Goal: Task Accomplishment & Management: Use online tool/utility

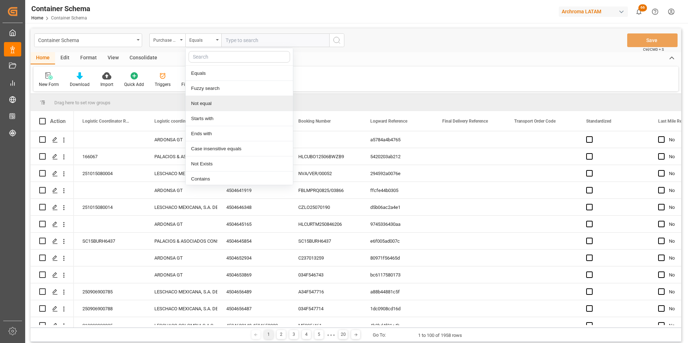
click at [180, 44] on div "Purchase Order" at bounding box center [167, 40] width 36 height 14
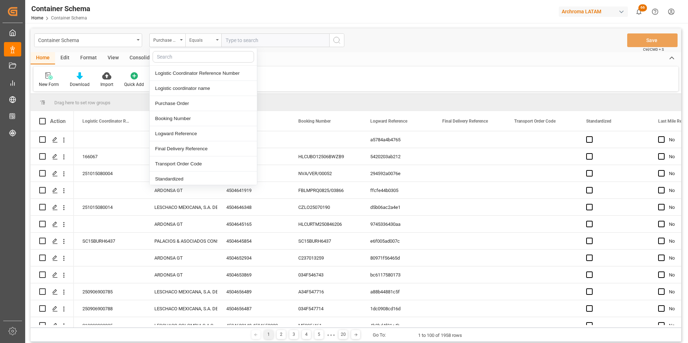
click at [202, 42] on div "Equals" at bounding box center [201, 39] width 24 height 8
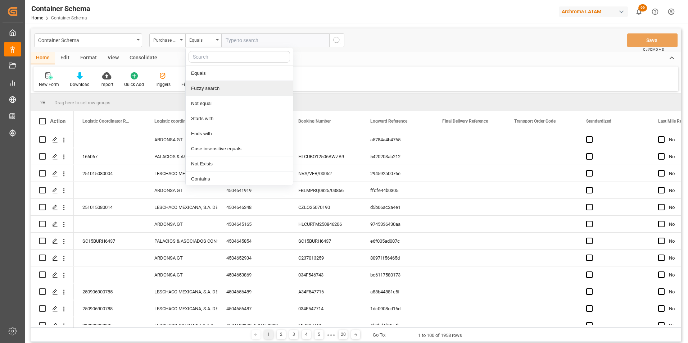
click at [206, 84] on div "Fuzzy search" at bounding box center [239, 88] width 107 height 15
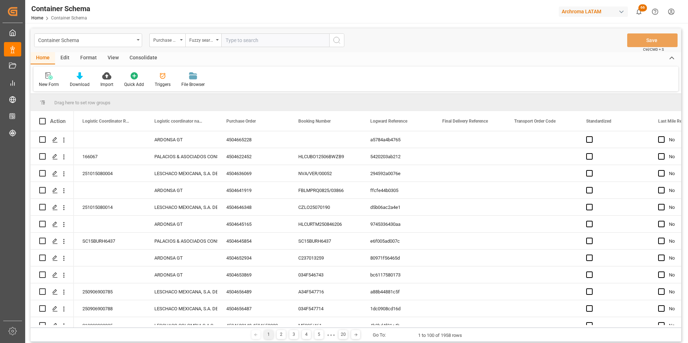
paste input "4504664722"
type input "4504664722"
click at [336, 39] on icon "search button" at bounding box center [337, 40] width 9 height 9
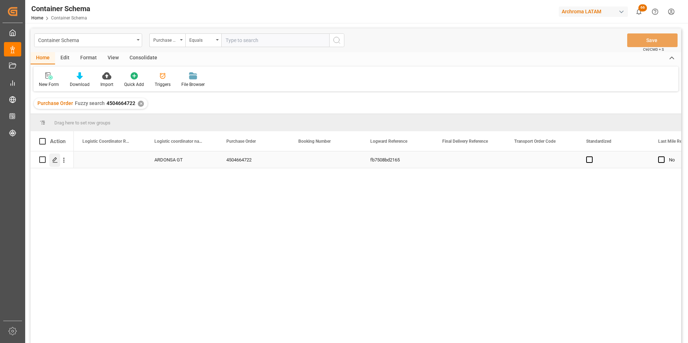
click at [54, 160] on icon "Press SPACE to select this row." at bounding box center [55, 160] width 6 height 6
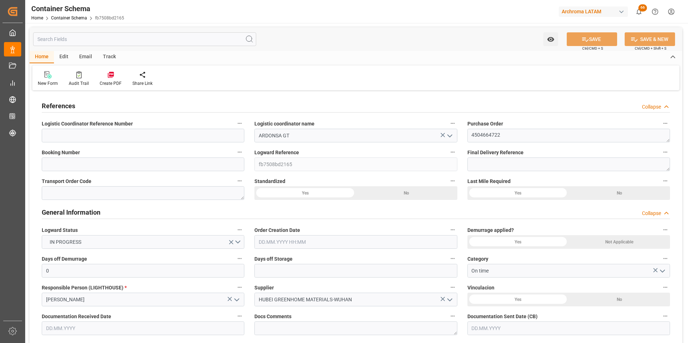
type input "0"
type input "1"
type input "80"
type input "18000"
type input "18840"
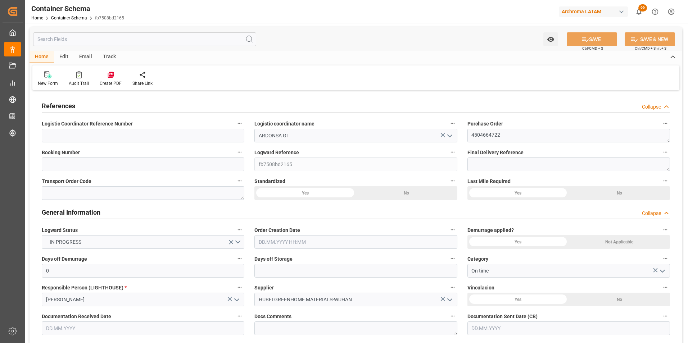
type input "ONE"
type input "Ocean Network Express"
type input "CNSGH"
type input "GTPRQ"
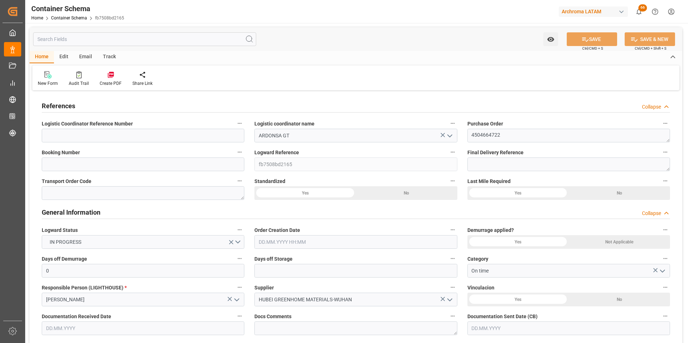
type input "GTPRQ"
type input "9739678"
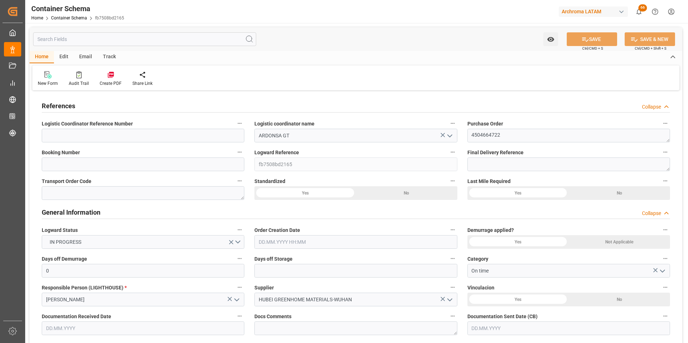
type input "-2"
type input "0"
type input "22.09.2025 11:45"
type input "22.09.2025"
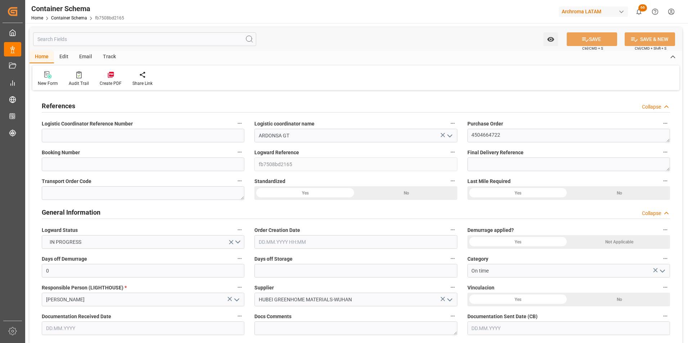
type input "28.10.2025"
type input "29.09.2025"
type input "30.09.2025"
type input "30.09.2025 09:12"
type input "22.09.2025 16:45"
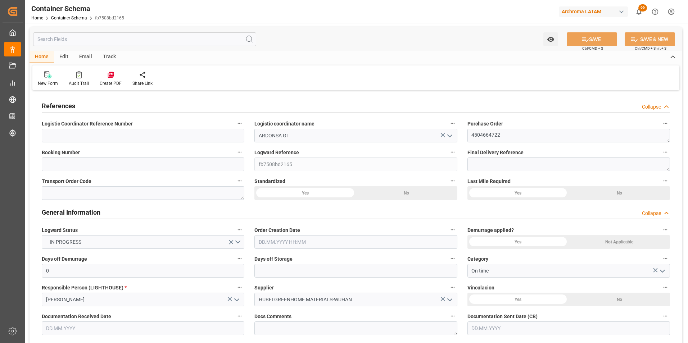
type input "30.09.2025"
click at [140, 165] on input at bounding box center [143, 165] width 203 height 14
paste input "ONEYWU5MA1858600"
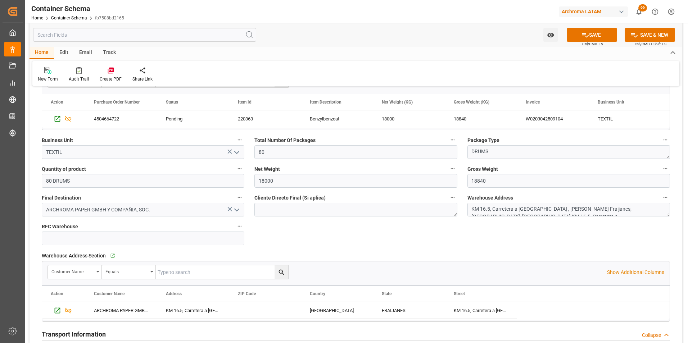
scroll to position [360, 0]
type input "ONEYWU5MA1858600"
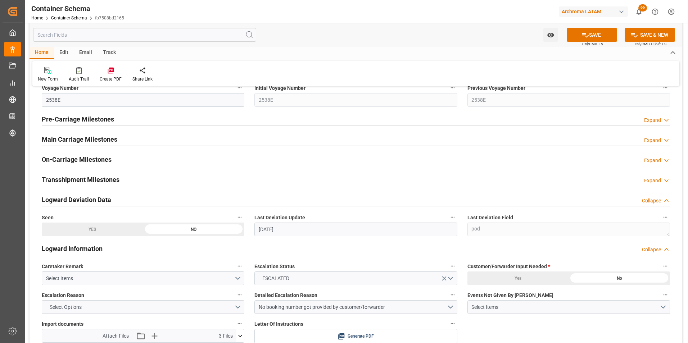
scroll to position [864, 0]
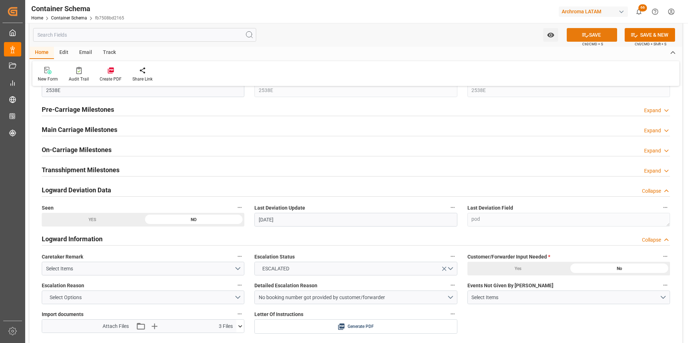
click at [585, 33] on icon at bounding box center [586, 35] width 8 height 8
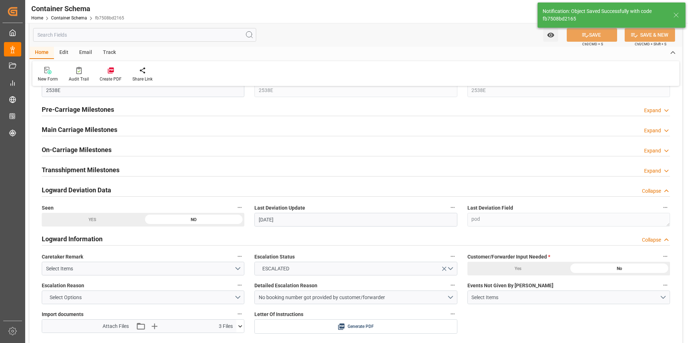
type input "30.09.2025 15:49"
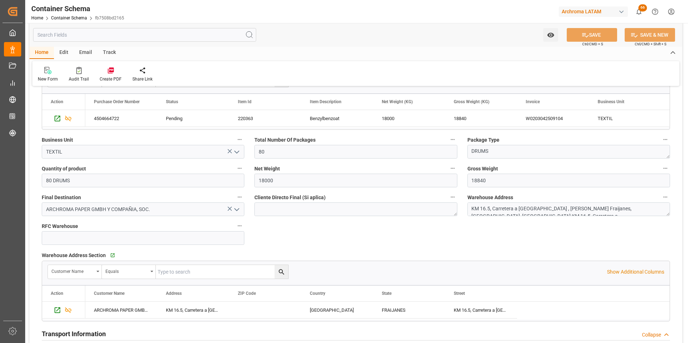
scroll to position [252, 0]
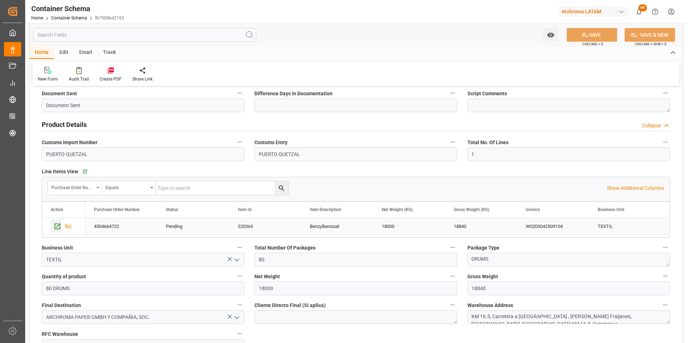
click at [58, 229] on icon "Press SPACE to select this row." at bounding box center [58, 227] width 8 height 8
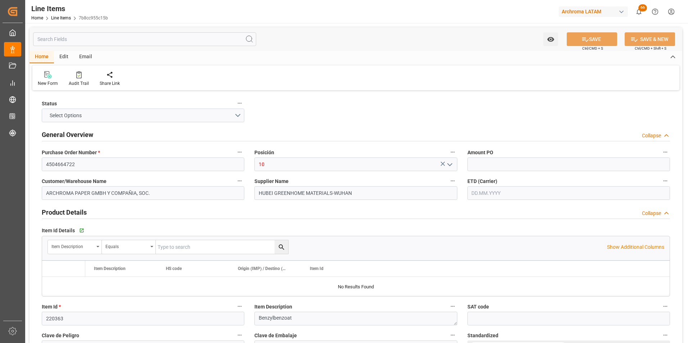
type input "1.8"
type input "80"
type input "18000"
type input "18840"
type input "32400"
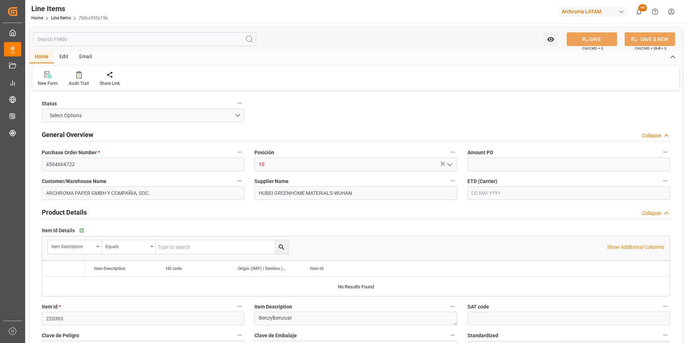
type input "2916310000"
type input "-55"
type input "[DATE]"
type input "[DATE] 15:49"
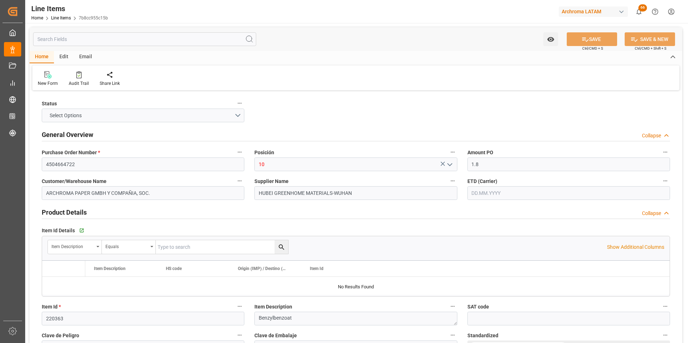
type input "[DATE] 17:53"
type input "[DATE]"
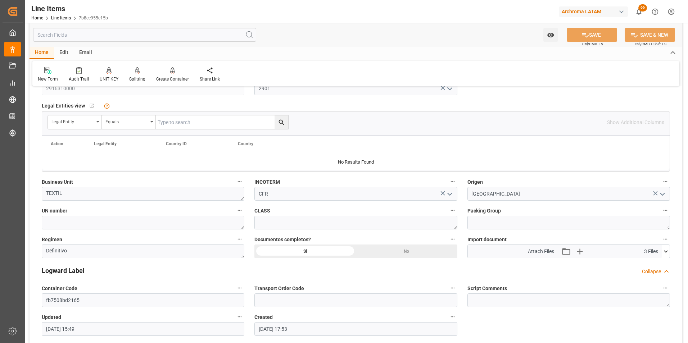
scroll to position [468, 0]
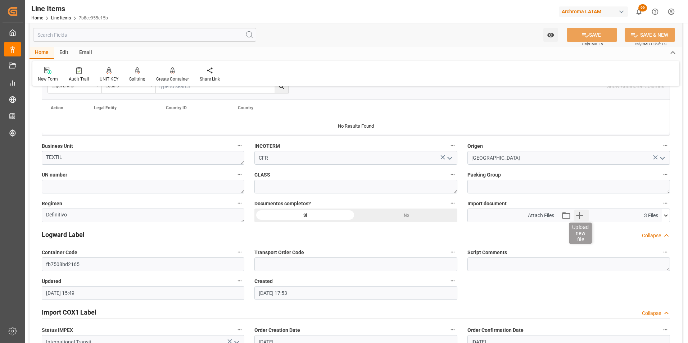
click at [577, 217] on icon "button" at bounding box center [580, 216] width 12 height 12
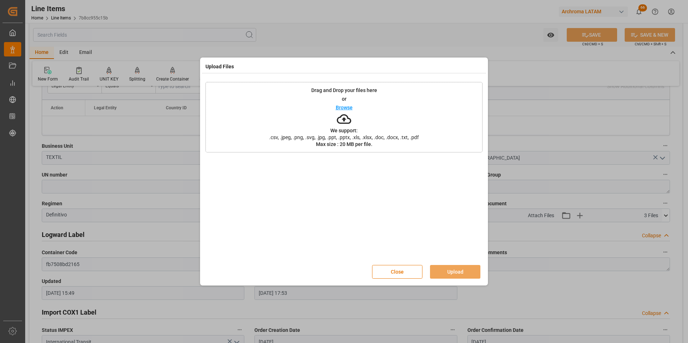
click at [396, 136] on span ".csv, .jpeg, .png, .svg, .jpg, .ppt, .pptx, .xls, .xlsx, .doc, .docx, .txt, .pdf" at bounding box center [344, 137] width 159 height 5
click at [447, 271] on button "Upload" at bounding box center [455, 272] width 50 height 14
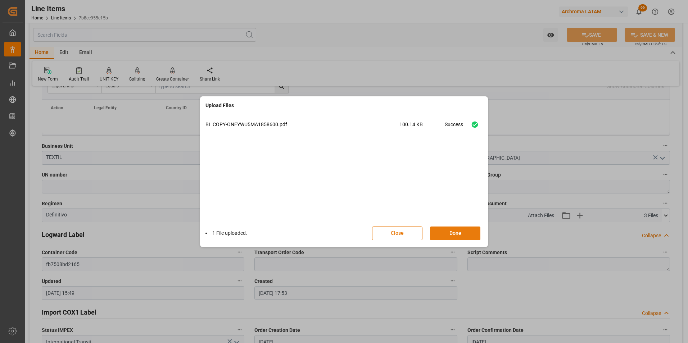
click at [454, 234] on button "Done" at bounding box center [455, 234] width 50 height 14
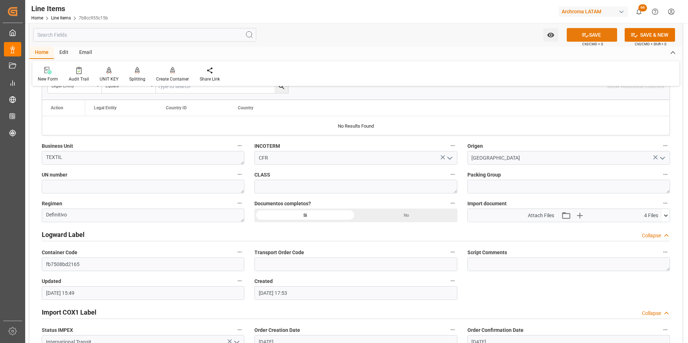
click at [593, 36] on button "SAVE" at bounding box center [592, 35] width 50 height 14
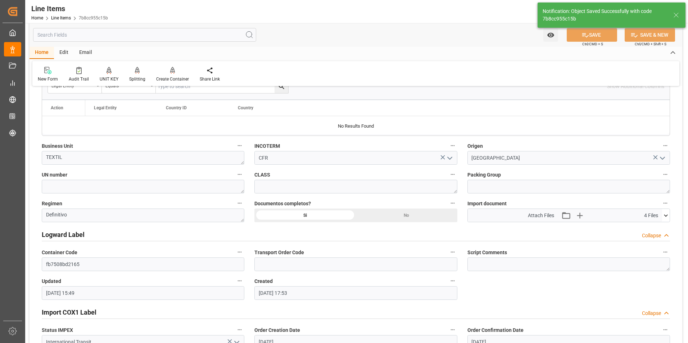
type input "30.09.2025 15:50"
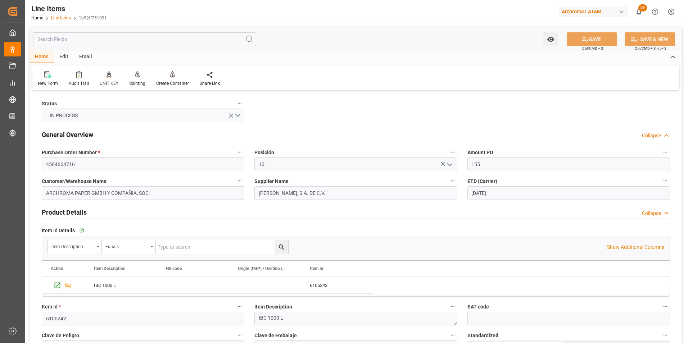
click at [61, 19] on link "Line Items" at bounding box center [61, 17] width 20 height 5
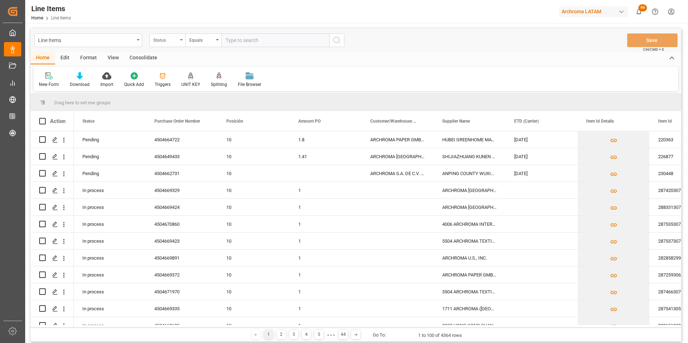
click at [168, 40] on div "Status" at bounding box center [165, 39] width 24 height 8
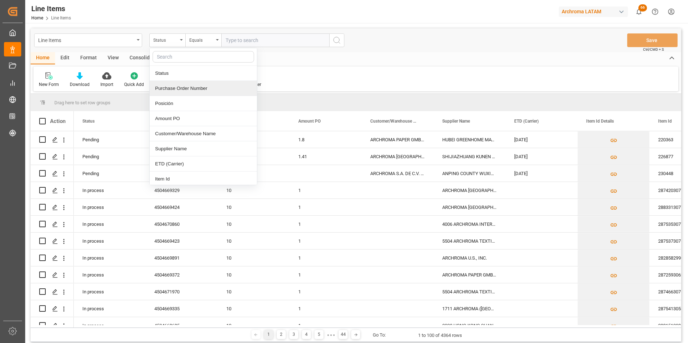
click at [176, 87] on div "Purchase Order Number" at bounding box center [203, 88] width 107 height 15
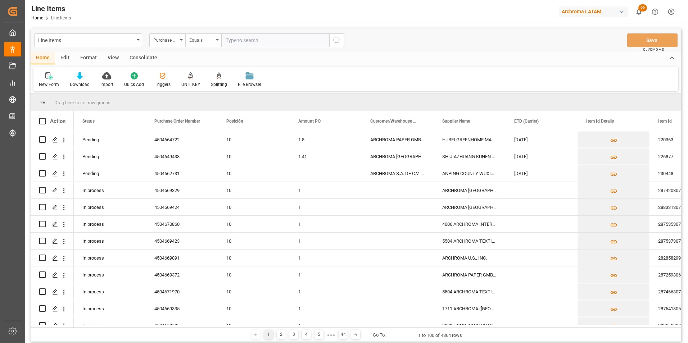
click at [198, 43] on div "Equals" at bounding box center [201, 39] width 24 height 8
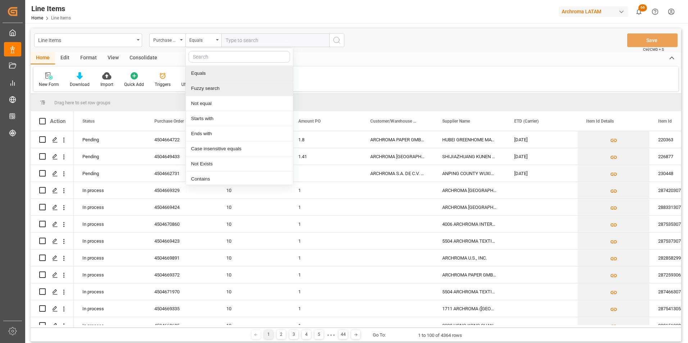
click at [209, 87] on div "Fuzzy search" at bounding box center [239, 88] width 107 height 15
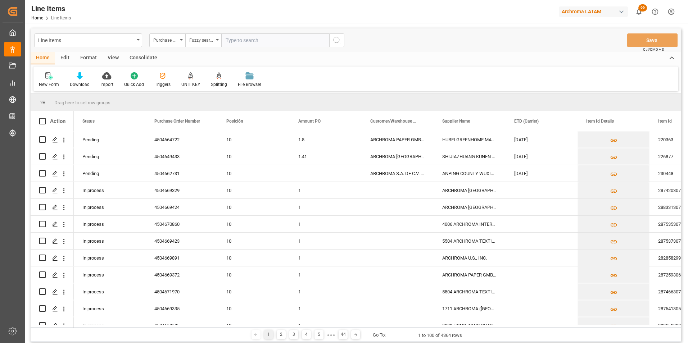
paste input "4504664716"
type input "4504664716"
click at [336, 40] on icon "search button" at bounding box center [337, 40] width 9 height 9
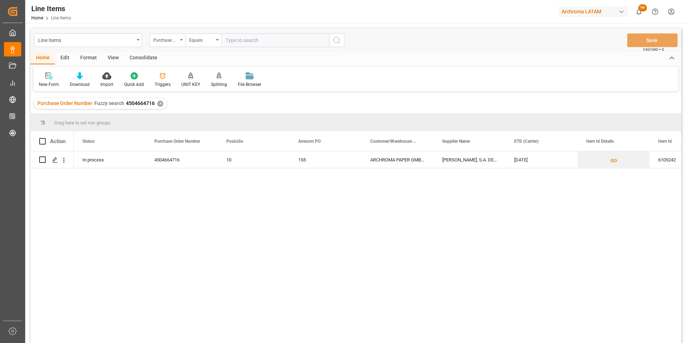
click at [411, 194] on div "In process 4504664716 10 155 ARCHROMA PAPER GMBH Y COMPAÑIA, SOC. SCHÜTZ ELSA, …" at bounding box center [378, 250] width 608 height 197
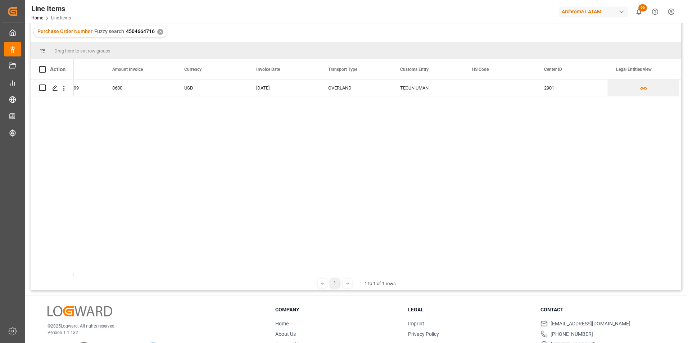
scroll to position [0, 2039]
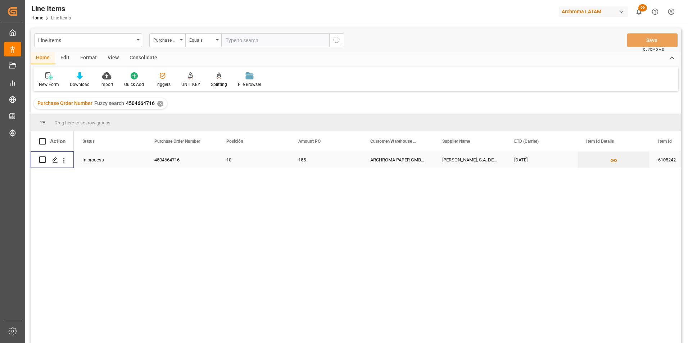
click at [44, 159] on input "Press Space to toggle row selection (unchecked)" at bounding box center [42, 160] width 6 height 6
checkbox input "true"
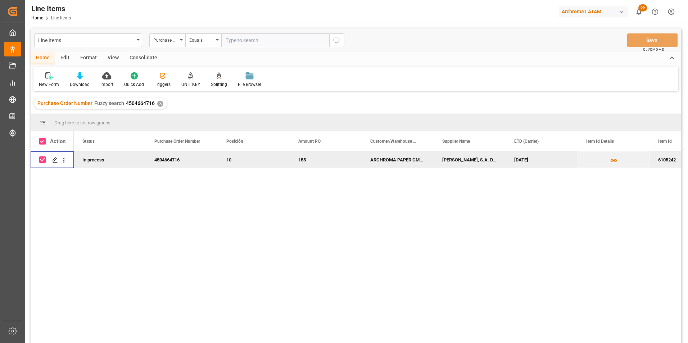
click at [150, 57] on div "Consolidate" at bounding box center [143, 58] width 39 height 12
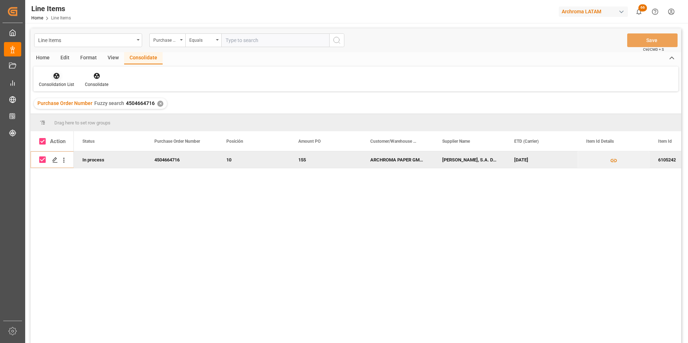
click at [62, 78] on div at bounding box center [56, 76] width 35 height 8
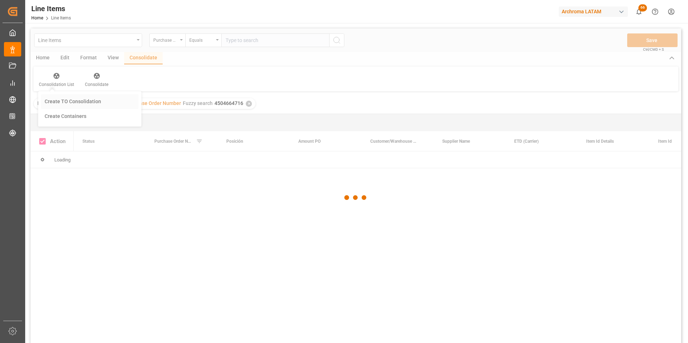
click at [69, 103] on div "Line Items Purchase Order Number Equals Save Ctrl/CMD + S Home Edit Format View…" at bounding box center [356, 195] width 651 height 334
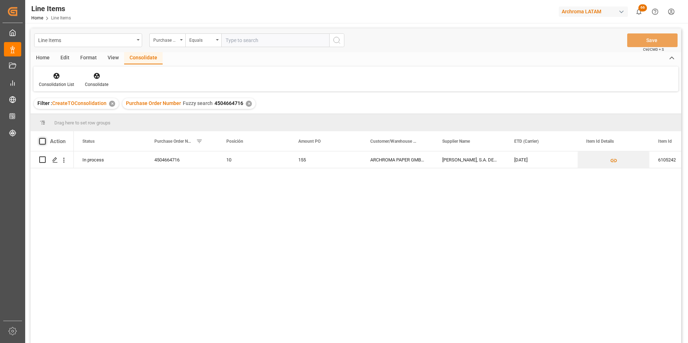
click at [43, 143] on span at bounding box center [42, 141] width 6 height 6
click at [45, 138] on input "checkbox" at bounding box center [45, 138] width 0 height 0
checkbox input "true"
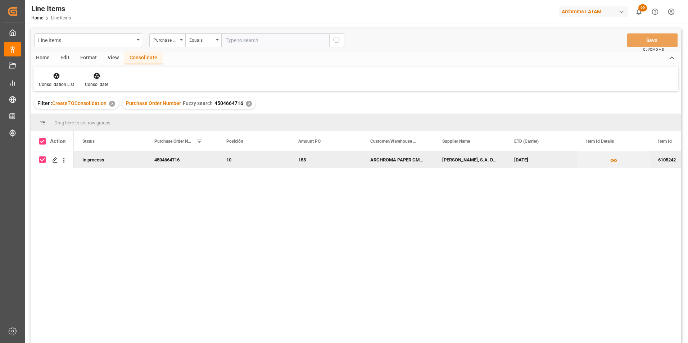
click at [93, 81] on div "Consolidate" at bounding box center [97, 80] width 34 height 16
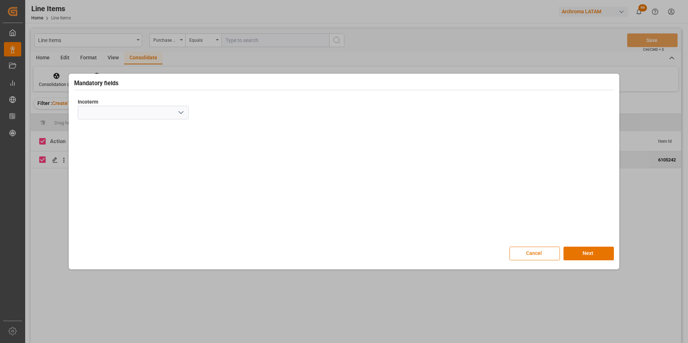
click at [179, 113] on icon "open menu" at bounding box center [181, 112] width 9 height 9
click at [124, 132] on div "EXW" at bounding box center [133, 129] width 110 height 16
type input "EXW"
click at [583, 254] on button "Next" at bounding box center [589, 254] width 50 height 14
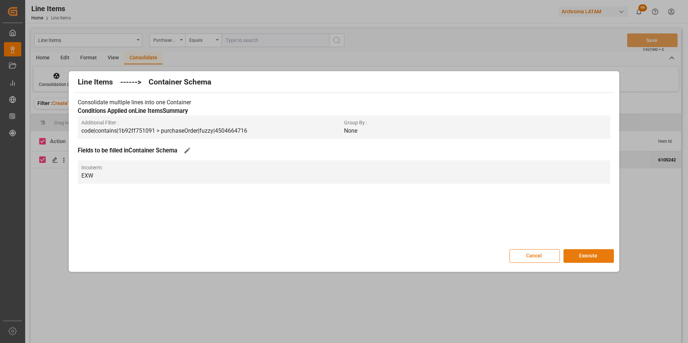
click at [583, 254] on button "Execute" at bounding box center [589, 256] width 50 height 14
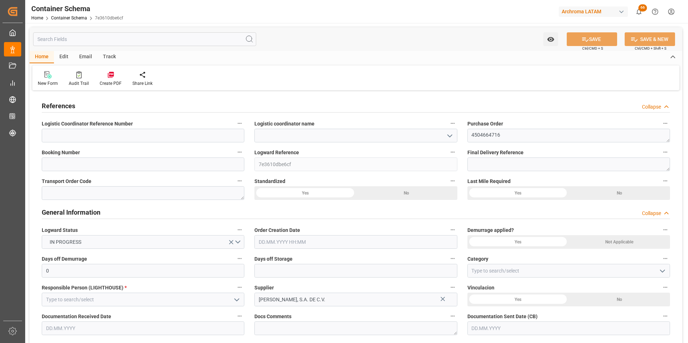
type input "0"
type input "1"
type input "56"
type input "3165.456"
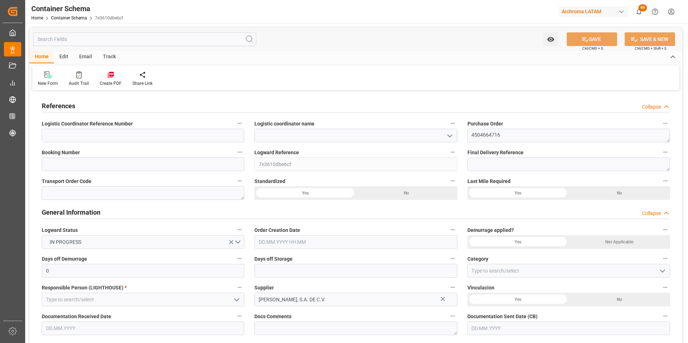
type input "0"
type input "30.09.2025"
type input "30.09.2025 16:08"
type input "30.09.2025"
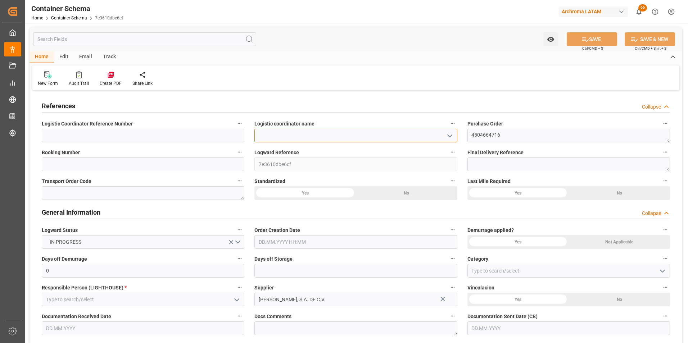
click at [444, 137] on div at bounding box center [356, 136] width 203 height 14
click at [446, 137] on icon "open menu" at bounding box center [450, 136] width 9 height 9
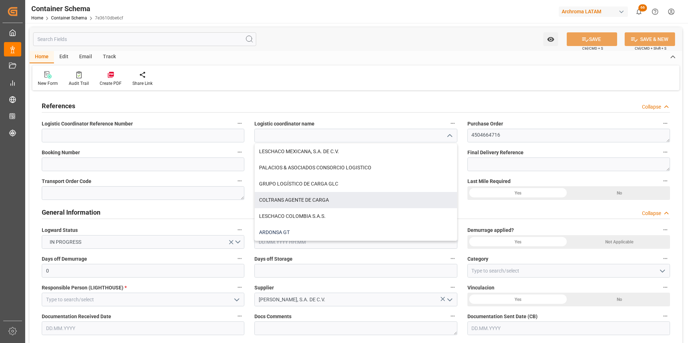
click at [345, 234] on div "ARDONSA GT" at bounding box center [356, 233] width 202 height 16
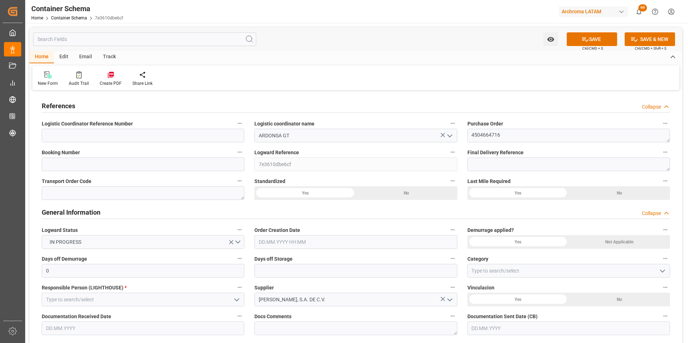
type input "ARDONSA GT"
click at [323, 239] on input "text" at bounding box center [356, 242] width 203 height 14
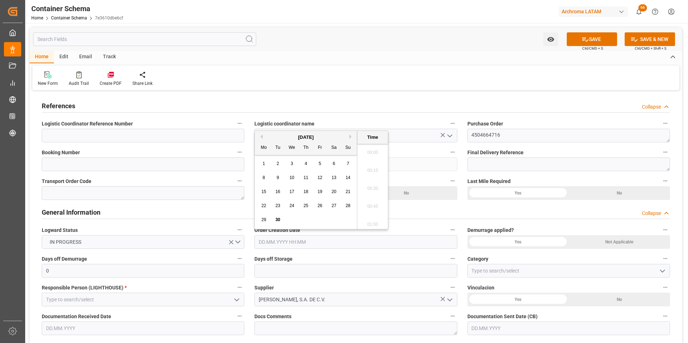
scroll to position [759, 0]
click at [278, 221] on span "30" at bounding box center [277, 219] width 5 height 5
type input "30.09.2025 00:00"
click at [660, 271] on icon "open menu" at bounding box center [662, 271] width 9 height 9
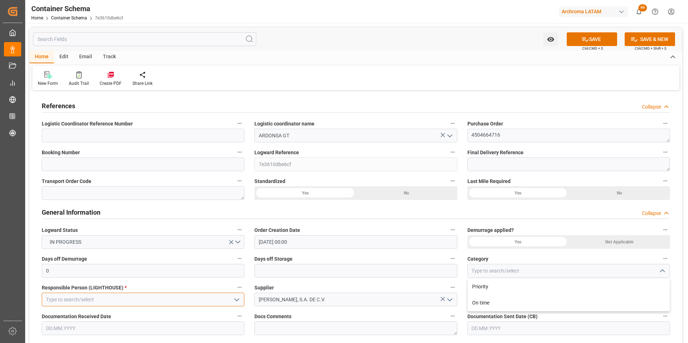
click at [230, 297] on input at bounding box center [143, 300] width 203 height 14
click at [233, 300] on icon "open menu" at bounding box center [237, 300] width 9 height 9
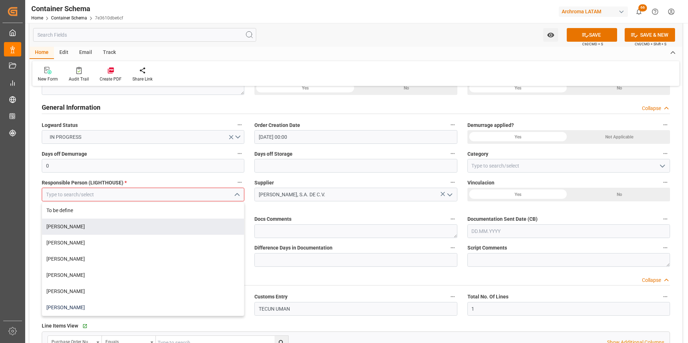
scroll to position [108, 0]
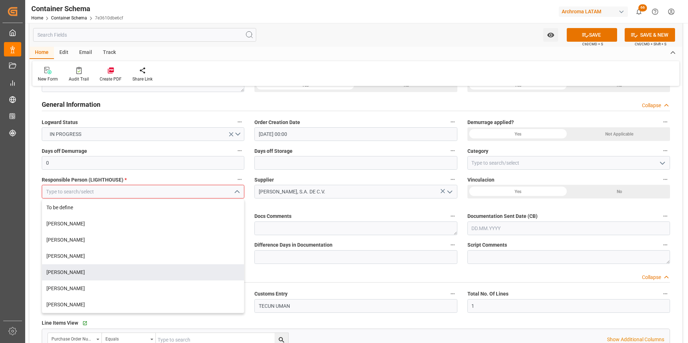
click at [143, 276] on div "[PERSON_NAME]" at bounding box center [143, 273] width 202 height 16
type input "[PERSON_NAME]"
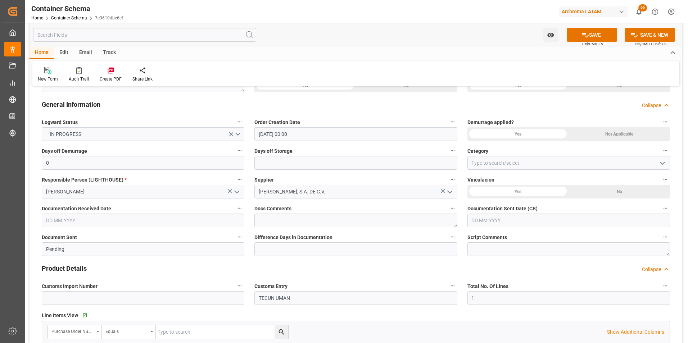
click at [115, 222] on input "text" at bounding box center [143, 221] width 203 height 14
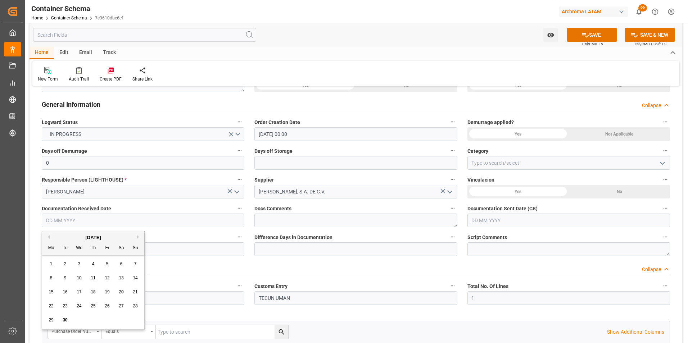
click at [44, 295] on div "15 16 17 18 19 20 21" at bounding box center [93, 292] width 98 height 14
click at [64, 319] on span "30" at bounding box center [65, 320] width 5 height 5
type input "30.09.2025"
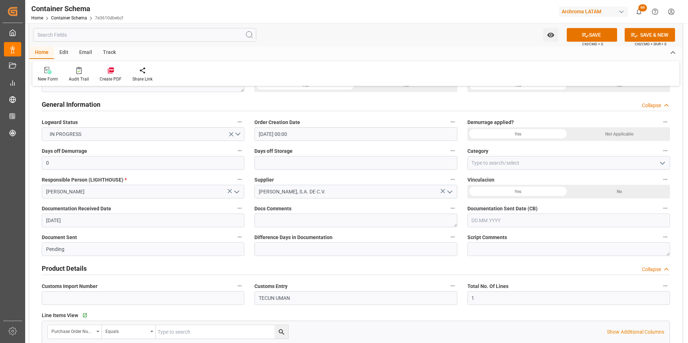
drag, startPoint x: 480, startPoint y: 224, endPoint x: 481, endPoint y: 228, distance: 4.0
click at [480, 224] on input "text" at bounding box center [569, 221] width 203 height 14
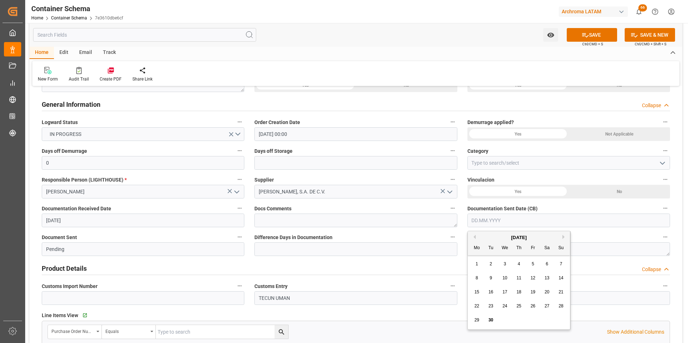
click at [490, 320] on span "30" at bounding box center [491, 320] width 5 height 5
type input "30.09.2025"
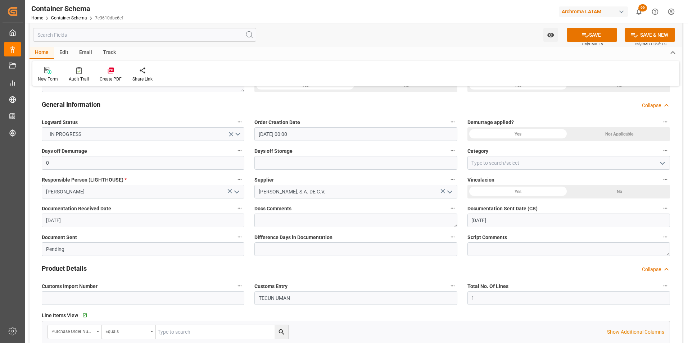
click at [667, 165] on icon "open menu" at bounding box center [662, 163] width 9 height 9
click at [528, 200] on div "On time" at bounding box center [569, 195] width 202 height 16
type input "On time"
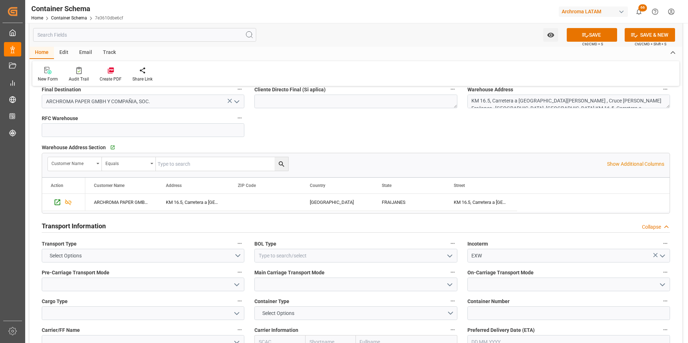
scroll to position [540, 0]
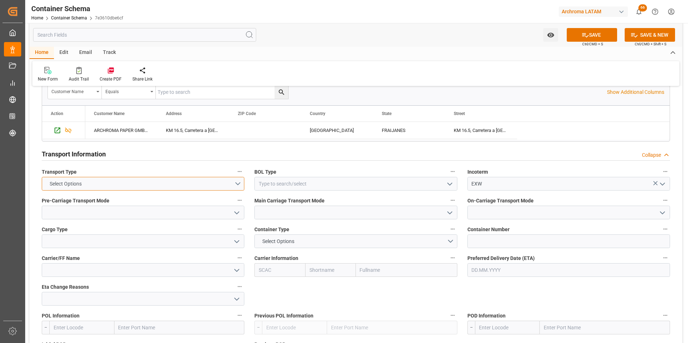
click at [240, 187] on button "Select Options" at bounding box center [143, 184] width 203 height 14
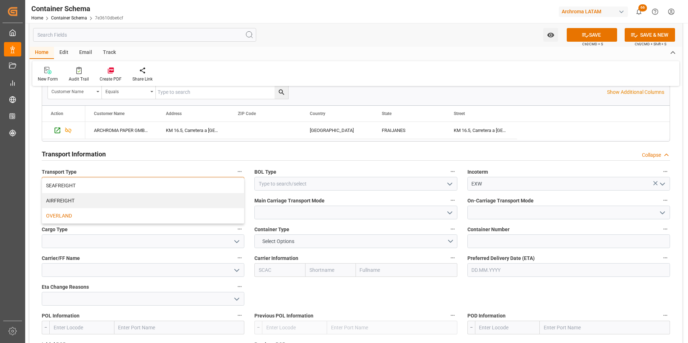
click at [199, 216] on div "OVERLAND" at bounding box center [143, 215] width 202 height 15
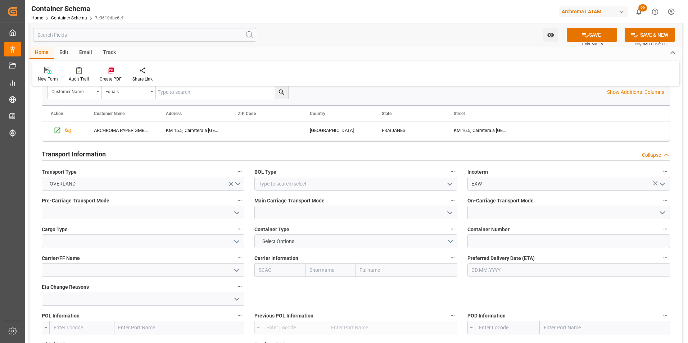
drag, startPoint x: 233, startPoint y: 215, endPoint x: 216, endPoint y: 226, distance: 20.0
click at [233, 215] on icon "open menu" at bounding box center [237, 213] width 9 height 9
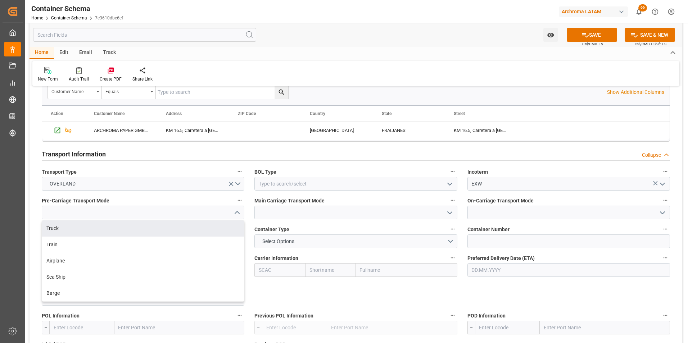
drag, startPoint x: 216, startPoint y: 230, endPoint x: 222, endPoint y: 230, distance: 6.5
click at [216, 230] on div "Truck" at bounding box center [143, 229] width 202 height 16
type input "Truck"
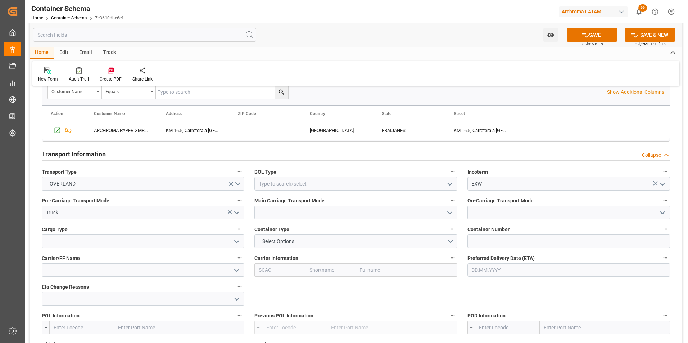
click at [446, 213] on icon "open menu" at bounding box center [450, 213] width 9 height 9
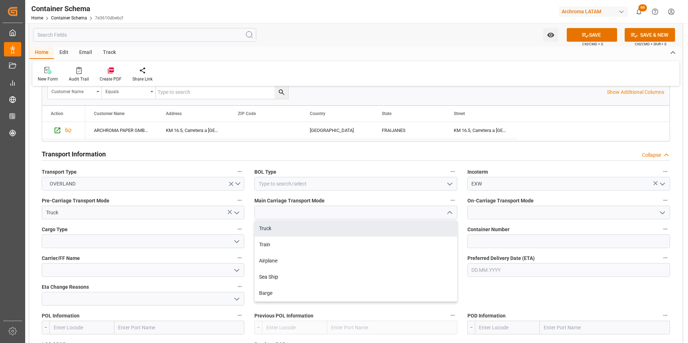
click at [434, 228] on div "Truck" at bounding box center [356, 229] width 202 height 16
type input "Truck"
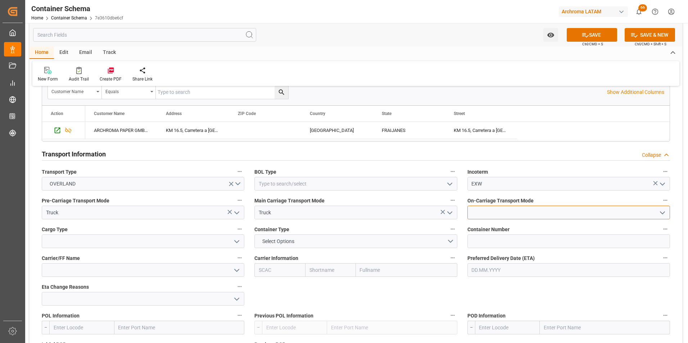
click at [670, 212] on input at bounding box center [569, 213] width 203 height 14
click at [663, 214] on polyline "open menu" at bounding box center [663, 213] width 4 height 2
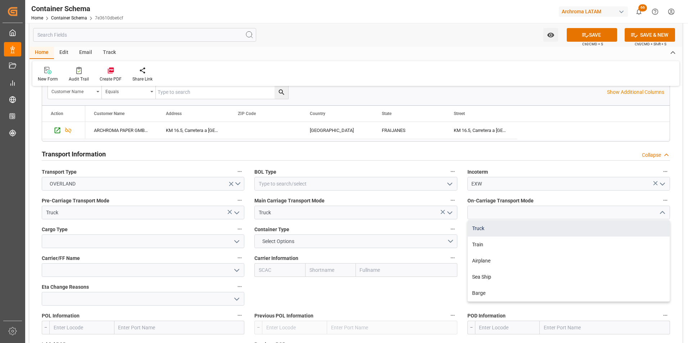
click at [654, 225] on div "Truck" at bounding box center [569, 229] width 202 height 16
type input "Truck"
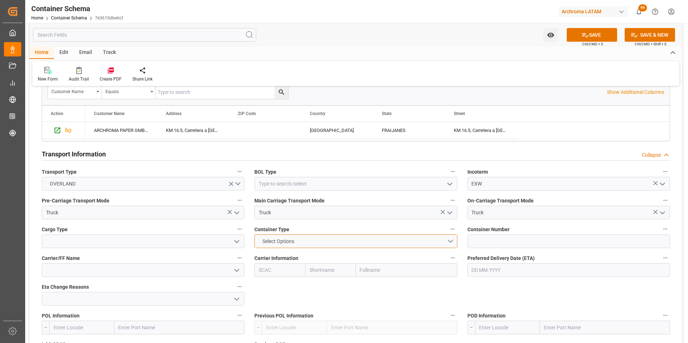
click at [448, 241] on button "Select Options" at bounding box center [356, 242] width 203 height 14
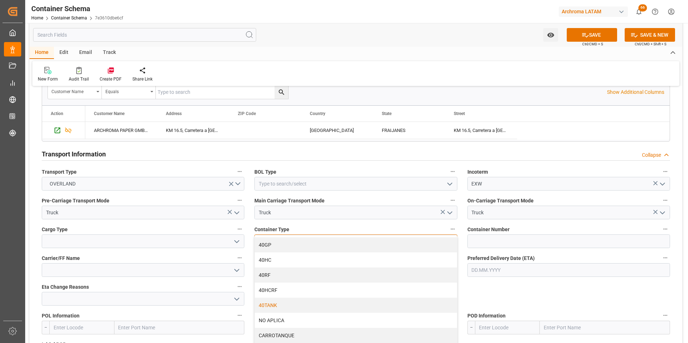
scroll to position [45, 0]
click at [339, 317] on div "NO APLICA" at bounding box center [356, 319] width 202 height 15
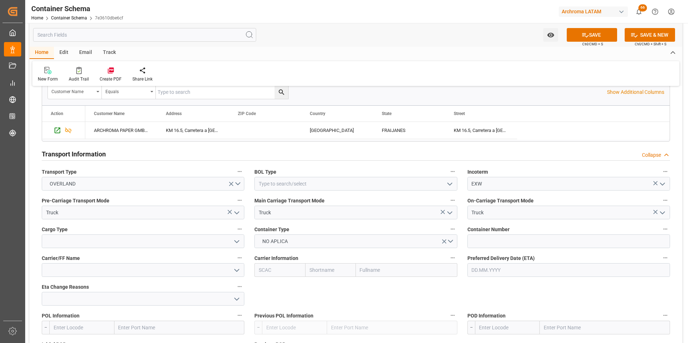
click at [236, 244] on icon "open menu" at bounding box center [237, 242] width 9 height 9
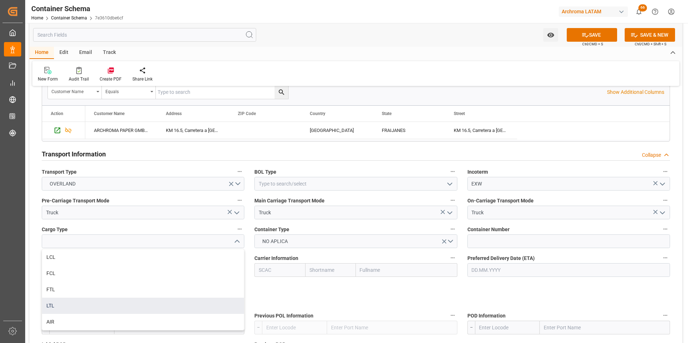
click at [157, 304] on div "LTL" at bounding box center [143, 306] width 202 height 16
type input "LTL"
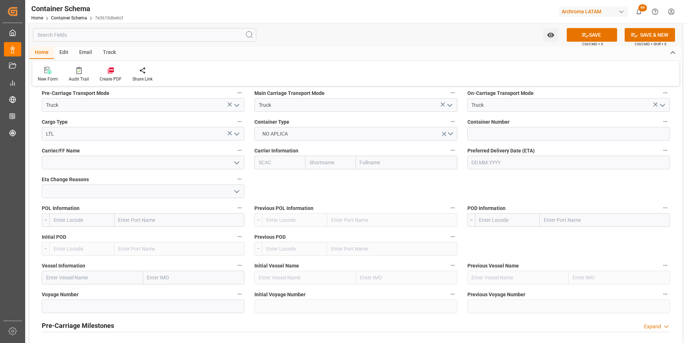
scroll to position [648, 0]
click at [483, 163] on input "text" at bounding box center [569, 163] width 203 height 14
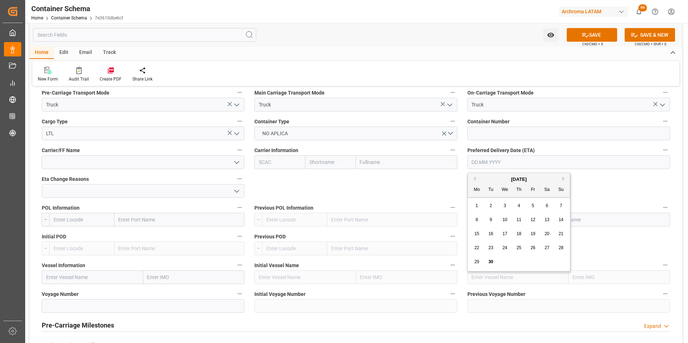
click at [472, 203] on div "1 2 3 4 5 6 7" at bounding box center [519, 206] width 98 height 14
click at [566, 180] on button "Next Month" at bounding box center [565, 179] width 4 height 4
click at [520, 207] on span "2" at bounding box center [519, 205] width 3 height 5
type input "[DATE]"
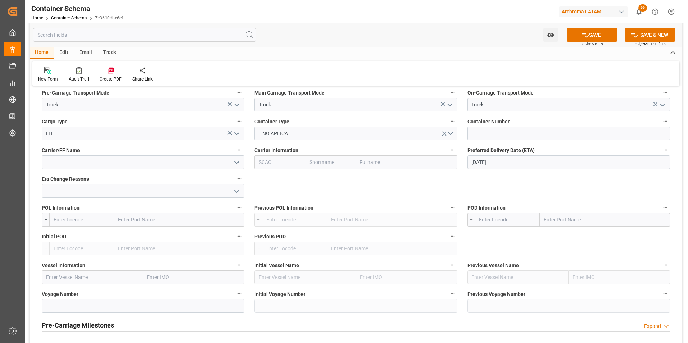
click at [571, 224] on input "text" at bounding box center [605, 220] width 130 height 14
type input "t"
type input "tecun uman"
click at [554, 234] on b "Tecun Uman" at bounding box center [559, 236] width 28 height 6
type input "GTTUC"
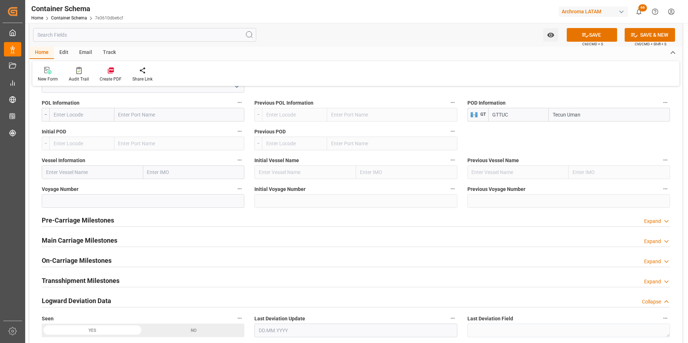
scroll to position [756, 0]
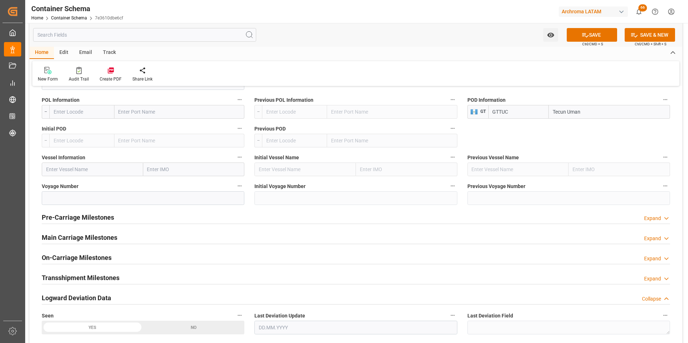
type input "Tecun Uman"
click at [113, 237] on h2 "Main Carriage Milestones" at bounding box center [80, 238] width 76 height 10
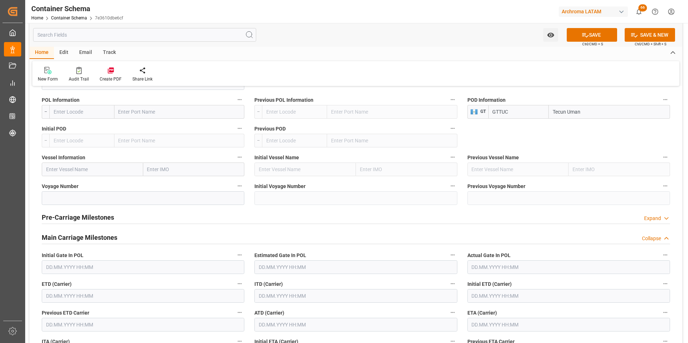
click at [99, 293] on input "text" at bounding box center [143, 296] width 203 height 14
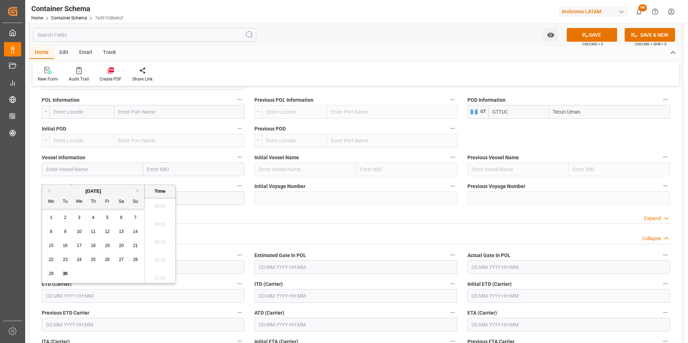
scroll to position [759, 0]
click at [51, 272] on span "29" at bounding box center [51, 273] width 5 height 5
type input "29.09.2025 00:00"
click at [477, 328] on input "text" at bounding box center [569, 325] width 203 height 14
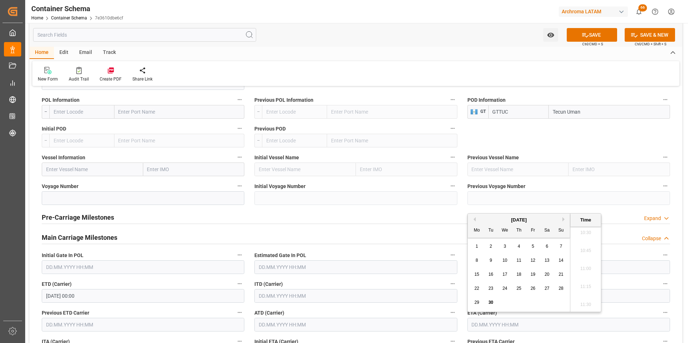
click at [563, 220] on button "Next Month" at bounding box center [565, 219] width 4 height 4
click at [520, 244] on div "2" at bounding box center [519, 247] width 9 height 9
type input "02.10.2025 00:00"
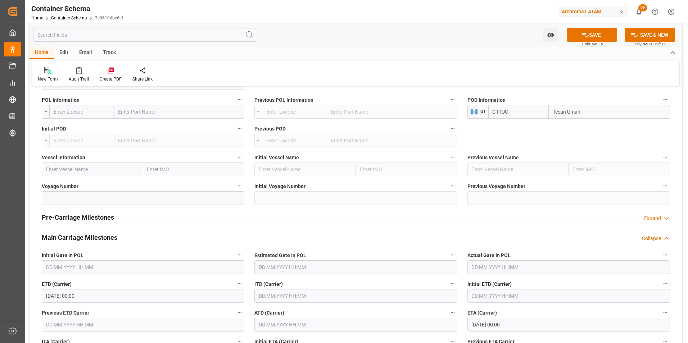
click at [674, 291] on div "Initial ETD (Carrier)" at bounding box center [569, 291] width 213 height 29
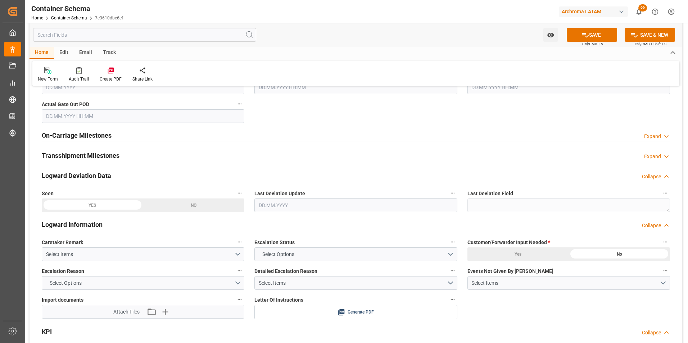
scroll to position [1116, 0]
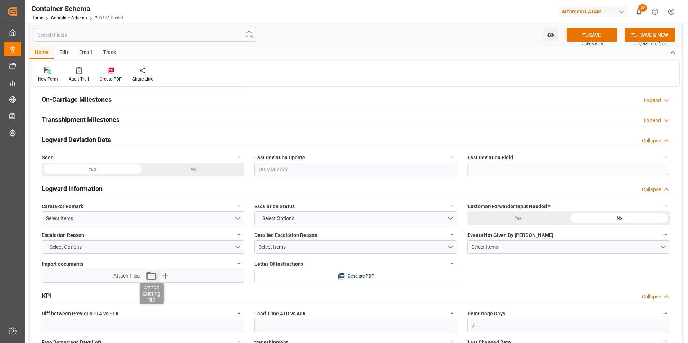
click at [148, 276] on icon "button" at bounding box center [151, 276] width 12 height 12
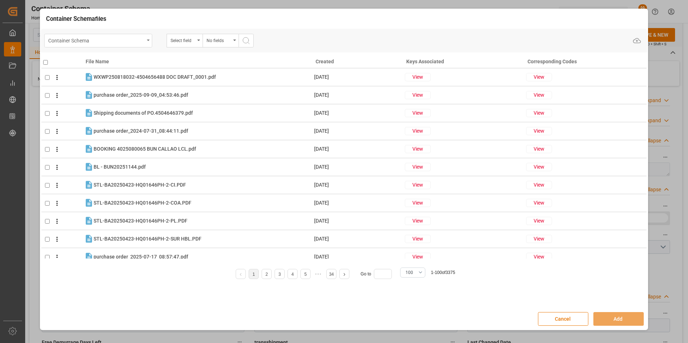
click at [146, 41] on div "Container Schema" at bounding box center [98, 41] width 108 height 14
click at [141, 39] on div "Container Schema" at bounding box center [96, 40] width 96 height 9
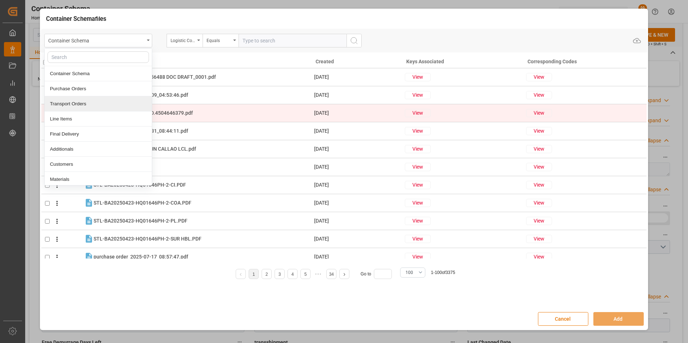
click at [78, 113] on div "Line Items" at bounding box center [98, 119] width 107 height 15
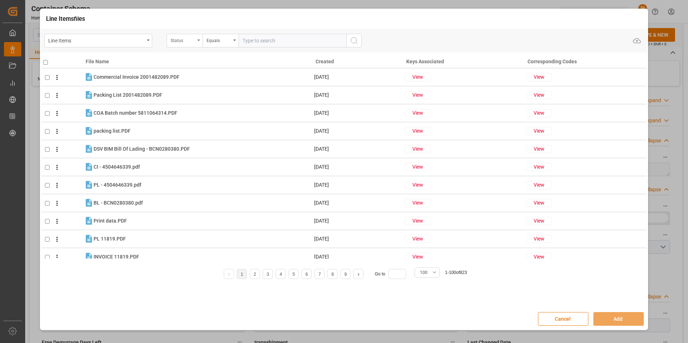
click at [197, 43] on div "Status" at bounding box center [185, 41] width 36 height 14
click at [196, 86] on div "Purchase Order Number" at bounding box center [220, 88] width 107 height 15
click at [225, 41] on div "Equals" at bounding box center [219, 40] width 24 height 8
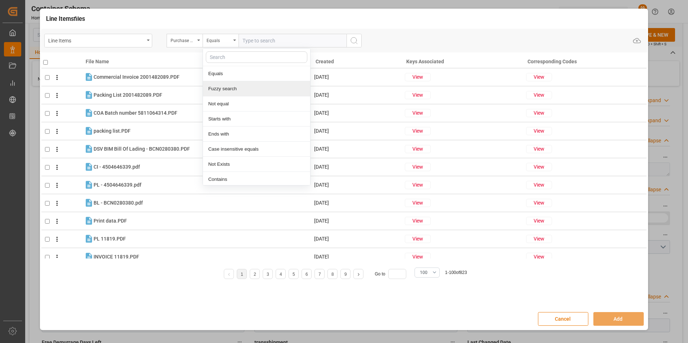
click at [229, 88] on div "Fuzzy search" at bounding box center [256, 88] width 107 height 15
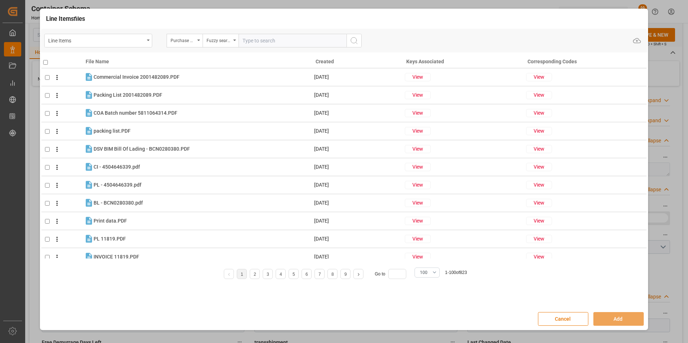
click at [287, 35] on input "text" at bounding box center [293, 41] width 108 height 14
paste input "4504664716"
type input "4504664716"
click at [352, 41] on icon "search button" at bounding box center [354, 40] width 9 height 9
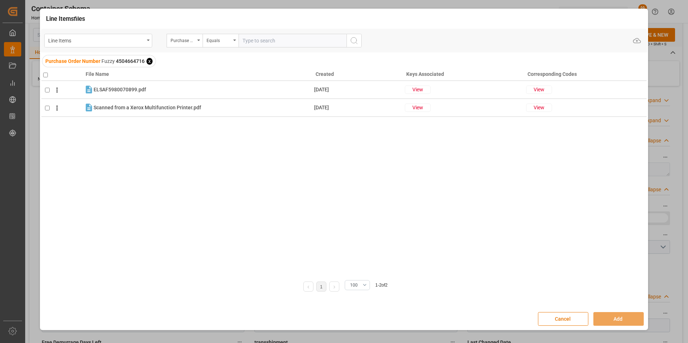
click at [45, 75] on input "checkbox" at bounding box center [45, 75] width 5 height 5
checkbox input "true"
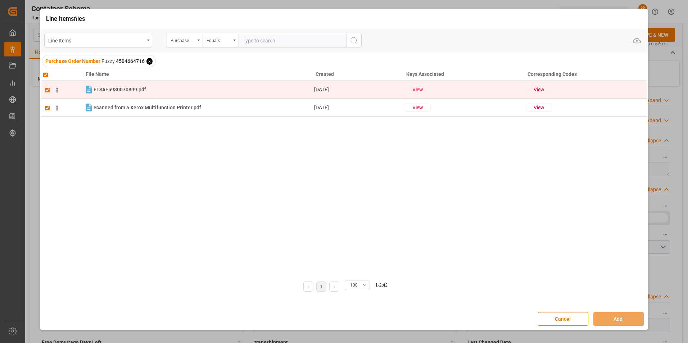
checkbox input "true"
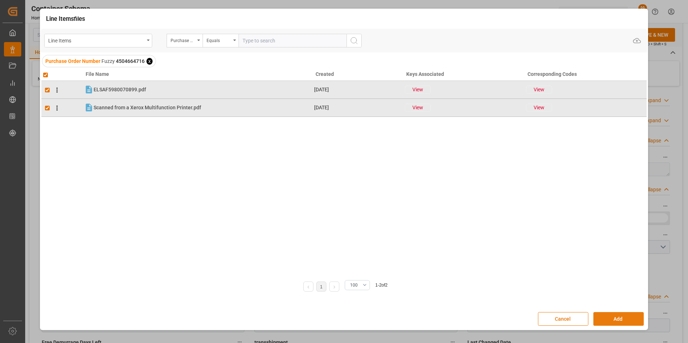
click at [627, 316] on button "Add" at bounding box center [619, 319] width 50 height 14
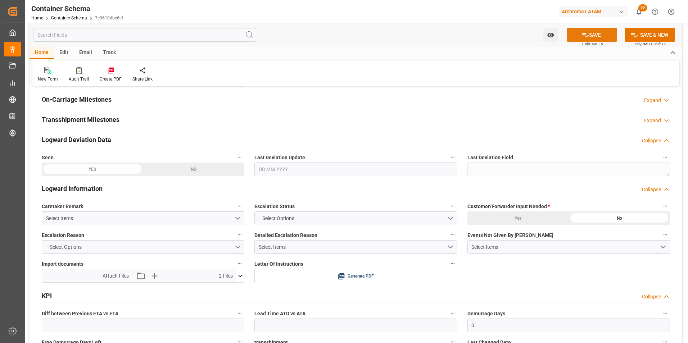
click at [597, 37] on button "SAVE" at bounding box center [592, 35] width 50 height 14
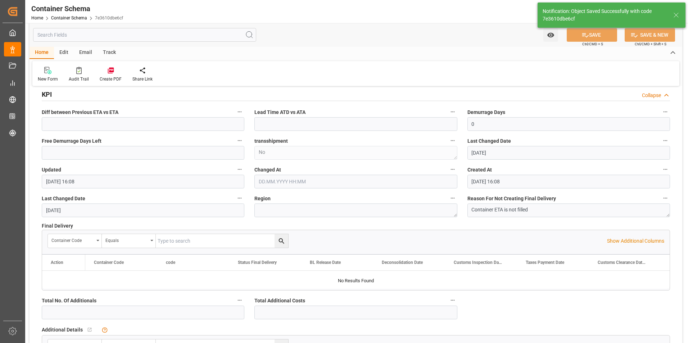
type input "Document Sent"
type input "GTTUC"
type input "Tecun Uman"
type textarea "pod"
type input "[DATE]"
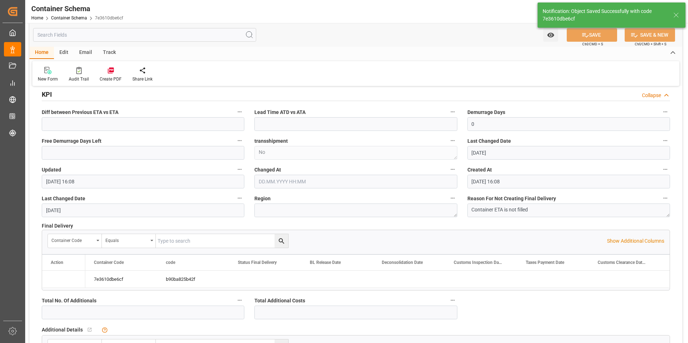
type input "30.09.2025 16:11"
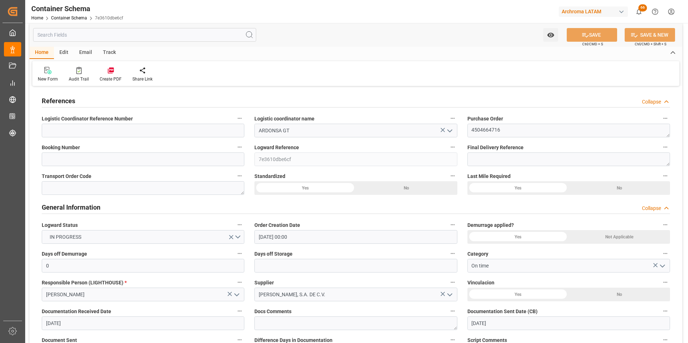
scroll to position [0, 0]
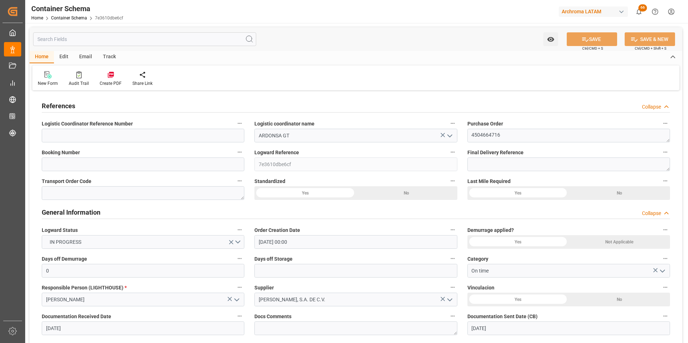
click at [86, 55] on div "Email" at bounding box center [86, 57] width 24 height 12
click at [58, 74] on div at bounding box center [49, 75] width 22 height 8
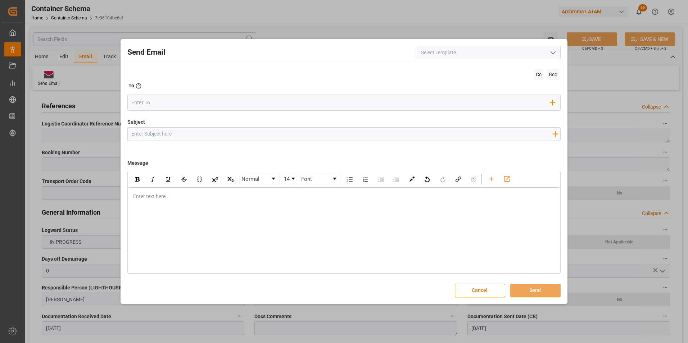
click at [557, 50] on icon "open menu" at bounding box center [553, 53] width 9 height 9
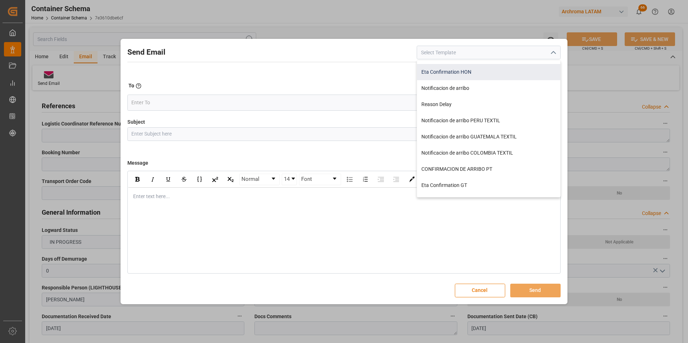
scroll to position [122, 0]
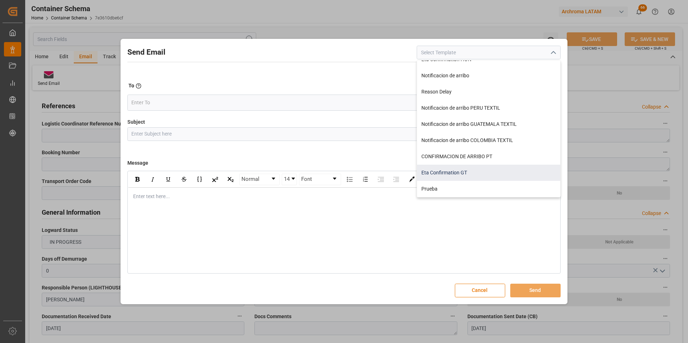
click at [461, 174] on div "Eta Confirmation GT" at bounding box center [488, 173] width 143 height 16
type input "Eta Confirmation GT"
type input "GT || PO {{purchaseOrder}} || {{category}} || BL {{bookingNumber}} || Confirmac…"
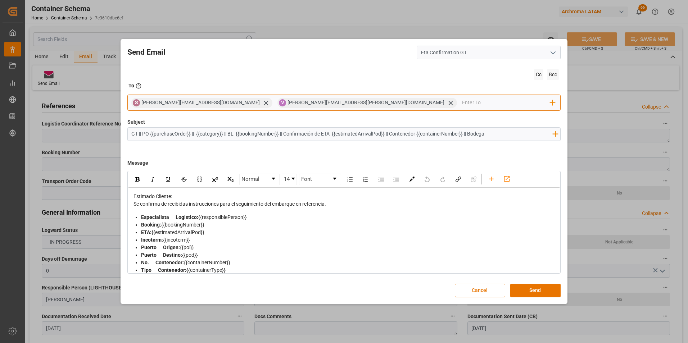
click at [262, 104] on icon at bounding box center [266, 103] width 8 height 8
click at [316, 104] on input "email" at bounding box center [433, 103] width 234 height 11
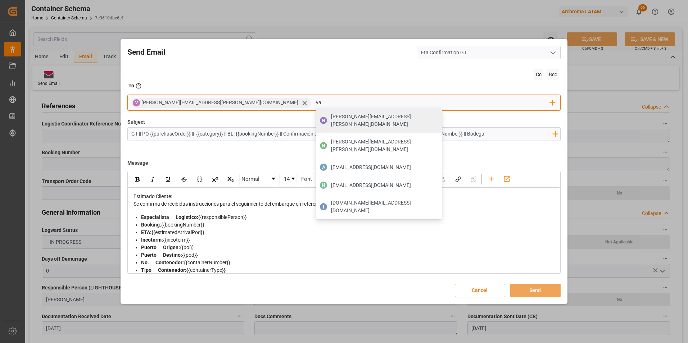
type input "v"
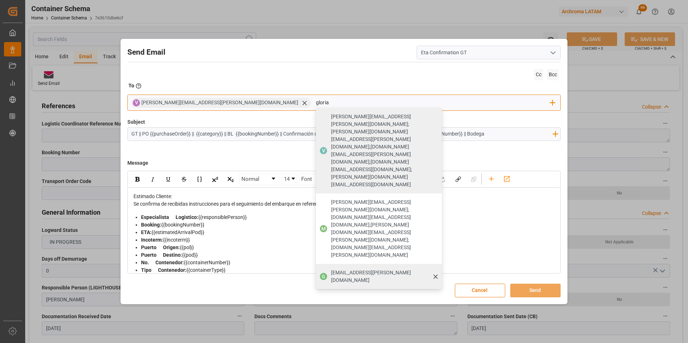
type input "gloria"
click at [329, 267] on div "gloria.ruiz@archroma.com" at bounding box center [384, 277] width 111 height 20
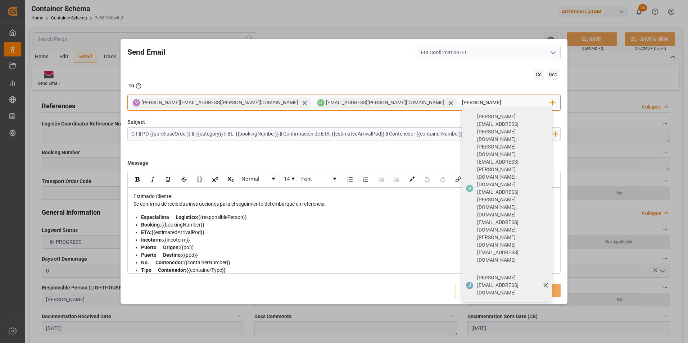
type input "johana.tunche@ardonsa.net"
click at [477, 274] on span "johana.tunche@ardonsa.net" at bounding box center [512, 285] width 70 height 23
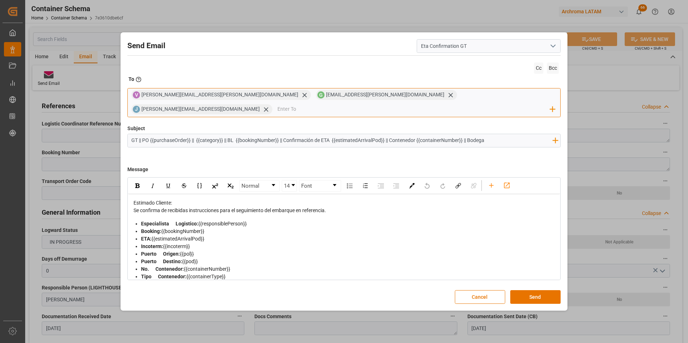
click at [417, 106] on input "email" at bounding box center [414, 109] width 273 height 11
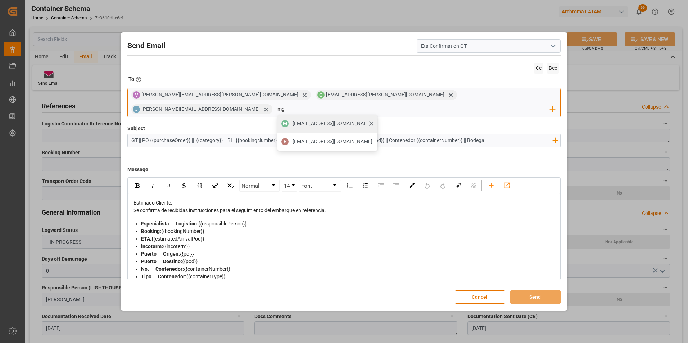
type input "mg"
click at [373, 120] on span "mgasistente@gmail.com" at bounding box center [333, 124] width 80 height 8
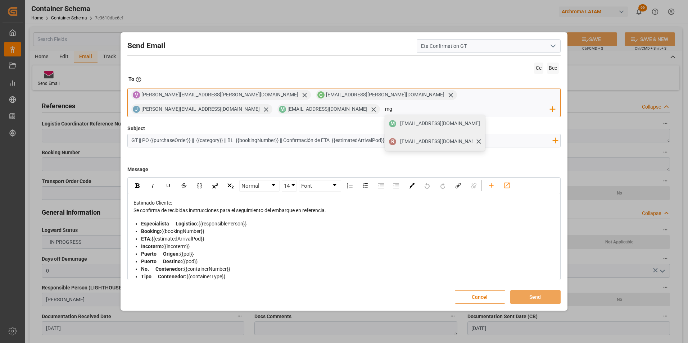
type input "mg"
click at [480, 138] on span "recepcion.logisticamg@gmail.com" at bounding box center [440, 142] width 80 height 8
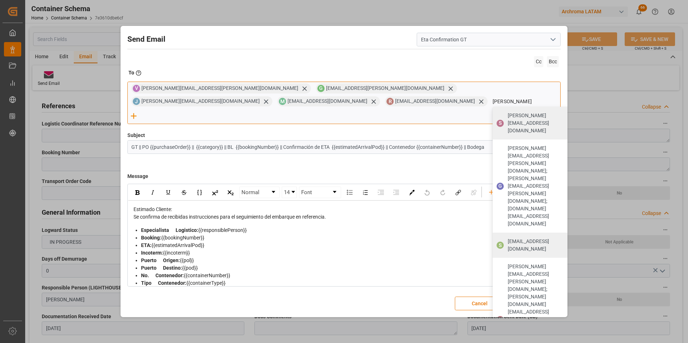
type input "sara"
click at [508, 238] on span "saralogin1@gmail.com" at bounding box center [543, 245] width 70 height 15
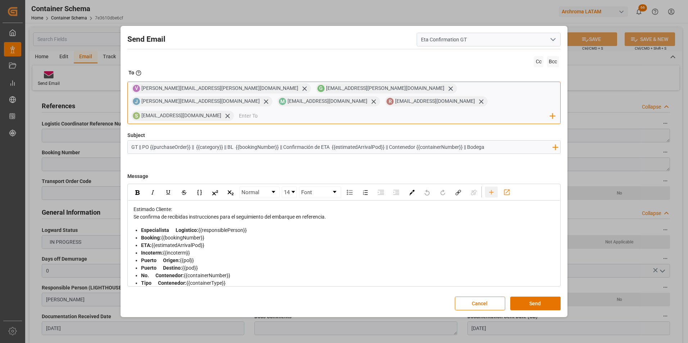
click at [487, 188] on div "rdw-toolbar" at bounding box center [491, 192] width 13 height 11
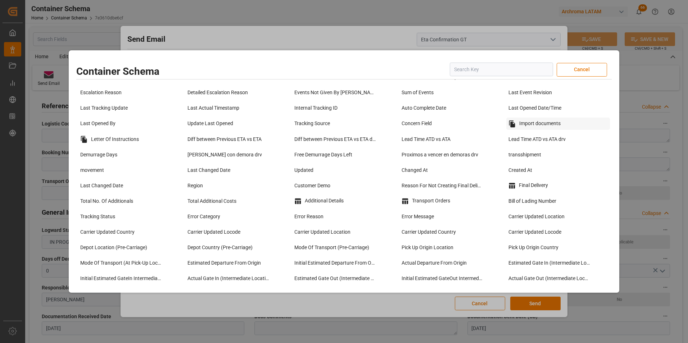
scroll to position [540, 0]
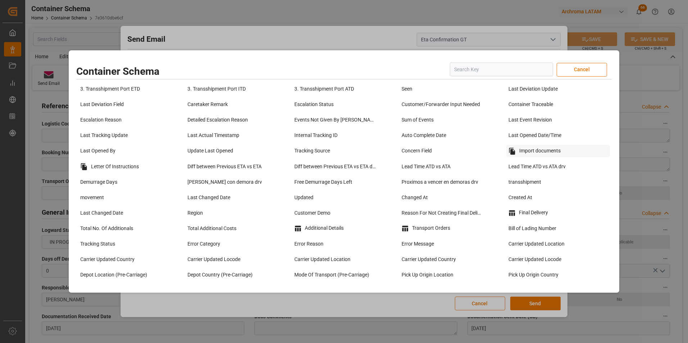
click at [526, 156] on div "Import documents" at bounding box center [559, 151] width 104 height 12
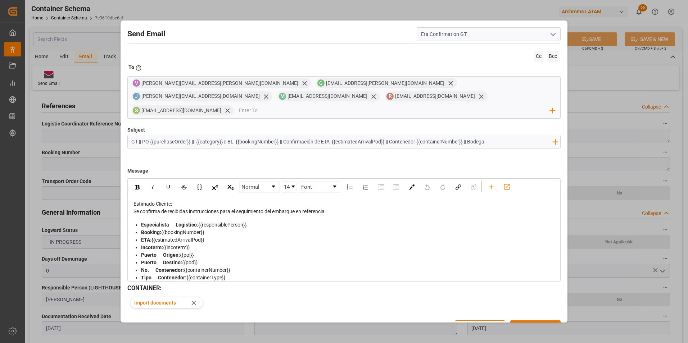
click at [499, 135] on input "GT || PO {{purchaseOrder}} || {{category}} || BL {{bookingNumber}} || Confirmac…" at bounding box center [342, 141] width 429 height 13
click at [506, 135] on input "GT || PO {{purchaseOrder}} || {{category}} || BL {{bookingNumber}} || Confirmac…" at bounding box center [342, 141] width 429 height 13
click at [206, 201] on div "Estimado Cliente:" at bounding box center [345, 205] width 422 height 8
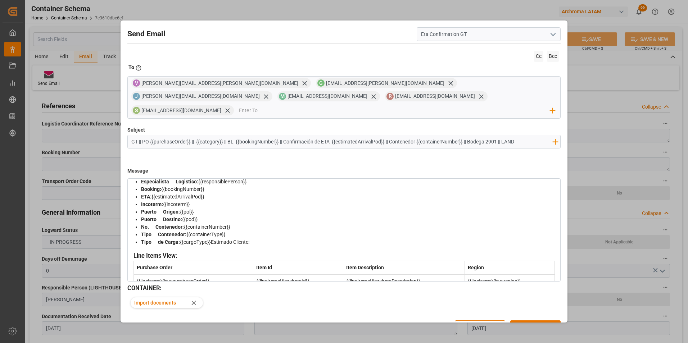
scroll to position [0, 0]
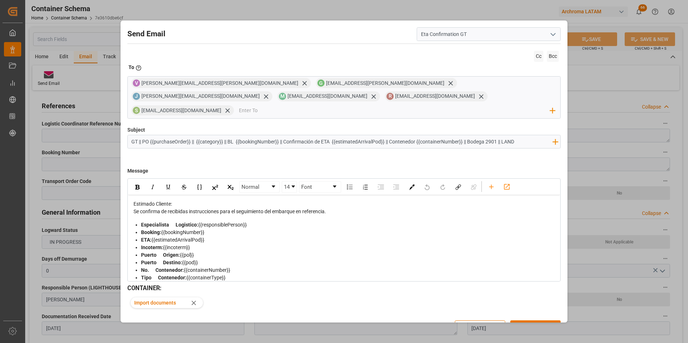
drag, startPoint x: 279, startPoint y: 129, endPoint x: 223, endPoint y: 131, distance: 55.8
click at [223, 135] on input "GT || PO {{purchaseOrder}} || {{category}} || BL {{bookingNumber}} || Confirmac…" at bounding box center [342, 141] width 429 height 13
drag, startPoint x: 408, startPoint y: 129, endPoint x: 332, endPoint y: 127, distance: 76.3
click at [332, 135] on input "GT || PO {{purchaseOrder}} || {{category}} || Confirmación de ETA {{estimatedAr…" at bounding box center [342, 141] width 429 height 13
type input "GT || PO {{purchaseOrder}} || {{category}} || Confirmación de ETA {{estimatedAr…"
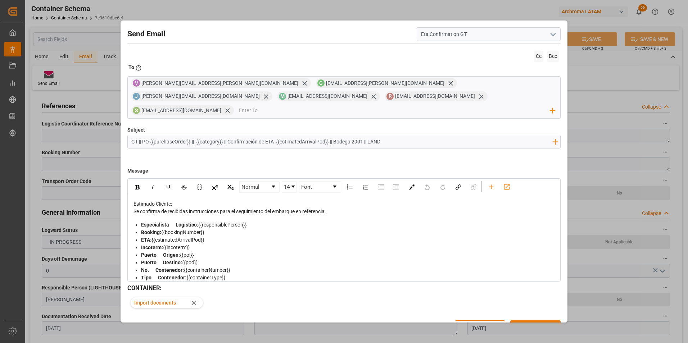
click at [538, 321] on button "Send" at bounding box center [535, 328] width 50 height 14
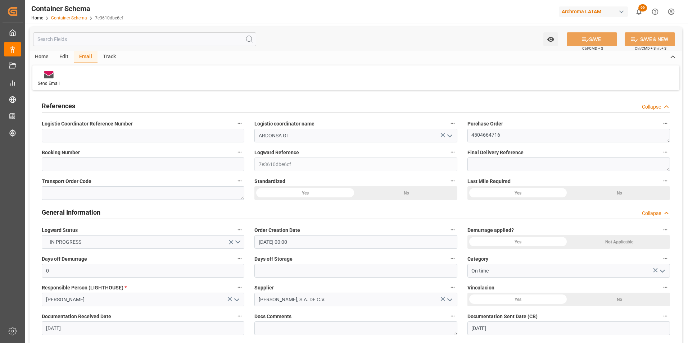
click at [72, 20] on link "Container Schema" at bounding box center [69, 17] width 36 height 5
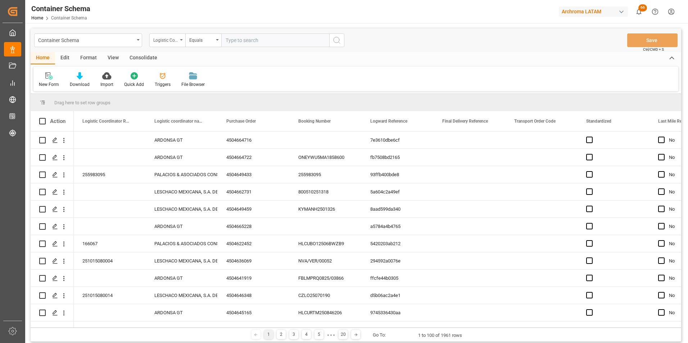
click at [181, 42] on div "Logistic Coordinator Reference Number" at bounding box center [167, 40] width 36 height 14
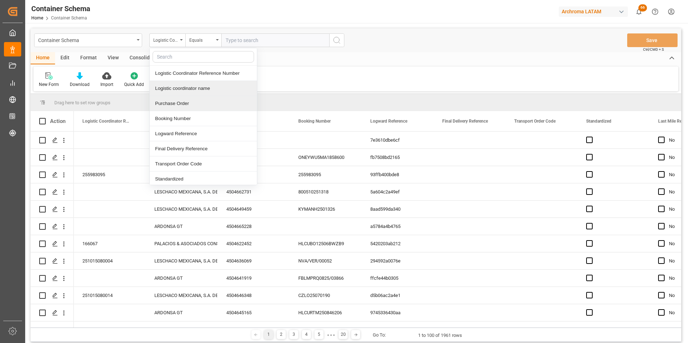
click at [187, 98] on div "Purchase Order" at bounding box center [203, 103] width 107 height 15
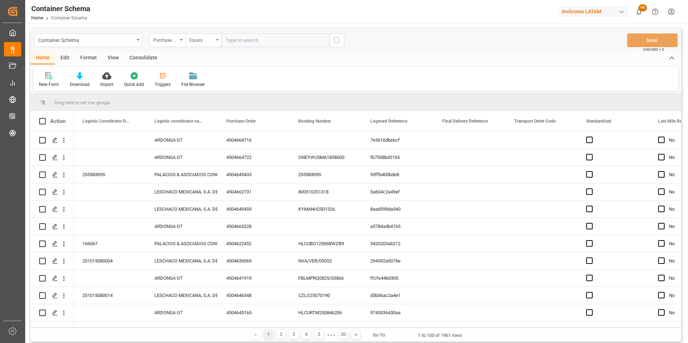
click at [207, 46] on div "Equals" at bounding box center [203, 40] width 36 height 14
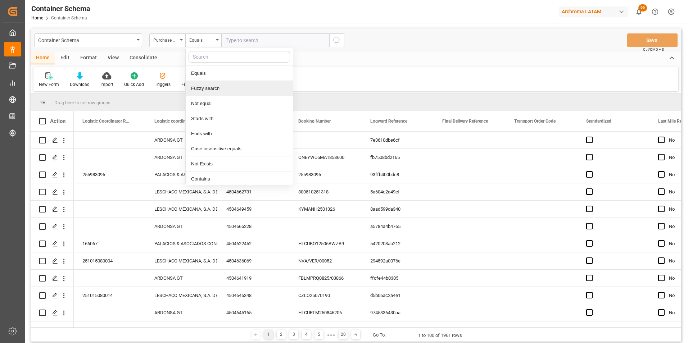
click at [220, 89] on div "Fuzzy search" at bounding box center [239, 88] width 107 height 15
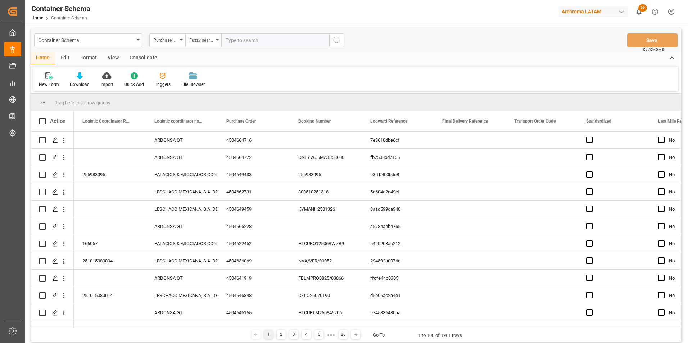
paste input "4504653869"
type input "4504653869"
click at [337, 42] on icon "search button" at bounding box center [337, 40] width 9 height 9
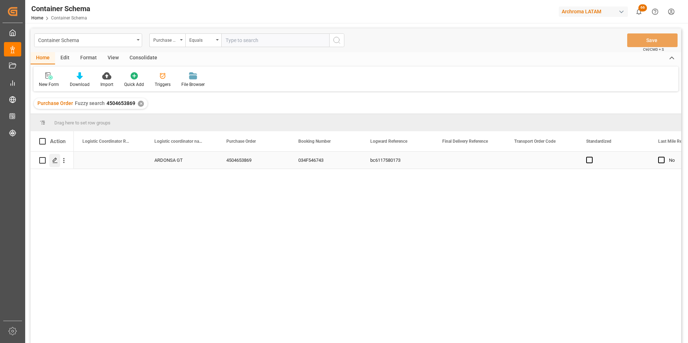
click at [56, 163] on line "Press SPACE to select this row." at bounding box center [55, 163] width 4 height 0
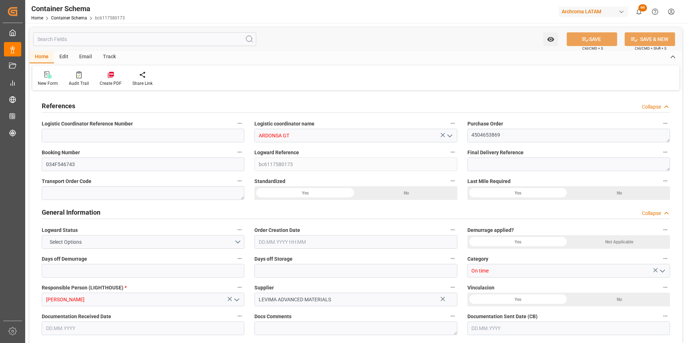
type input "0"
type input "1"
type input "20"
type input "20000"
type input "21140"
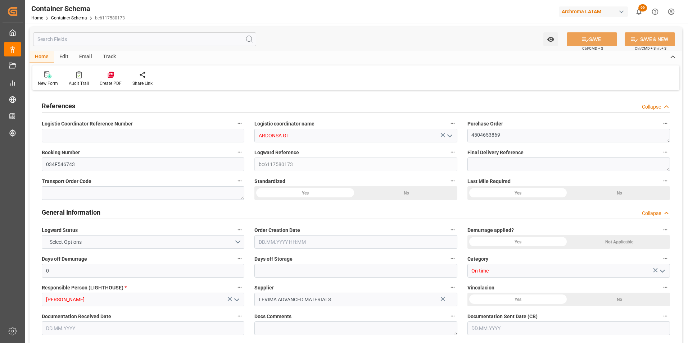
type input "Wan Hai Lines"
type input "CNQDG"
type input "GTPRQ"
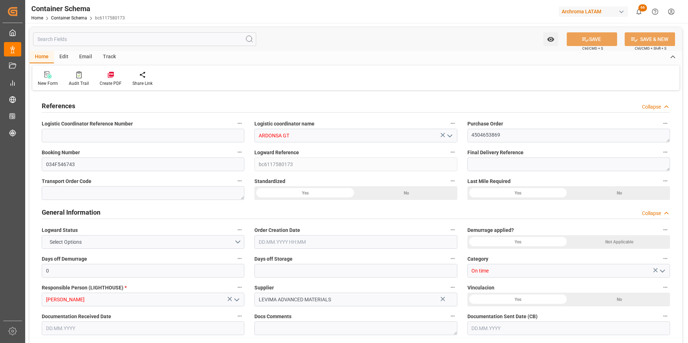
type input "GTPRQ"
type input "9267651"
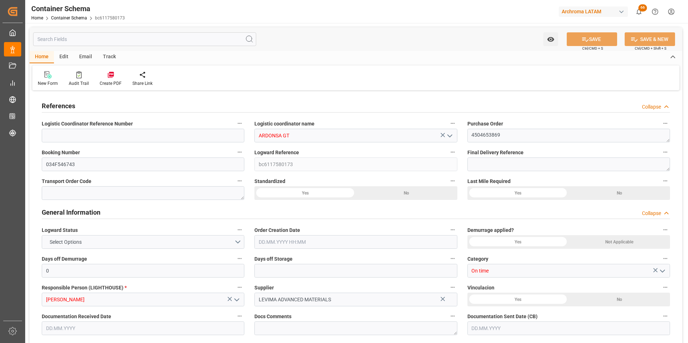
type input "1"
type input "29"
type input "4"
type input "CNQDG"
type input "GTPRQ"
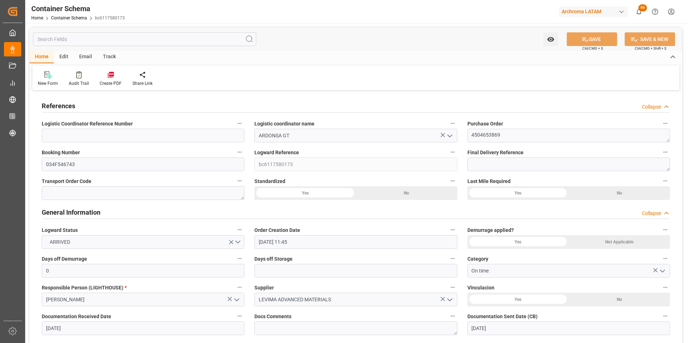
type input "08.09.2025 11:45"
type input "08.09.2025"
type input "[DATE]"
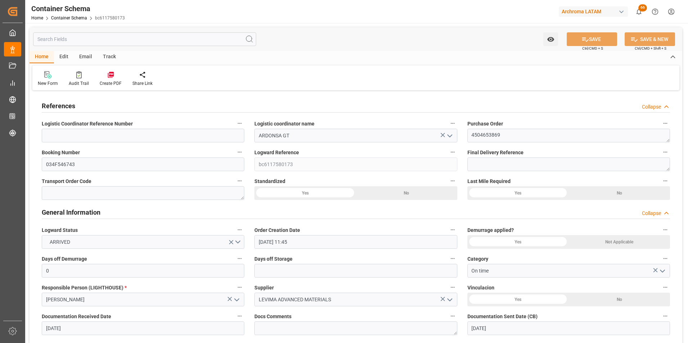
type input "[DATE]"
type input "30.09.2025 09:41"
type input "08.09.2025 16:42"
type input "[DATE]"
type input "30.08.2025 05:11"
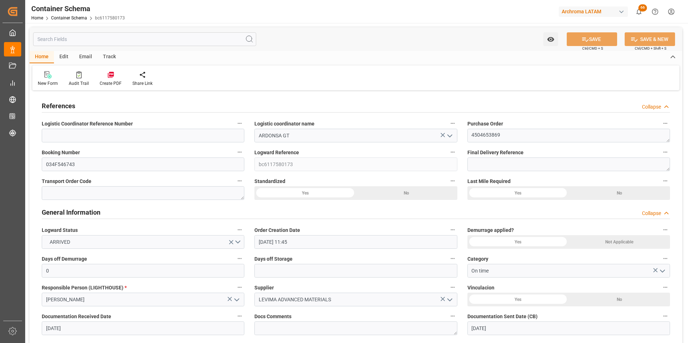
type input "30.08.2025 15:50"
type input "24.09.2025 00:00"
type input "25.09.2025 22:41"
type input "24.09.2025 07:27"
type input "26.09.2025 09:55"
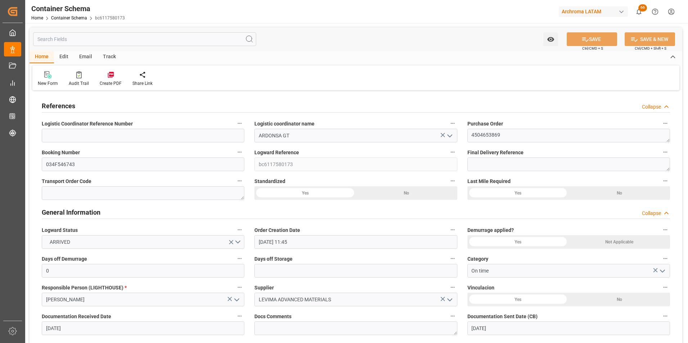
type input "30.09.2025 09:55"
click at [117, 136] on input at bounding box center [143, 136] width 203 height 14
paste input "264-202500012593"
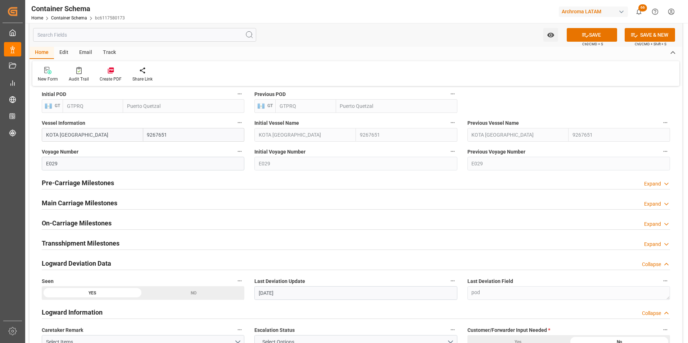
scroll to position [756, 0]
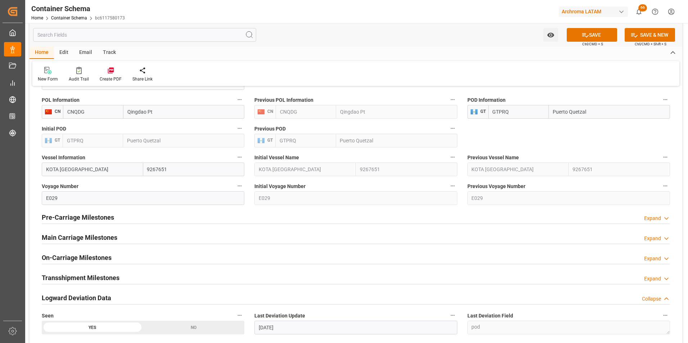
type input "264-202500012593"
click at [51, 236] on h2 "Main Carriage Milestones" at bounding box center [80, 238] width 76 height 10
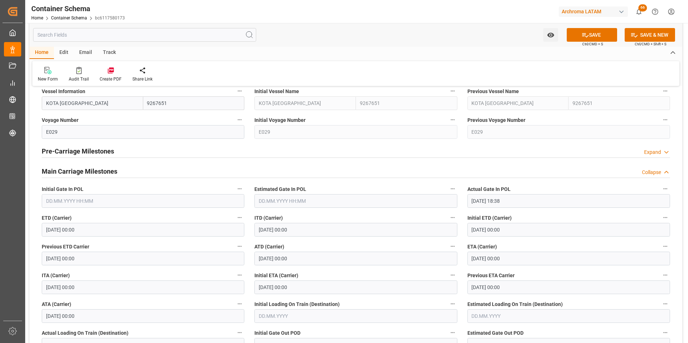
scroll to position [828, 0]
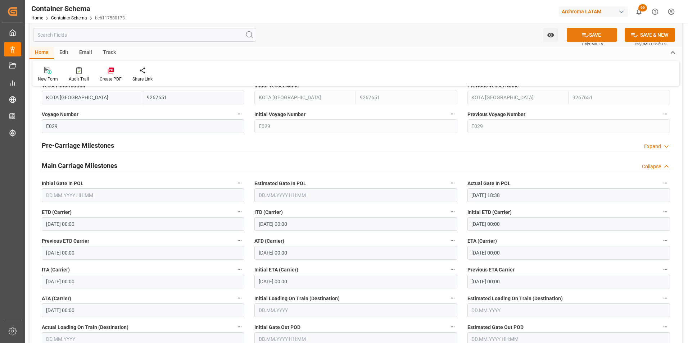
click at [594, 37] on button "SAVE" at bounding box center [592, 35] width 50 height 14
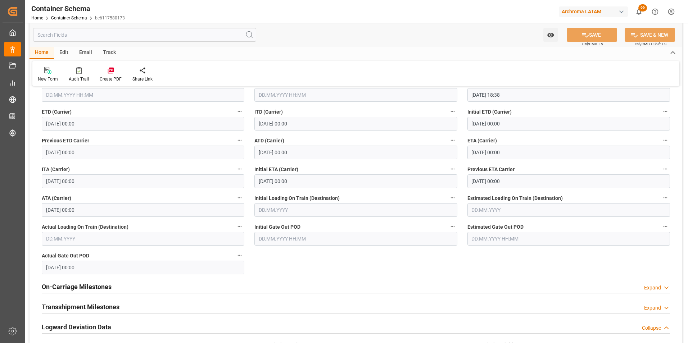
scroll to position [936, 0]
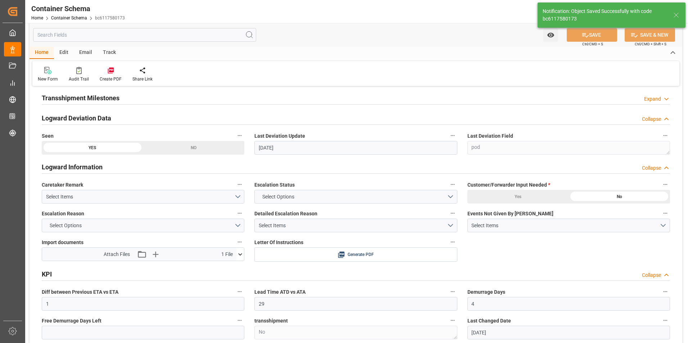
type input "30.09.2025 16:20"
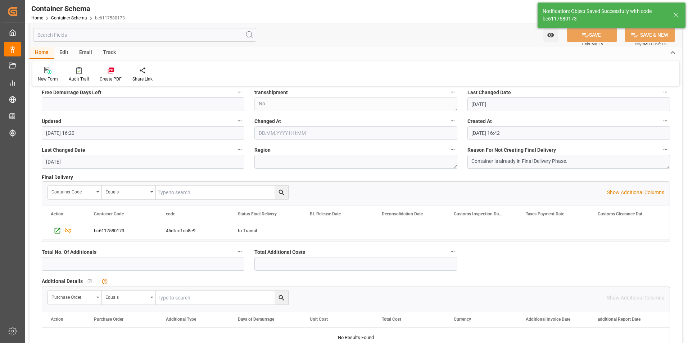
scroll to position [1202, 0]
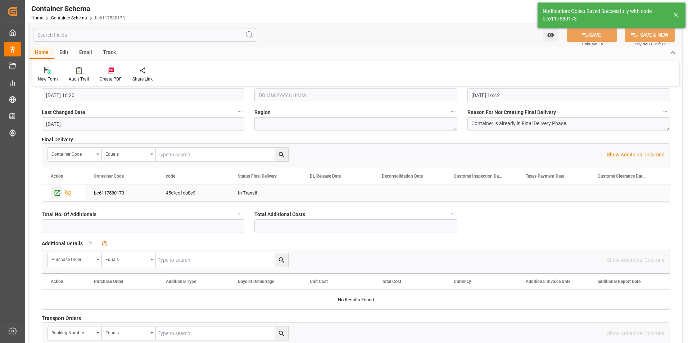
click at [58, 193] on icon "Press SPACE to select this row." at bounding box center [58, 193] width 6 height 6
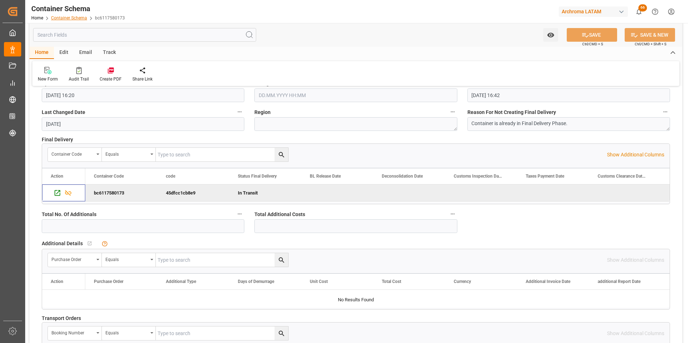
click at [73, 18] on link "Container Schema" at bounding box center [69, 17] width 36 height 5
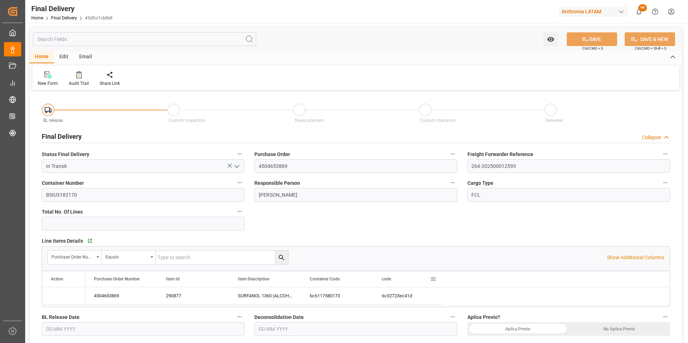
type input "[DATE]"
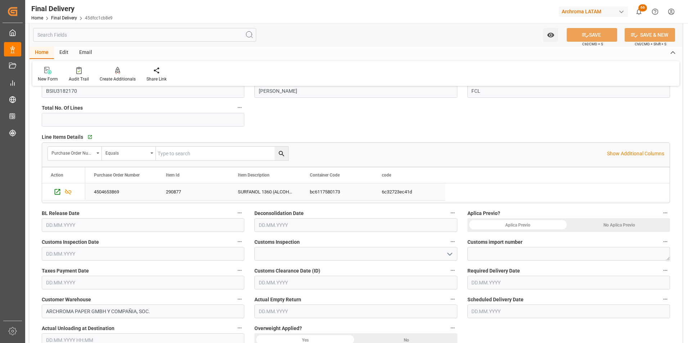
scroll to position [108, 0]
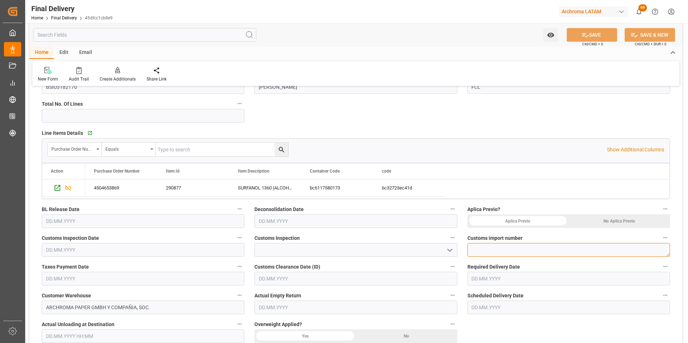
click at [480, 251] on textarea at bounding box center [569, 250] width 203 height 14
paste textarea "264-202500012593"
type textarea "264-202500012593"
click at [614, 221] on div "No Aplica Previo" at bounding box center [620, 222] width 102 height 14
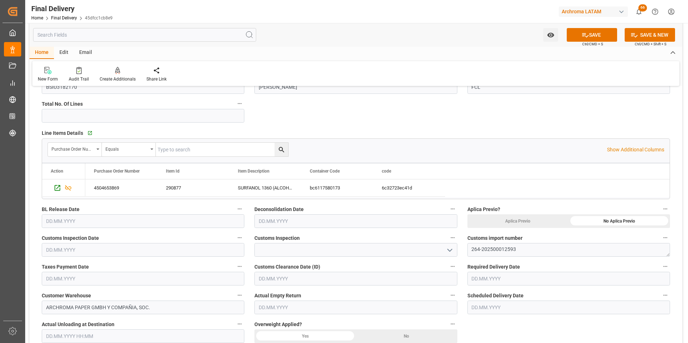
click at [495, 309] on input "text" at bounding box center [569, 308] width 203 height 14
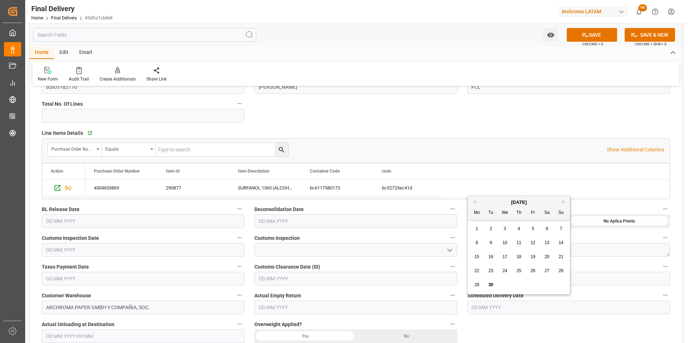
click at [563, 202] on button "Next Month" at bounding box center [565, 202] width 4 height 4
click at [503, 227] on div "1" at bounding box center [505, 229] width 9 height 9
type input "[DATE]"
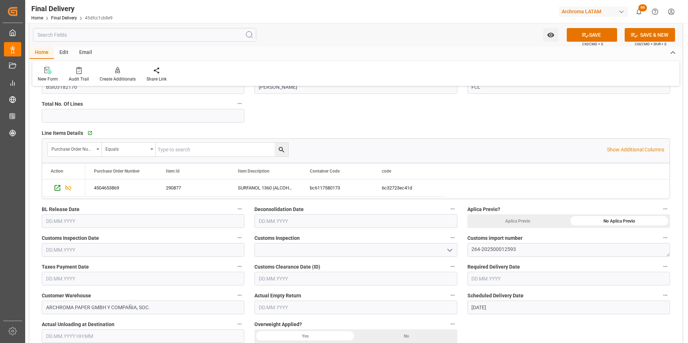
click at [433, 336] on div "No" at bounding box center [407, 337] width 102 height 14
click at [276, 279] on input "text" at bounding box center [356, 279] width 203 height 14
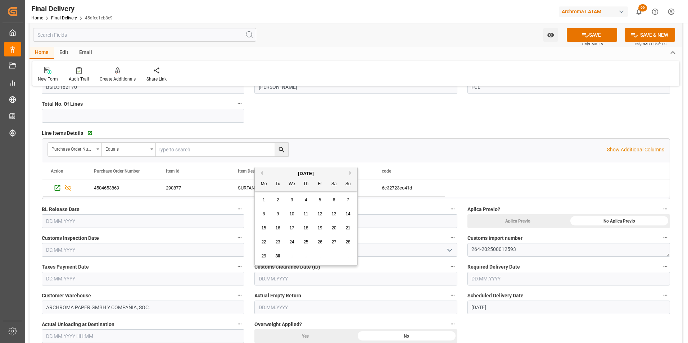
click at [320, 240] on span "26" at bounding box center [320, 242] width 5 height 5
type input "[DATE]"
click at [448, 250] on icon "open menu" at bounding box center [450, 250] width 9 height 9
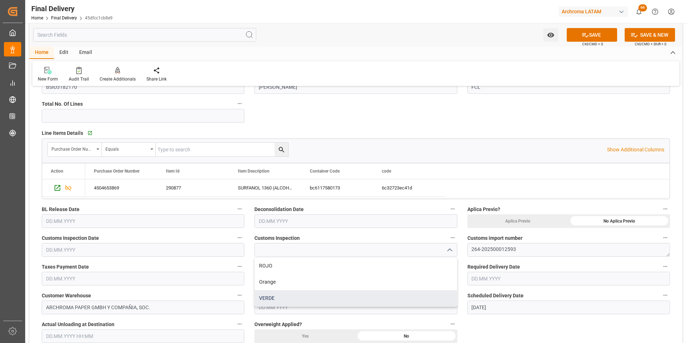
click at [302, 293] on div "VERDE" at bounding box center [356, 299] width 202 height 16
type input "VERDE"
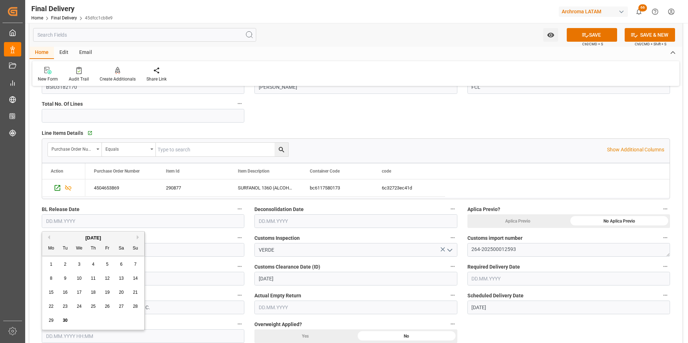
click at [199, 222] on input "text" at bounding box center [143, 222] width 203 height 14
click at [109, 307] on span "26" at bounding box center [107, 306] width 5 height 5
type input "[DATE]"
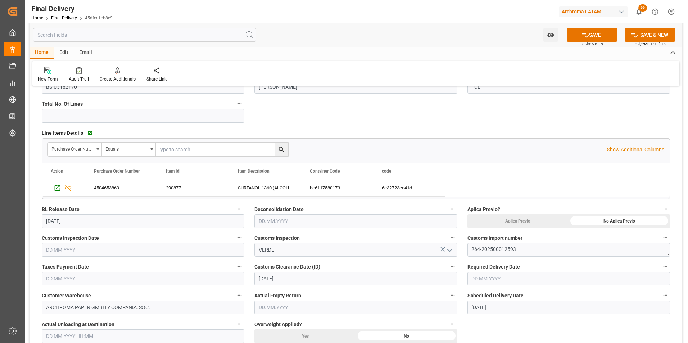
click at [116, 244] on input "text" at bounding box center [143, 250] width 203 height 14
click at [106, 213] on span "26" at bounding box center [107, 213] width 5 height 5
type input "[DATE]"
click at [100, 281] on input "text" at bounding box center [143, 279] width 203 height 14
click at [109, 242] on span "26" at bounding box center [107, 242] width 5 height 5
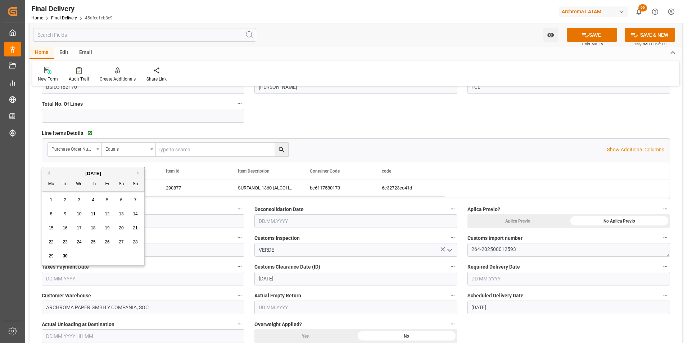
type input "[DATE]"
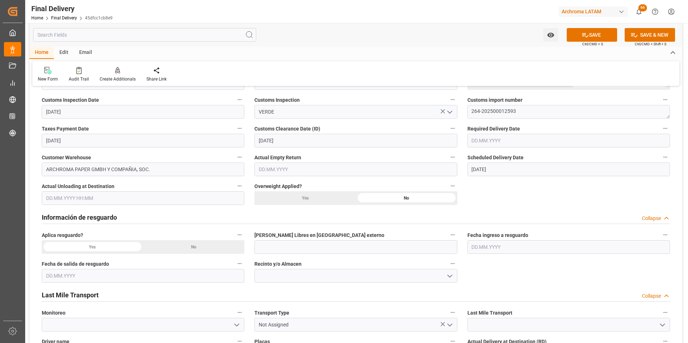
scroll to position [252, 0]
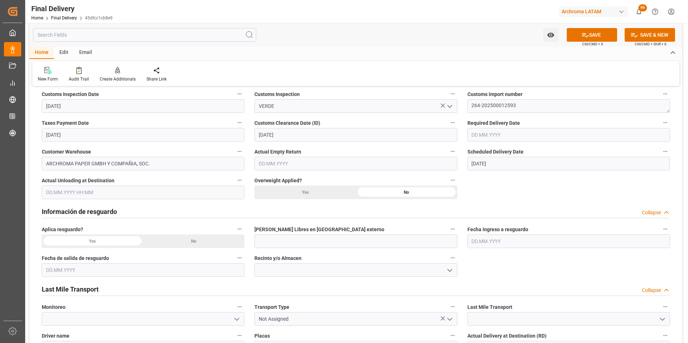
click at [221, 243] on div "No" at bounding box center [194, 242] width 102 height 14
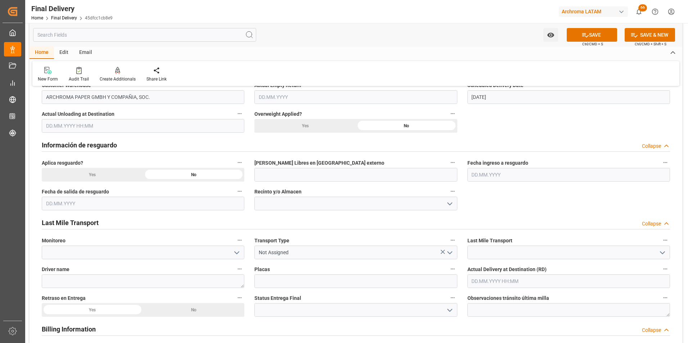
scroll to position [324, 0]
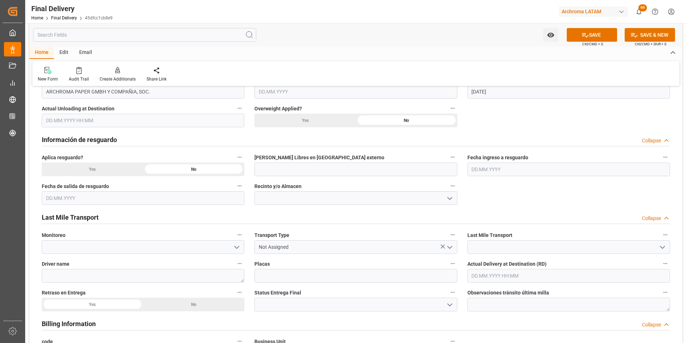
click at [452, 249] on icon "open menu" at bounding box center [450, 247] width 9 height 9
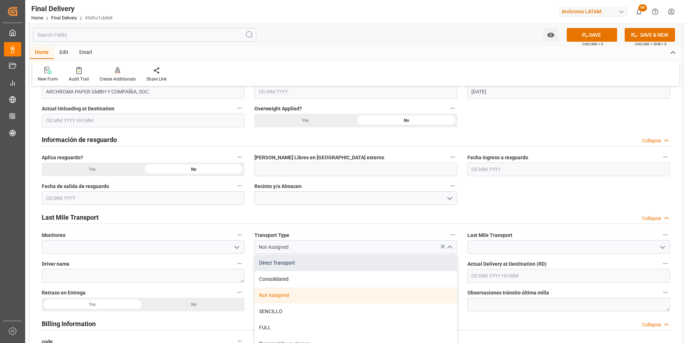
click at [363, 265] on div "Direct Transport" at bounding box center [356, 263] width 202 height 16
type input "Direct Transport"
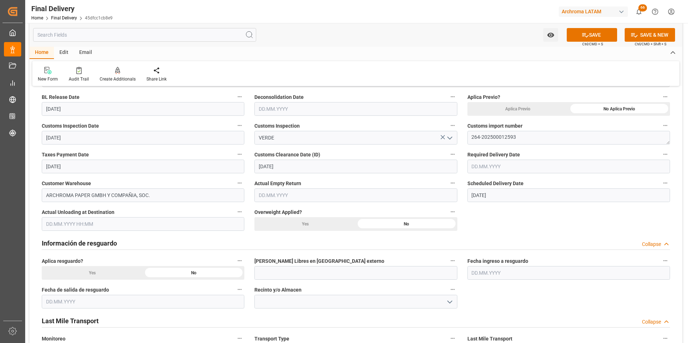
scroll to position [180, 0]
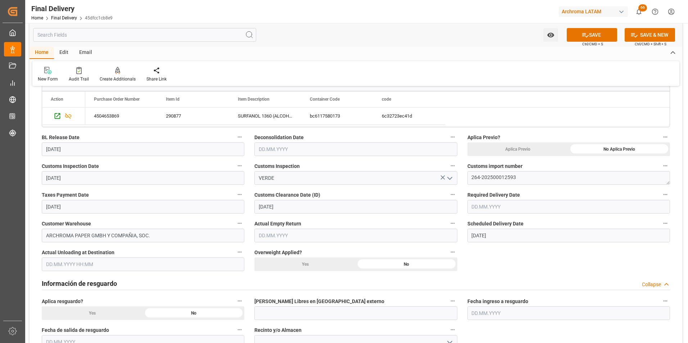
click at [490, 204] on input "text" at bounding box center [569, 207] width 203 height 14
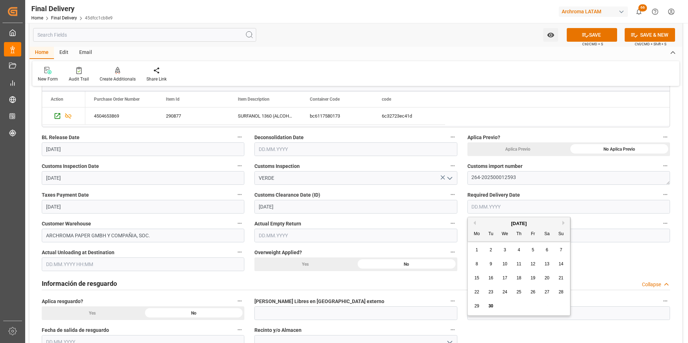
click at [563, 222] on button "Next Month" at bounding box center [565, 223] width 4 height 4
click at [507, 249] on div "1" at bounding box center [505, 250] width 9 height 9
type input "[DATE]"
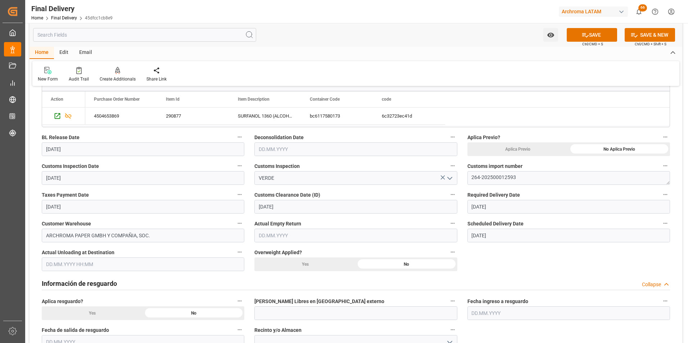
scroll to position [108, 0]
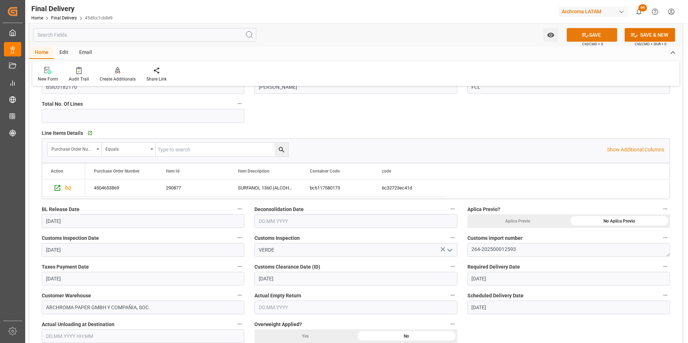
click at [597, 31] on button "SAVE" at bounding box center [592, 35] width 50 height 14
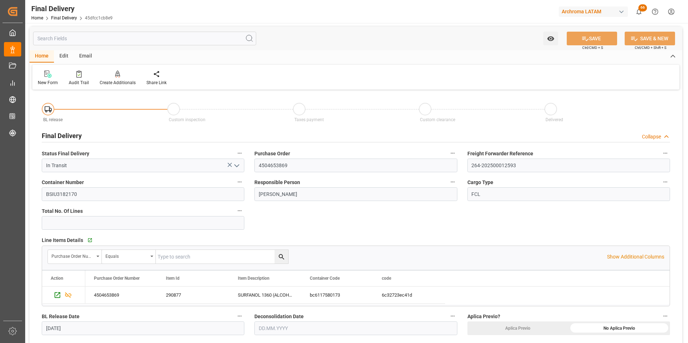
scroll to position [0, 0]
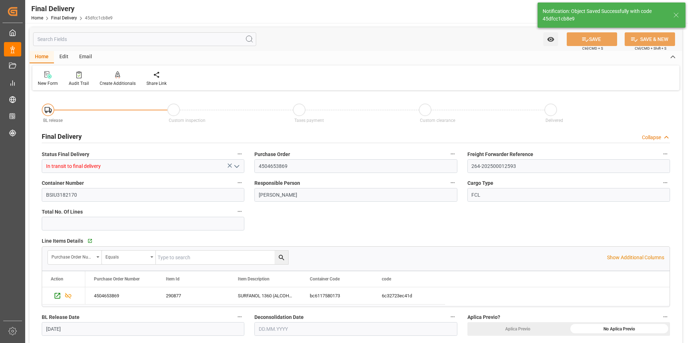
type input "In transit to final delivery"
type input "0"
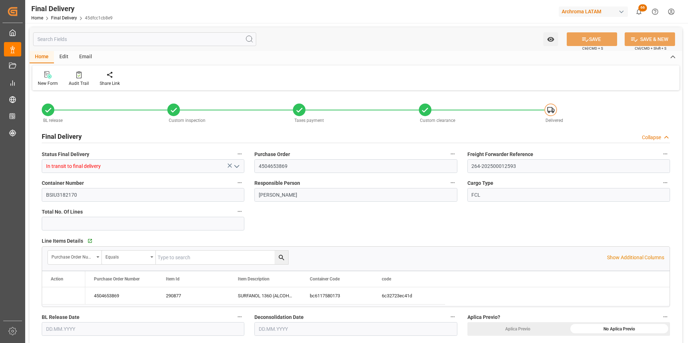
type input "[DATE]"
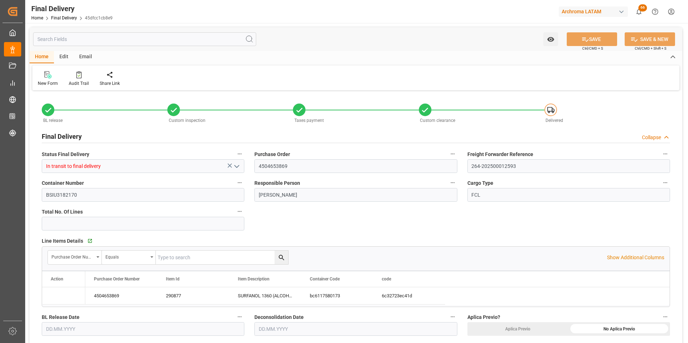
type input "[DATE]"
click at [64, 19] on link "Final Delivery" at bounding box center [64, 17] width 26 height 5
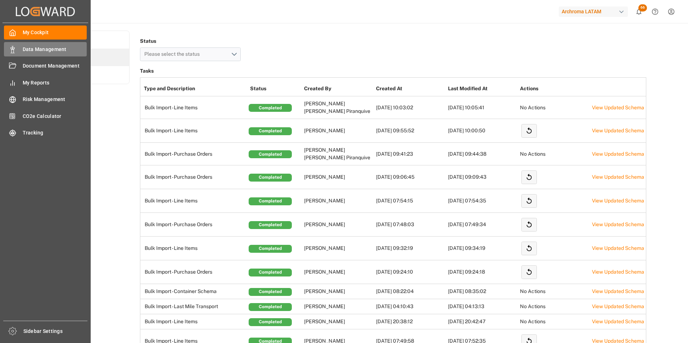
click at [18, 49] on div "Data Management Data Management" at bounding box center [45, 49] width 83 height 14
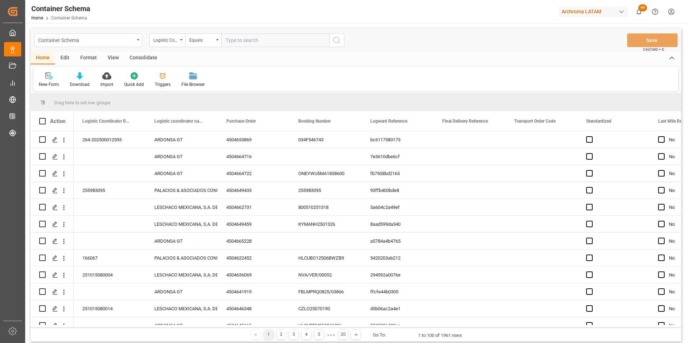
click at [131, 39] on div "Container Schema" at bounding box center [86, 39] width 96 height 9
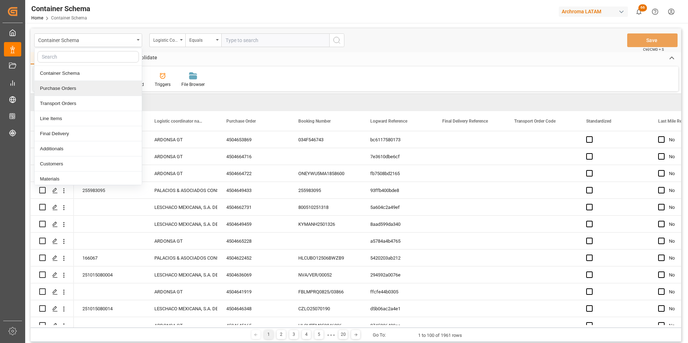
click at [77, 91] on div "Purchase Orders" at bounding box center [88, 88] width 107 height 15
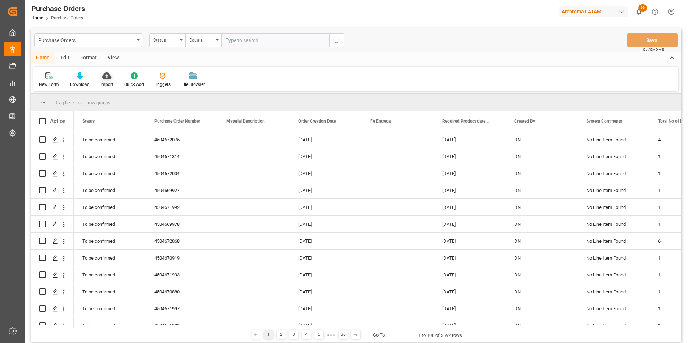
click at [106, 85] on div "Import" at bounding box center [106, 84] width 13 height 6
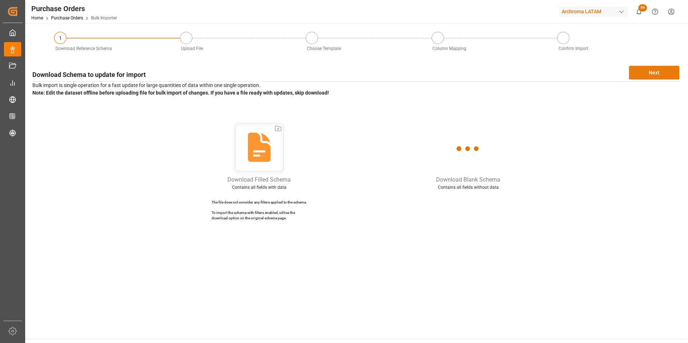
click at [665, 71] on button "Next" at bounding box center [654, 73] width 50 height 14
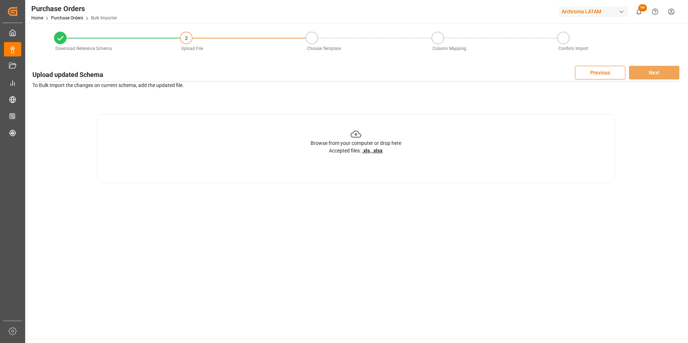
click at [405, 138] on div "Browse from your computer or drop here Accepted files: .xls, .xlsx" at bounding box center [356, 148] width 518 height 69
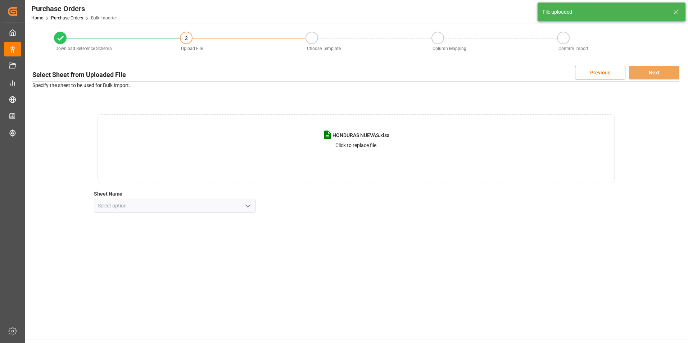
click at [248, 207] on icon "open menu" at bounding box center [248, 206] width 9 height 9
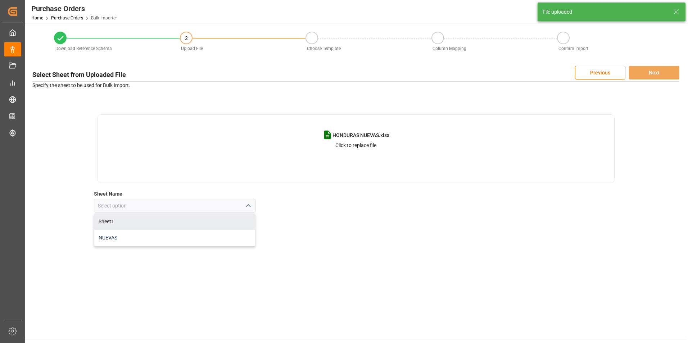
click at [198, 233] on div "NUEVAS" at bounding box center [174, 238] width 161 height 16
type input "NUEVAS"
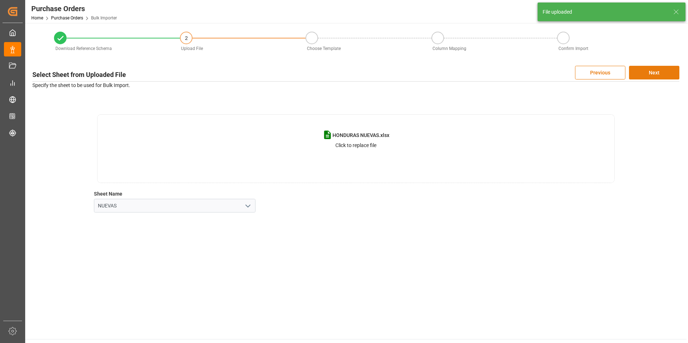
click at [667, 79] on button "Next" at bounding box center [654, 73] width 50 height 14
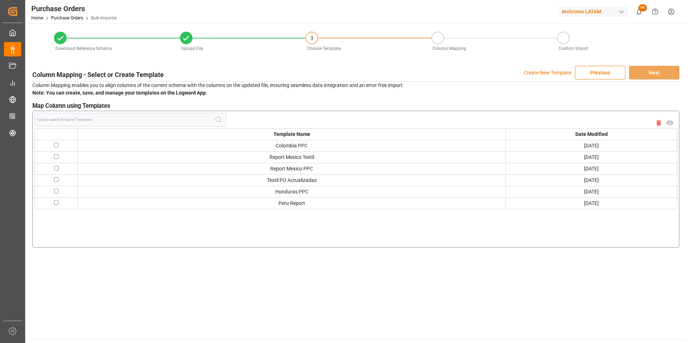
click at [543, 75] on p "Create New Template" at bounding box center [548, 73] width 48 height 14
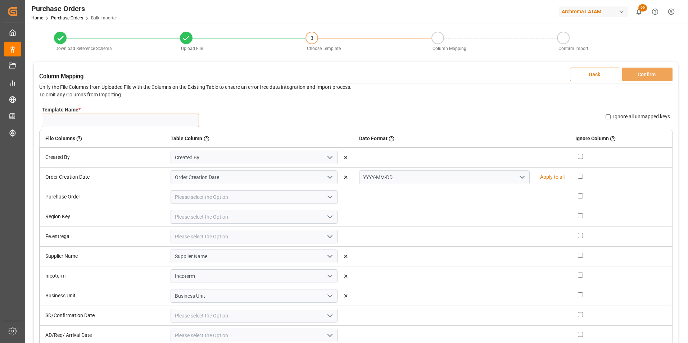
click at [146, 119] on input "Template Name *" at bounding box center [120, 121] width 157 height 14
type input "HONDURAS NUEVAS"
click at [518, 178] on icon "open menu" at bounding box center [522, 177] width 9 height 9
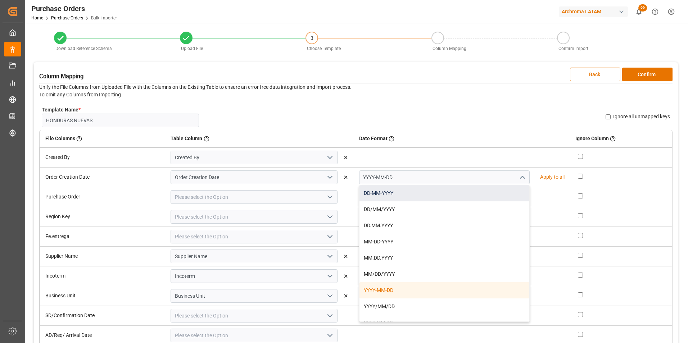
click at [501, 192] on div "DD-MM-YYYY" at bounding box center [445, 193] width 170 height 16
type input "DD-MM-YYYY"
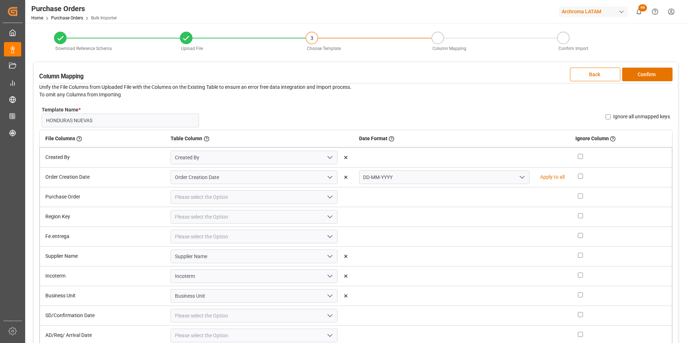
click at [330, 195] on icon "open menu" at bounding box center [330, 197] width 9 height 9
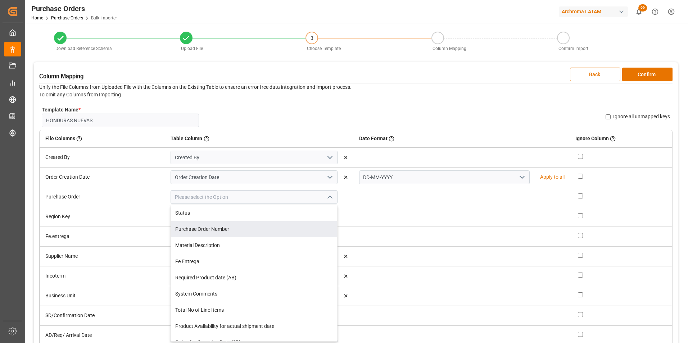
click at [281, 224] on div "Purchase Order Number" at bounding box center [254, 229] width 166 height 16
type input "Purchase Order Number"
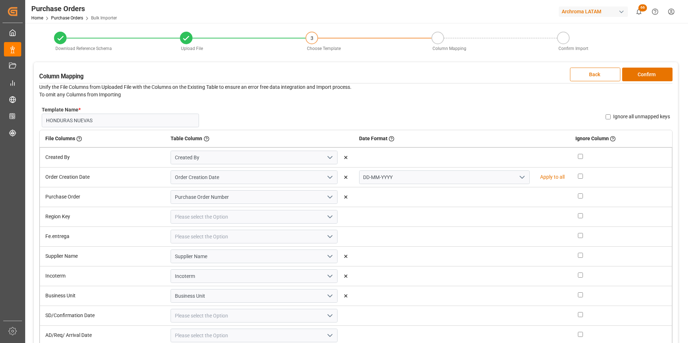
click at [326, 217] on icon "open menu" at bounding box center [330, 217] width 9 height 9
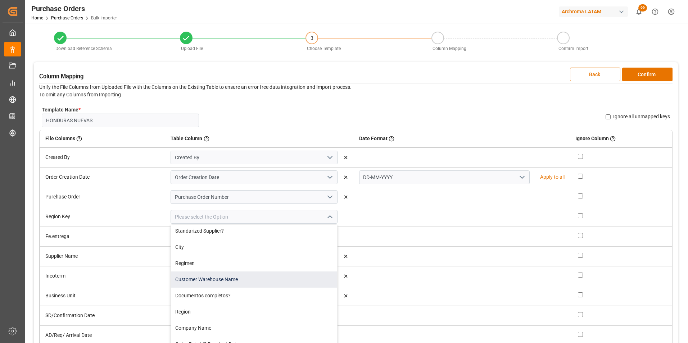
scroll to position [216, 0]
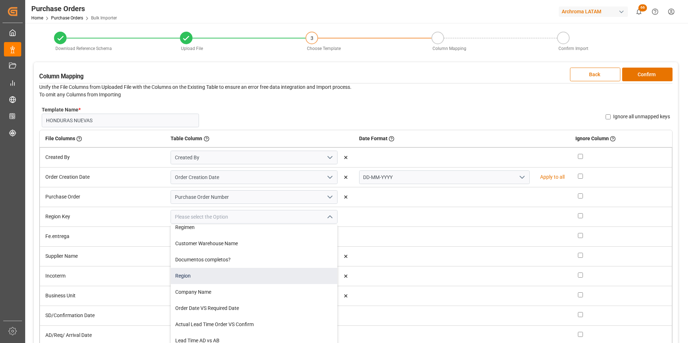
click at [257, 278] on div "Region" at bounding box center [254, 276] width 166 height 16
type input "Region"
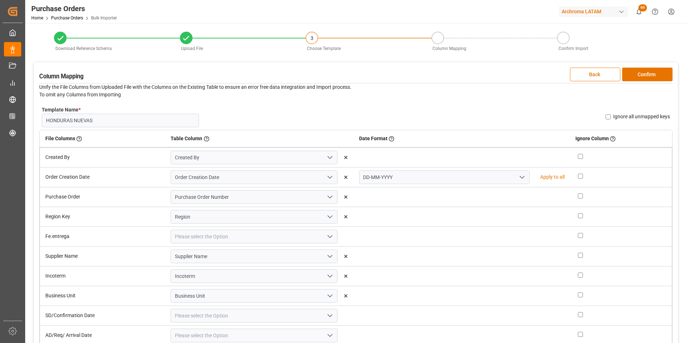
click at [330, 235] on icon "open menu" at bounding box center [330, 237] width 9 height 9
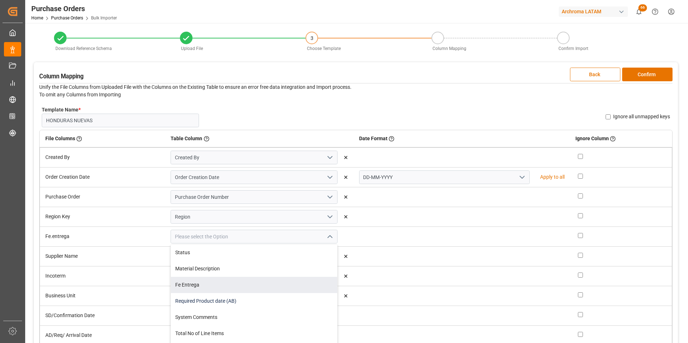
scroll to position [36, 0]
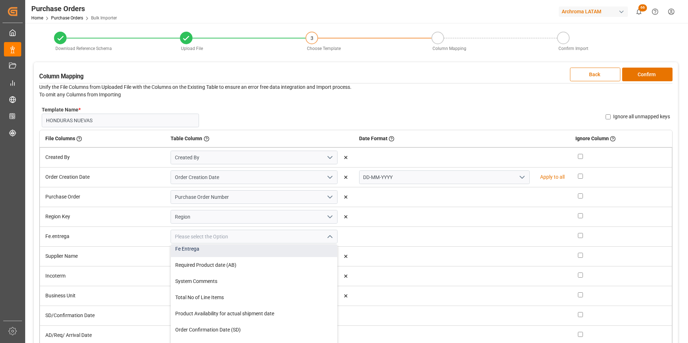
click at [287, 252] on div "Fe Entrega" at bounding box center [254, 249] width 166 height 16
type input "Fe Entrega"
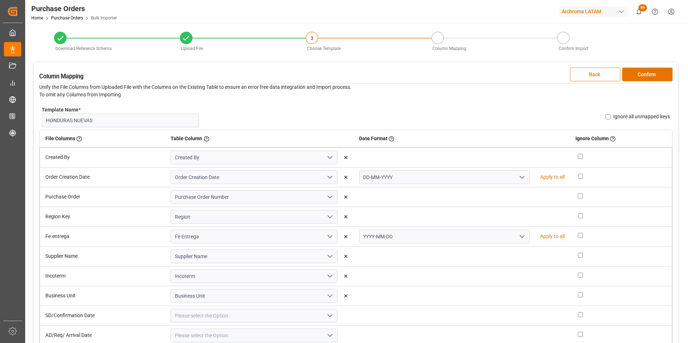
drag, startPoint x: 519, startPoint y: 235, endPoint x: 510, endPoint y: 239, distance: 9.2
click at [518, 235] on icon "open menu" at bounding box center [522, 237] width 9 height 9
click at [498, 251] on div "DD-MM-YYYY" at bounding box center [445, 253] width 170 height 16
type input "DD-MM-YYYY"
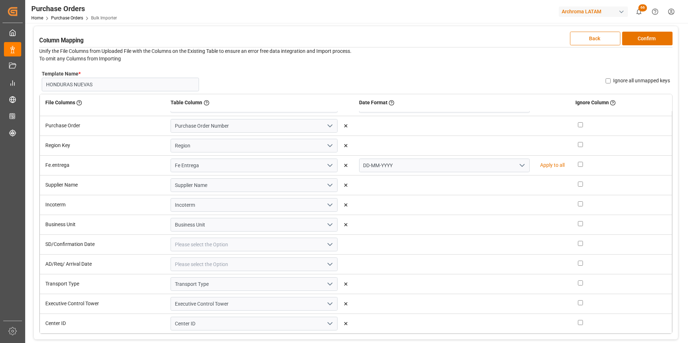
click at [324, 245] on button "open menu" at bounding box center [329, 244] width 11 height 11
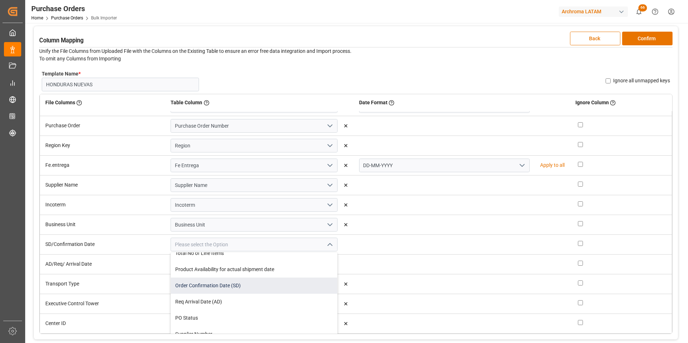
click at [298, 287] on div "Order Confirmation Date (SD)" at bounding box center [254, 286] width 166 height 16
type input "Order Confirmation Date (SD)"
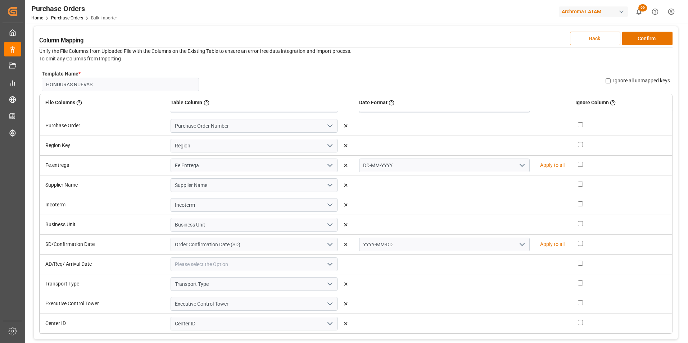
click at [332, 263] on icon "open menu" at bounding box center [330, 264] width 9 height 9
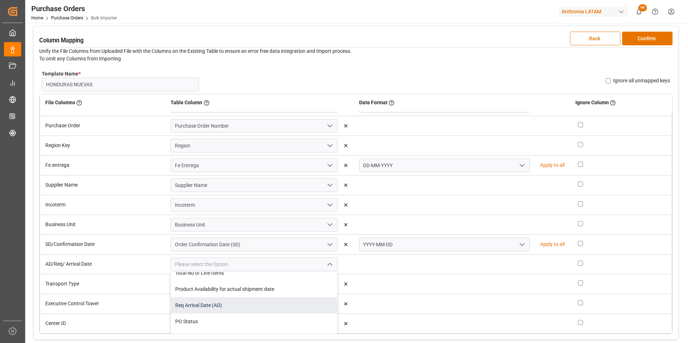
click at [294, 305] on div "Req Arrival Date (AD)" at bounding box center [254, 306] width 166 height 16
type input "Req Arrival Date (AD)"
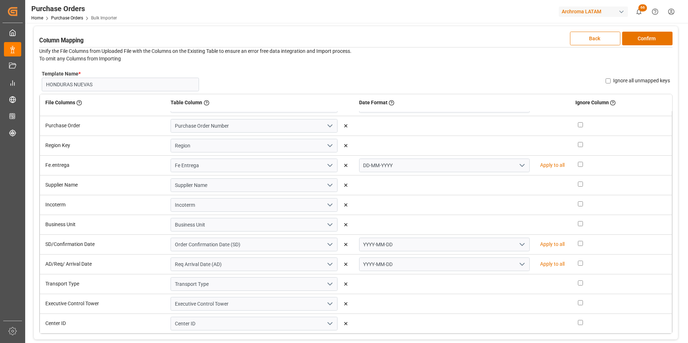
click at [518, 242] on icon "open menu" at bounding box center [522, 244] width 9 height 9
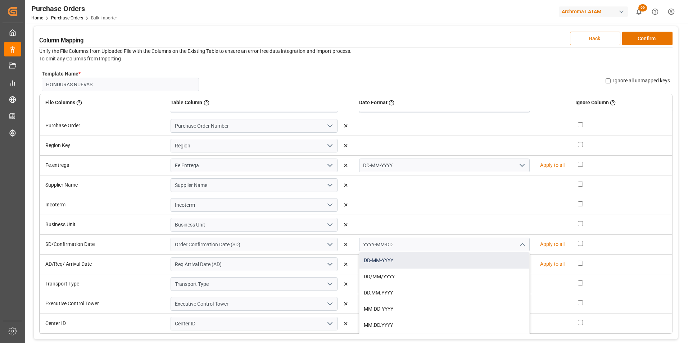
click at [502, 259] on div "DD-MM-YYYY" at bounding box center [445, 261] width 170 height 16
type input "DD-MM-YYYY"
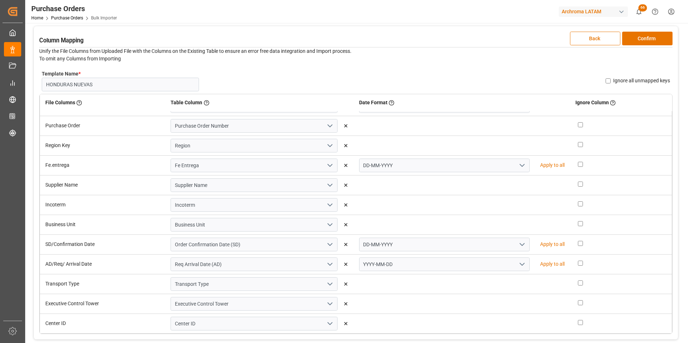
click at [519, 264] on icon "open menu" at bounding box center [522, 264] width 9 height 9
click at [496, 279] on div "DD-MM-YYYY" at bounding box center [445, 281] width 170 height 16
type input "DD-MM-YYYY"
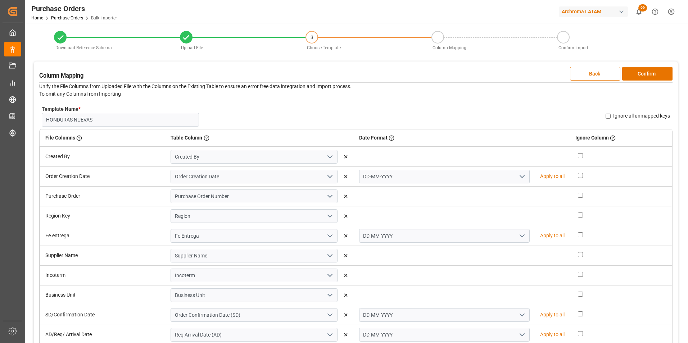
scroll to position [0, 0]
click at [651, 75] on button "Confirm" at bounding box center [647, 75] width 50 height 14
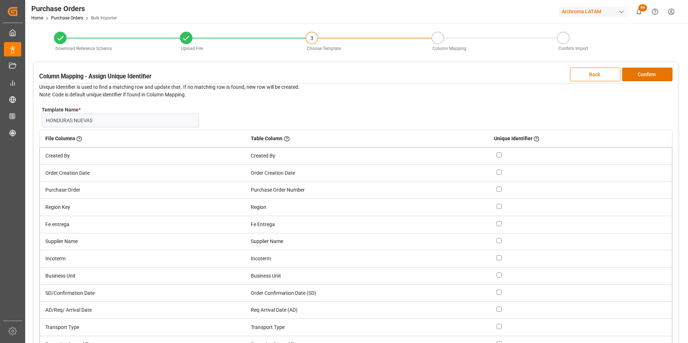
click at [501, 188] on input "checkbox" at bounding box center [499, 189] width 5 height 5
checkbox input "true"
click at [638, 74] on button "Confirm" at bounding box center [647, 75] width 50 height 14
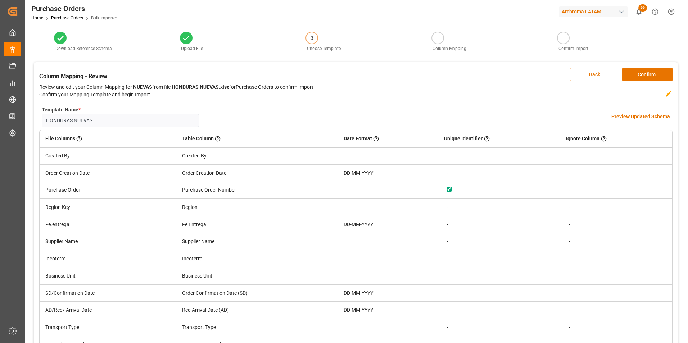
click at [615, 115] on h4 "Preview Updated Schema" at bounding box center [641, 117] width 59 height 8
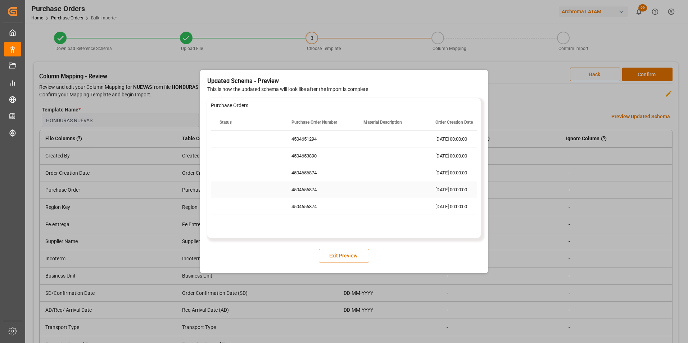
click at [393, 186] on div "Press SPACE to select this row." at bounding box center [391, 189] width 72 height 17
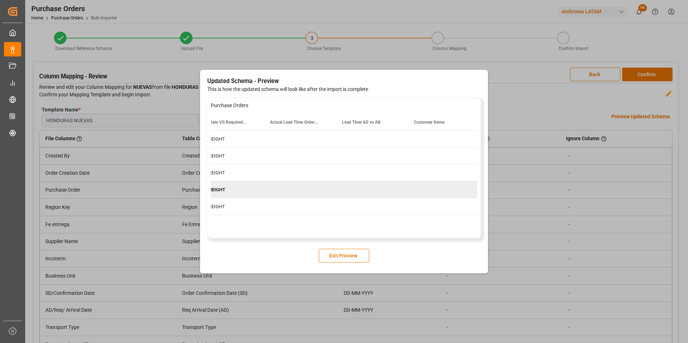
scroll to position [0, 2038]
click at [357, 256] on button "Exit Preview" at bounding box center [344, 256] width 50 height 14
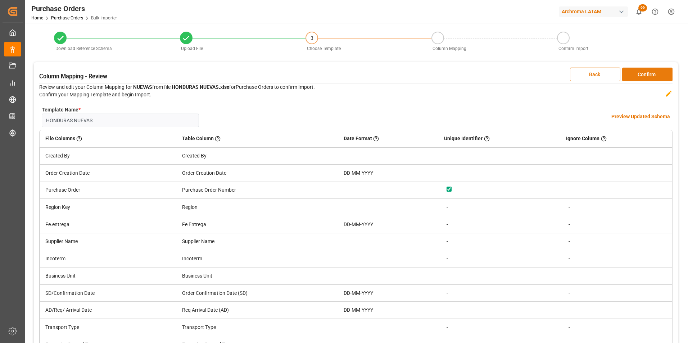
click at [644, 73] on button "Confirm" at bounding box center [647, 75] width 50 height 14
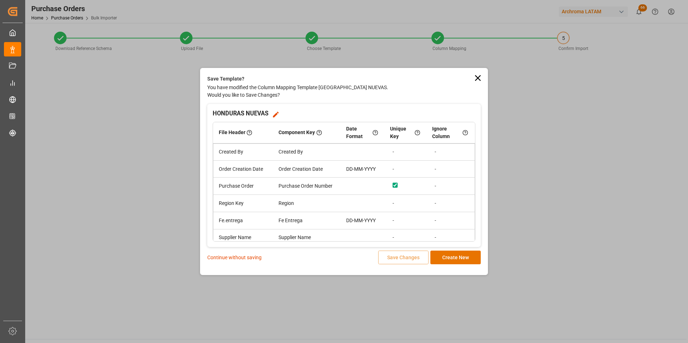
drag, startPoint x: 252, startPoint y: 257, endPoint x: 257, endPoint y: 257, distance: 5.4
click at [252, 257] on p "Continue without saving" at bounding box center [234, 258] width 54 height 8
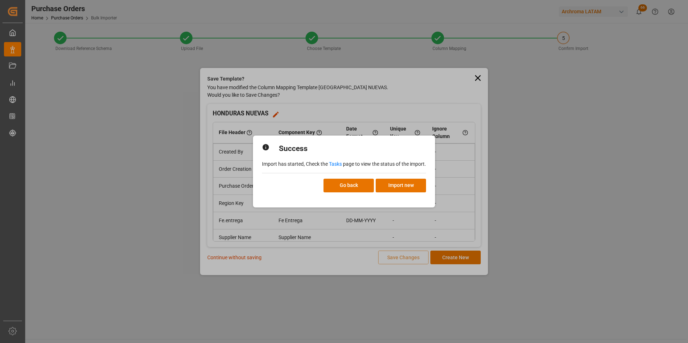
click at [339, 165] on link "Tasks" at bounding box center [335, 164] width 13 height 6
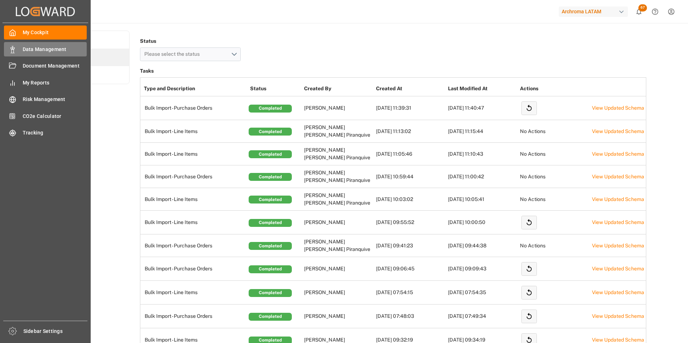
click at [15, 50] on icon at bounding box center [12, 49] width 7 height 7
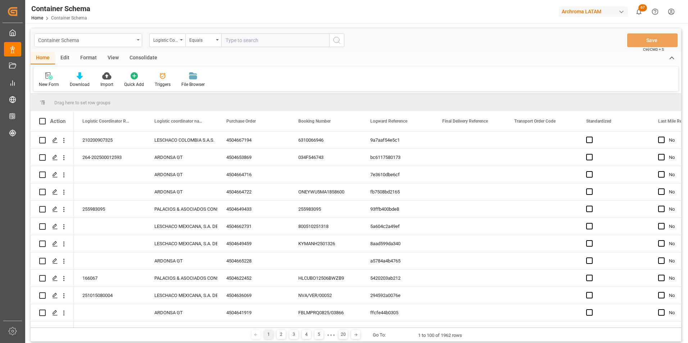
click at [139, 43] on div "Container Schema" at bounding box center [88, 40] width 108 height 14
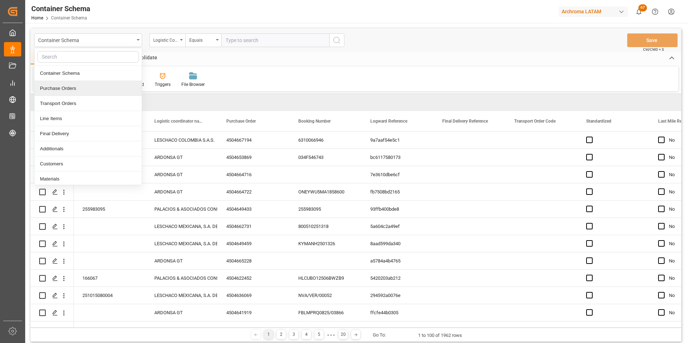
click at [98, 86] on div "Purchase Orders" at bounding box center [88, 88] width 107 height 15
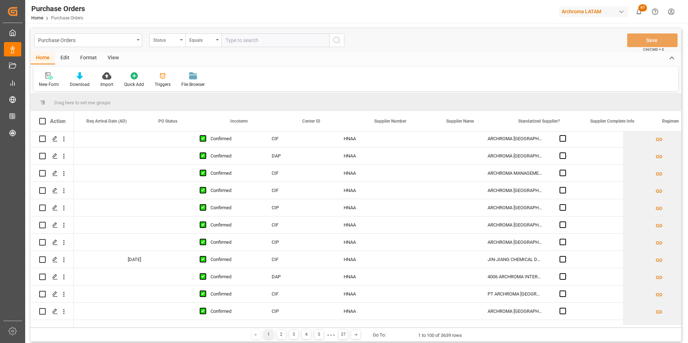
scroll to position [0, 864]
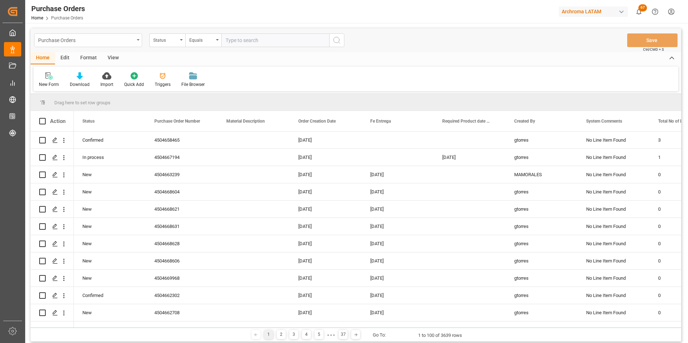
click at [136, 39] on div "Purchase Orders" at bounding box center [88, 40] width 108 height 14
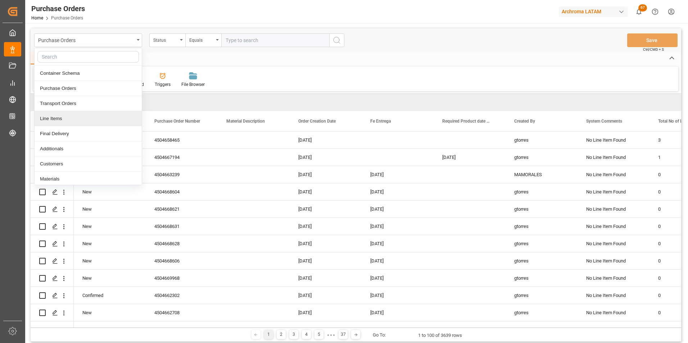
click at [68, 118] on div "Line Items" at bounding box center [88, 118] width 107 height 15
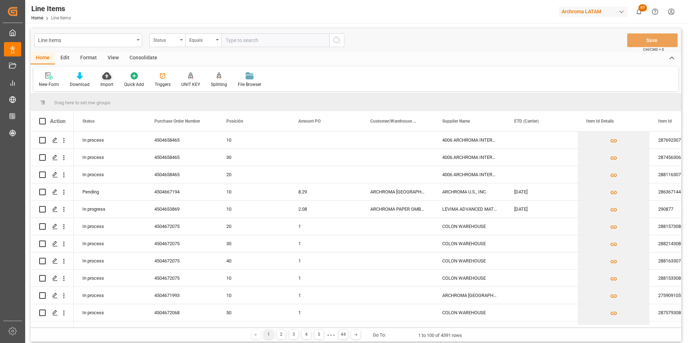
click at [110, 81] on div "Import" at bounding box center [107, 80] width 24 height 16
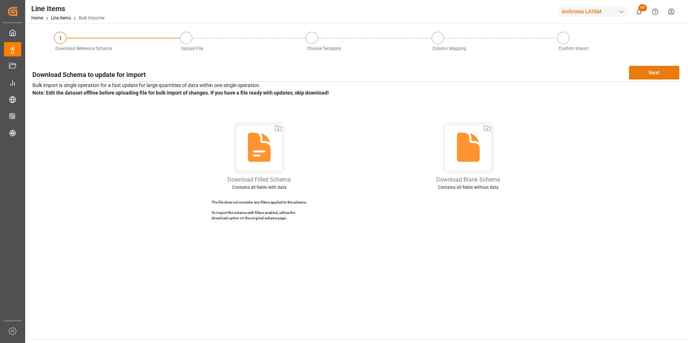
click at [676, 72] on button "Next" at bounding box center [654, 73] width 50 height 14
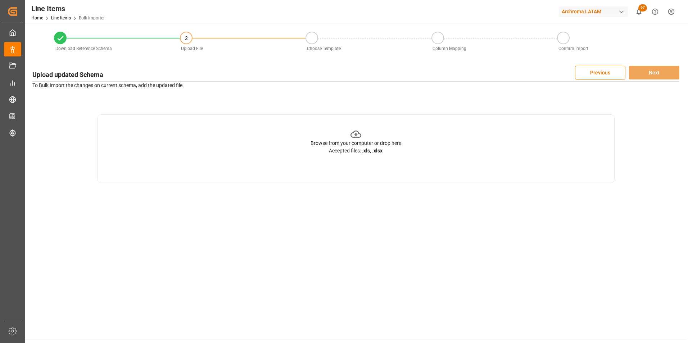
click at [482, 148] on div "Browse from your computer or drop here Accepted files: .xls, .xlsx" at bounding box center [356, 148] width 518 height 69
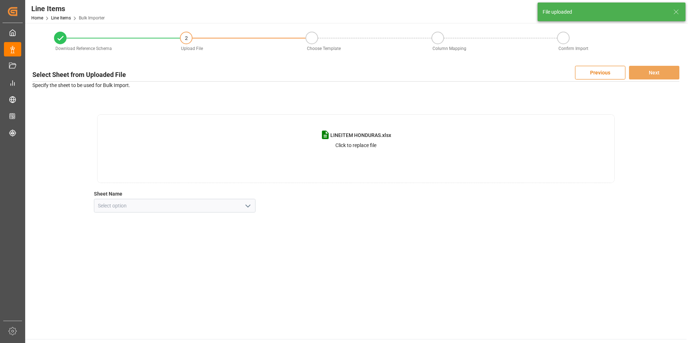
click at [251, 202] on icon "open menu" at bounding box center [248, 206] width 9 height 9
click at [215, 222] on div "Hoja1" at bounding box center [174, 222] width 161 height 16
type input "Hoja1"
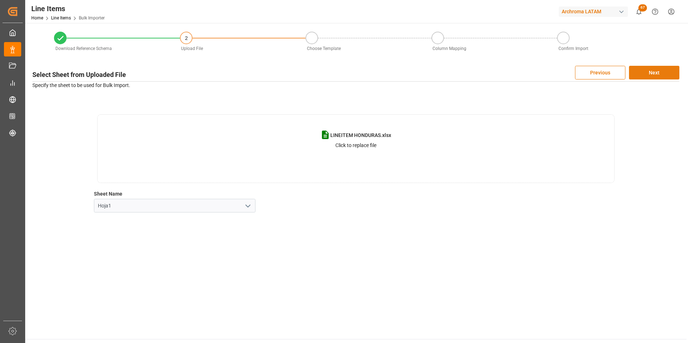
click at [657, 72] on button "Next" at bounding box center [654, 73] width 50 height 14
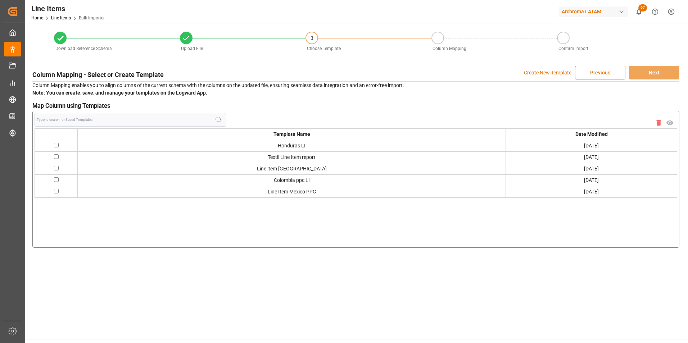
click at [561, 75] on p "Create New Template" at bounding box center [548, 73] width 48 height 14
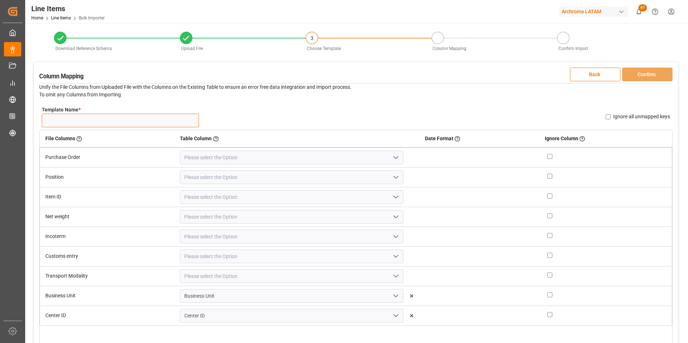
click at [159, 122] on input "Template Name *" at bounding box center [120, 121] width 157 height 14
type input "HNAA"
click at [392, 160] on icon "open menu" at bounding box center [396, 157] width 9 height 9
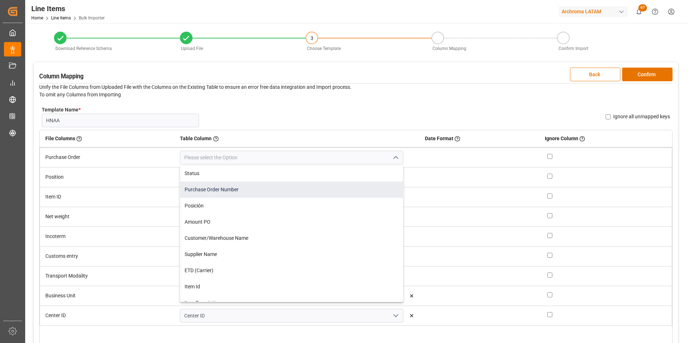
click at [198, 192] on div "Purchase Order Number" at bounding box center [291, 190] width 222 height 16
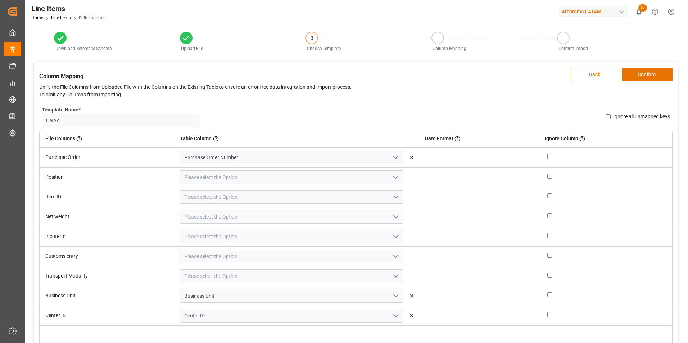
type input "Purchase Order Number"
click at [390, 177] on button "open menu" at bounding box center [395, 177] width 11 height 11
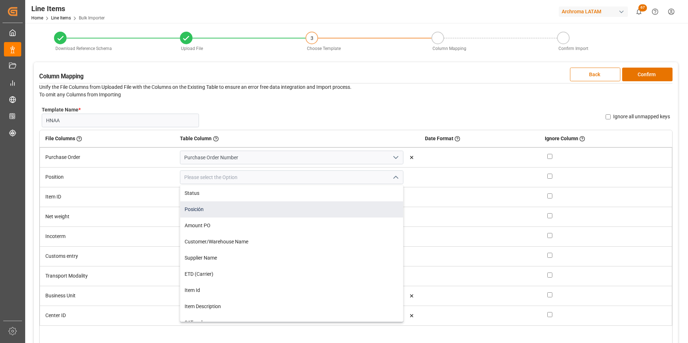
click at [233, 213] on div "Posición" at bounding box center [291, 210] width 222 height 16
type input "Posición"
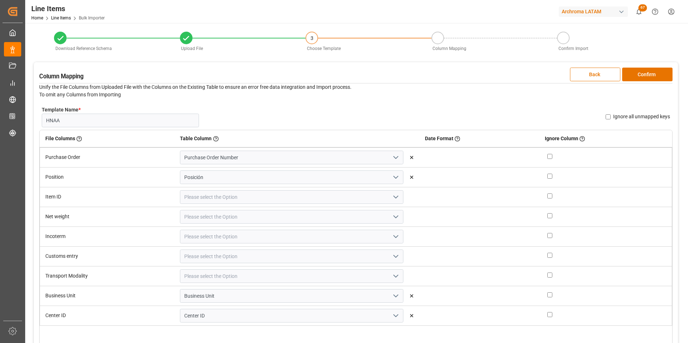
click at [392, 201] on icon "open menu" at bounding box center [396, 197] width 9 height 9
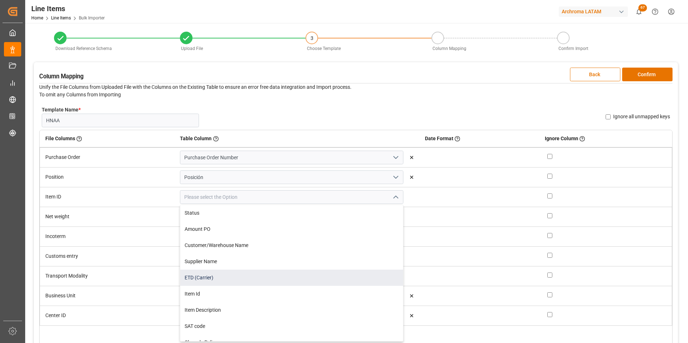
click at [297, 284] on div "ETD (Carrier)" at bounding box center [291, 278] width 222 height 16
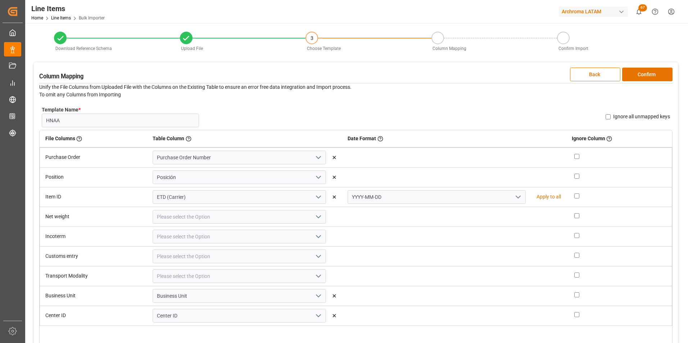
click at [315, 198] on icon "open menu" at bounding box center [318, 197] width 9 height 9
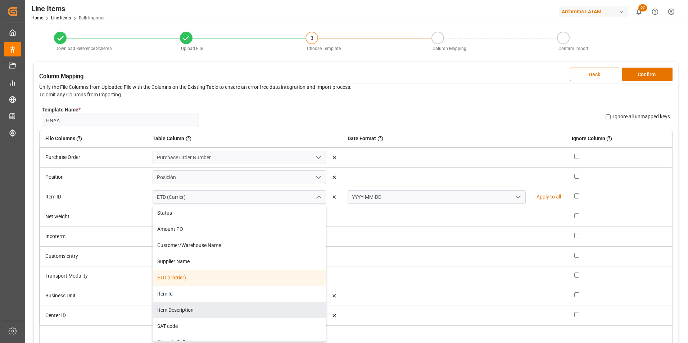
click at [204, 299] on div "Item Id" at bounding box center [239, 294] width 173 height 16
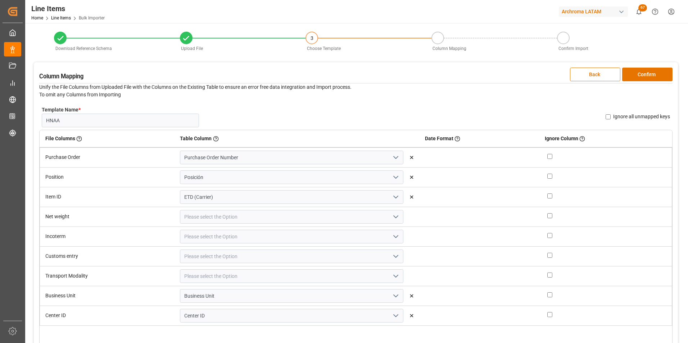
type input "Item Id"
click at [394, 216] on polyline "open menu" at bounding box center [396, 217] width 4 height 2
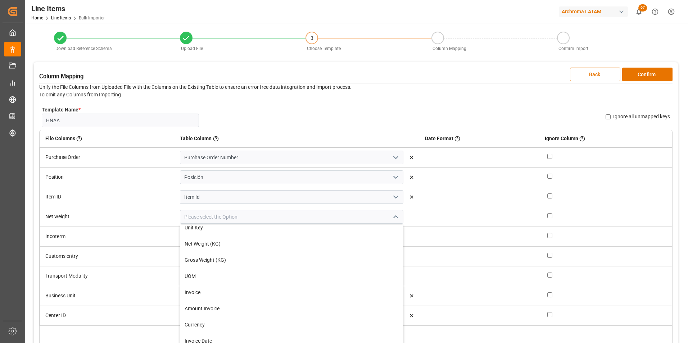
scroll to position [216, 0]
click at [307, 244] on div "Net Weight (KG)" at bounding box center [291, 244] width 222 height 16
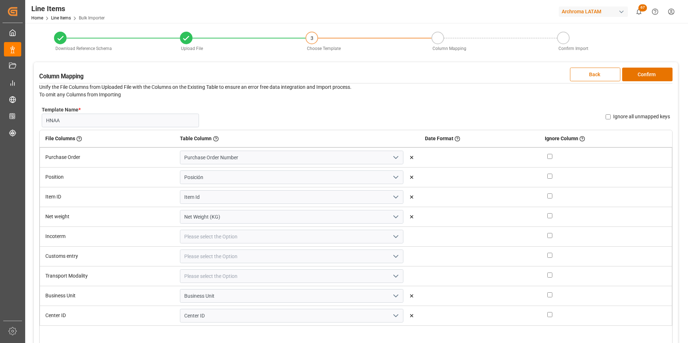
type input "Net Weight (KG)"
click at [390, 241] on button "open menu" at bounding box center [395, 236] width 11 height 11
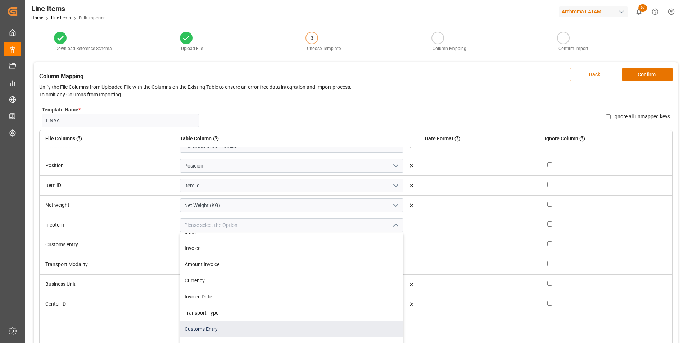
scroll to position [324, 0]
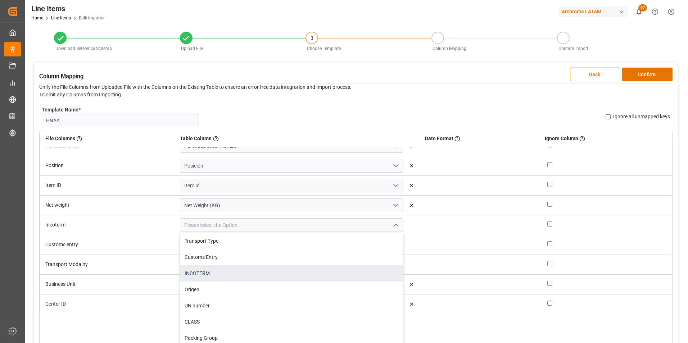
click at [207, 273] on div "INCOTERM" at bounding box center [291, 274] width 222 height 16
type input "INCOTERM"
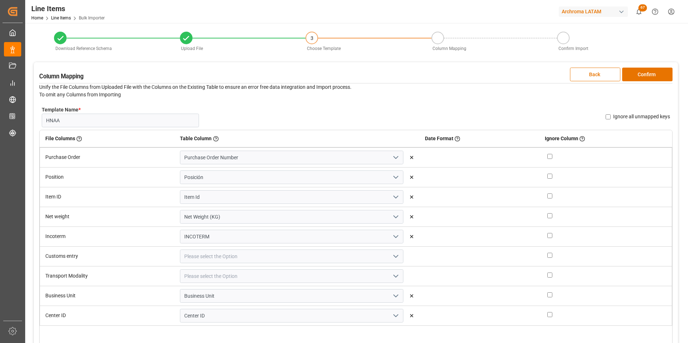
scroll to position [0, 0]
click at [392, 258] on icon "open menu" at bounding box center [396, 256] width 9 height 9
click at [288, 293] on div "Customs Entry" at bounding box center [291, 289] width 222 height 16
type input "Customs Entry"
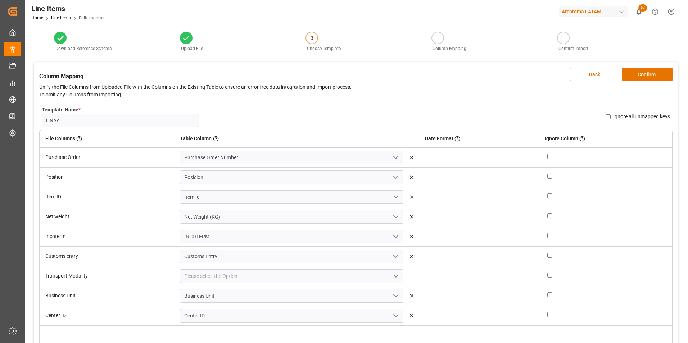
click at [392, 275] on icon "open menu" at bounding box center [396, 276] width 9 height 9
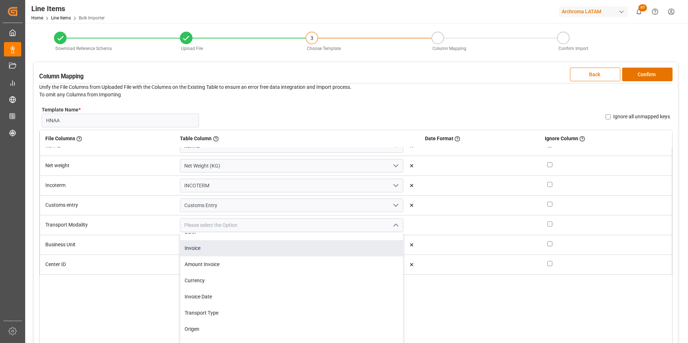
scroll to position [288, 0]
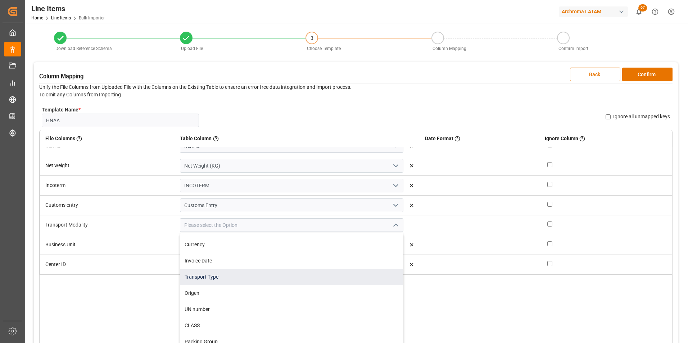
click at [295, 280] on div "Transport Type" at bounding box center [291, 277] width 222 height 16
type input "Transport Type"
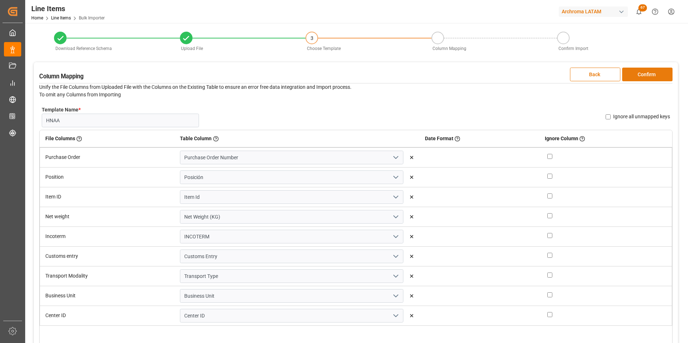
click at [648, 78] on button "Confirm" at bounding box center [647, 75] width 50 height 14
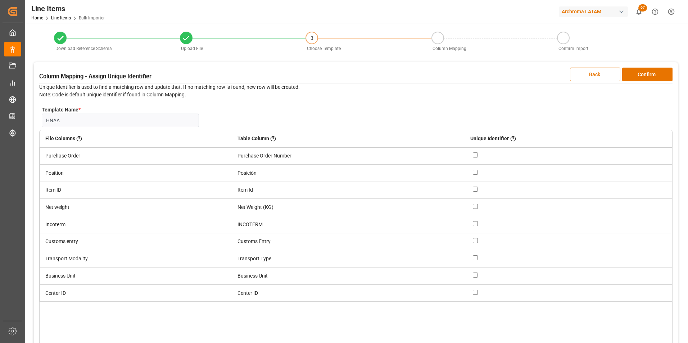
click at [477, 156] on input "checkbox" at bounding box center [475, 155] width 5 height 5
checkbox input "true"
click at [477, 171] on input "checkbox" at bounding box center [475, 172] width 5 height 5
checkbox input "true"
click at [649, 72] on button "Confirm" at bounding box center [647, 75] width 50 height 14
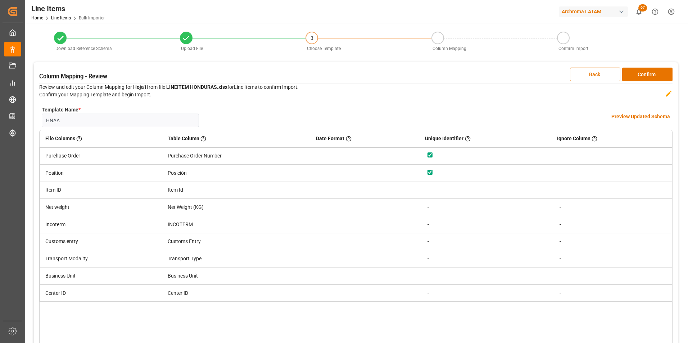
click at [633, 117] on h4 "Preview Updated Schema" at bounding box center [641, 117] width 59 height 8
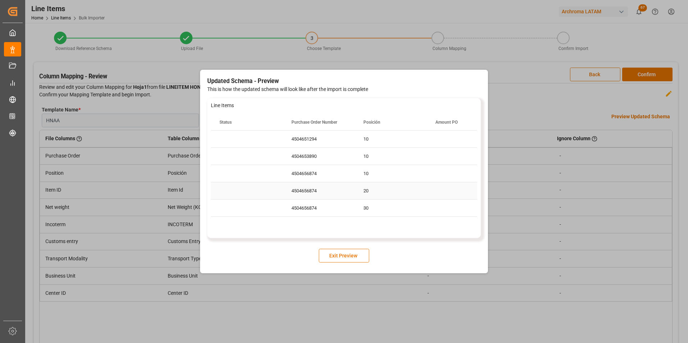
click at [459, 194] on div "Press SPACE to select this row." at bounding box center [463, 191] width 72 height 17
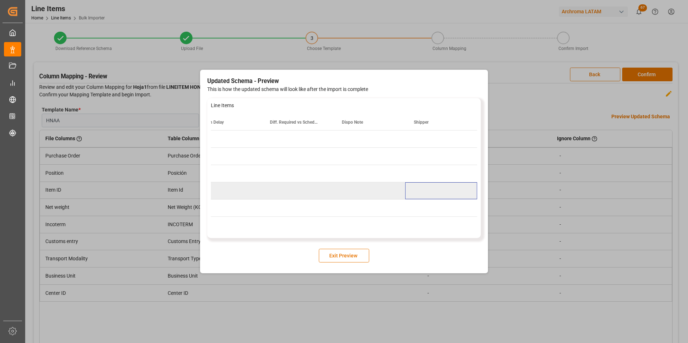
scroll to position [0, 3694]
click at [361, 254] on button "Exit Preview" at bounding box center [344, 256] width 50 height 14
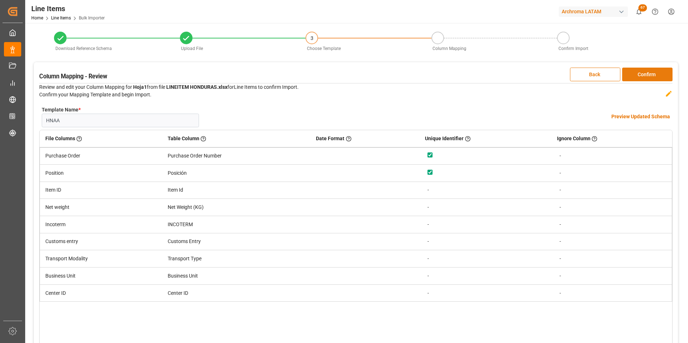
click at [639, 79] on button "Confirm" at bounding box center [647, 75] width 50 height 14
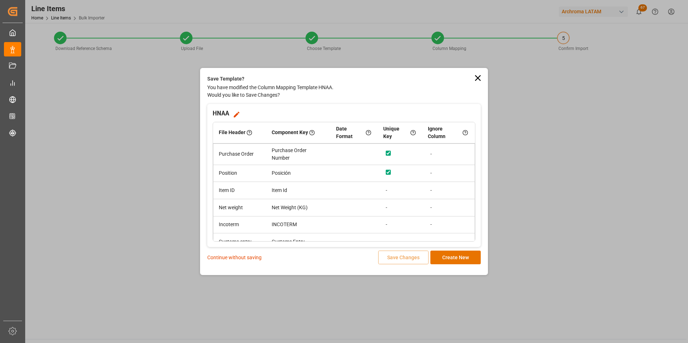
click at [239, 261] on p "Continue without saving" at bounding box center [234, 258] width 54 height 8
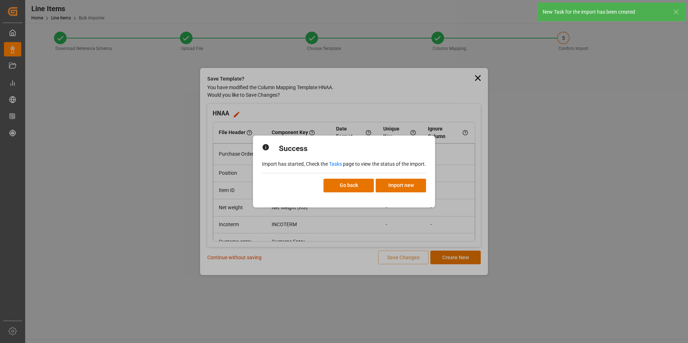
click at [337, 164] on link "Tasks" at bounding box center [335, 164] width 13 height 6
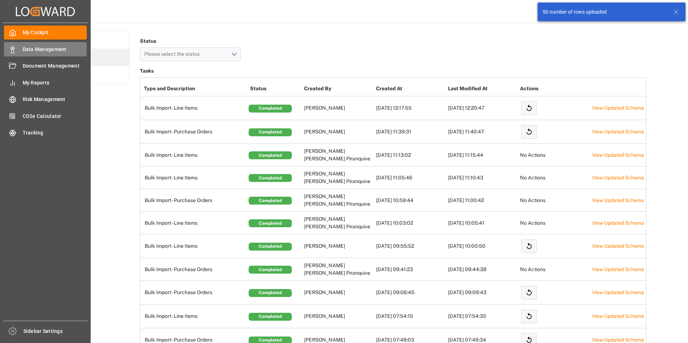
click at [21, 52] on div "Data Management Data Management" at bounding box center [45, 49] width 83 height 14
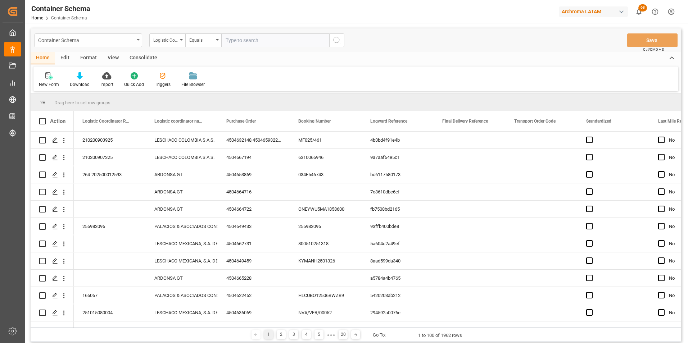
click at [138, 39] on div "Container Schema" at bounding box center [88, 40] width 108 height 14
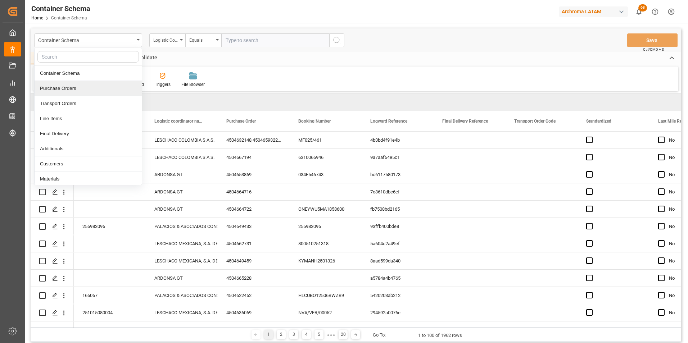
click at [101, 84] on div "Purchase Orders" at bounding box center [88, 88] width 107 height 15
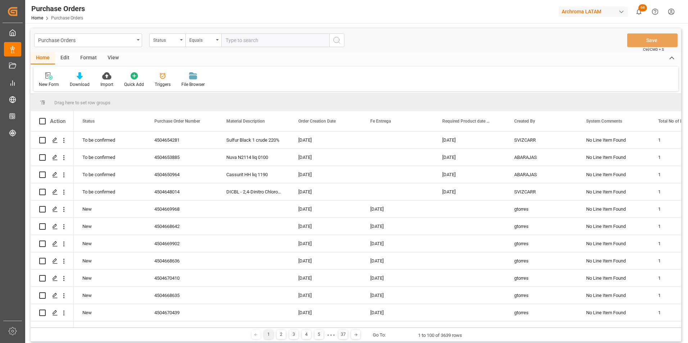
click at [177, 41] on div "Status" at bounding box center [165, 39] width 24 height 8
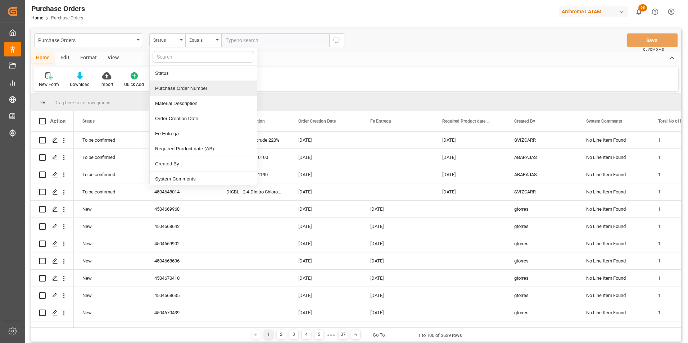
click at [180, 86] on div "Purchase Order Number" at bounding box center [203, 88] width 107 height 15
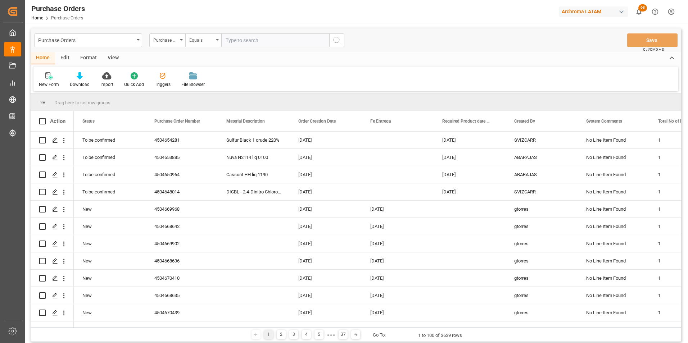
click at [202, 41] on div "Equals" at bounding box center [201, 39] width 24 height 8
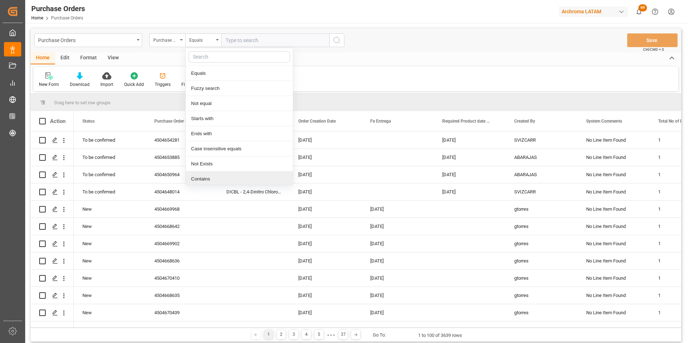
click at [216, 180] on div "Contains" at bounding box center [239, 179] width 107 height 15
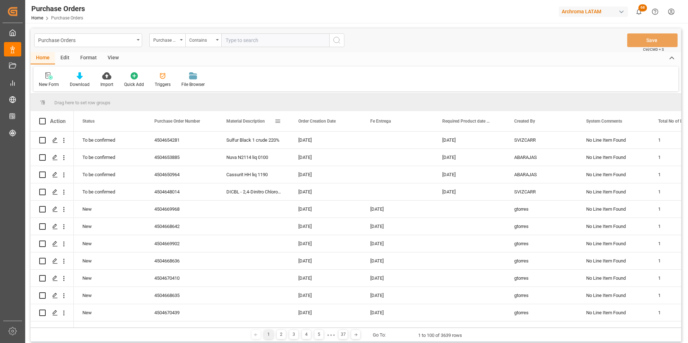
paste input "4504657407, 4504634927, 4504645804, 4504651377, 4504665194, 4504664625"
click at [267, 41] on input "4504657407, 4504634927, 4504645804, 4504651377, 4504665194, 4504664625" at bounding box center [275, 40] width 108 height 14
click at [297, 40] on input "4504657407, 4504634927, 4504645804, 4504651377,4504665194, 4504664625" at bounding box center [275, 40] width 108 height 14
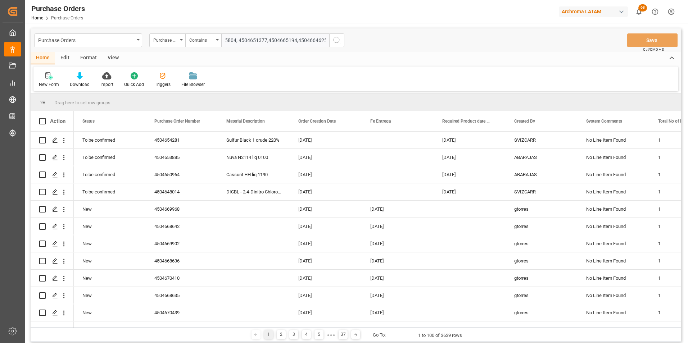
scroll to position [0, 78]
click at [239, 41] on input "4504657407, 4504634927, 4504645804, 4504651377,4504665194,4504664625" at bounding box center [275, 40] width 108 height 14
click at [257, 41] on input "4504657407, 4504634927, 4504645804,4504651377,4504665194,4504664625" at bounding box center [275, 40] width 108 height 14
click at [257, 40] on input "4504657407, 4504634927, 4504645804,4504651377,4504665194,4504664625" at bounding box center [275, 40] width 108 height 14
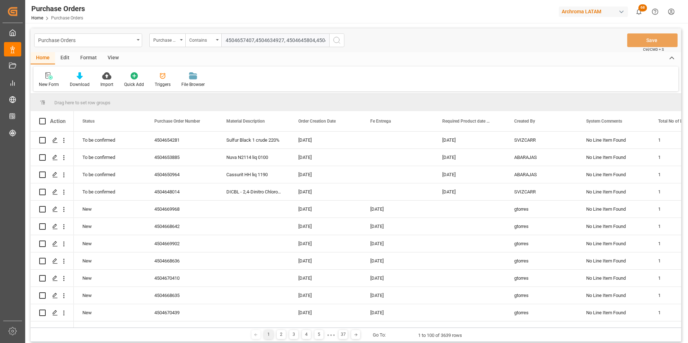
click at [285, 41] on input "4504657407,4504634927, 4504645804,4504651377,4504665194,4504664625" at bounding box center [275, 40] width 108 height 14
type input "4504657407,4504634927,4504645804,4504651377,4504665194,4504664625"
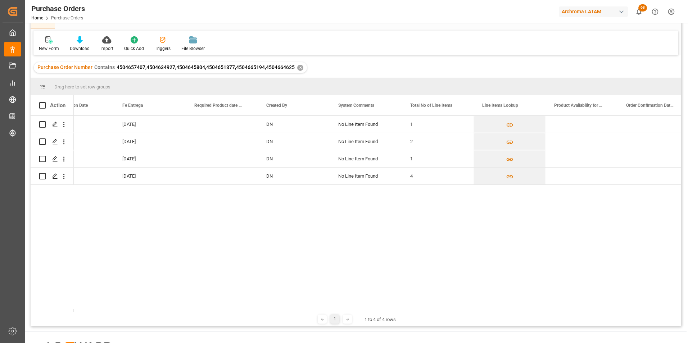
scroll to position [0, 363]
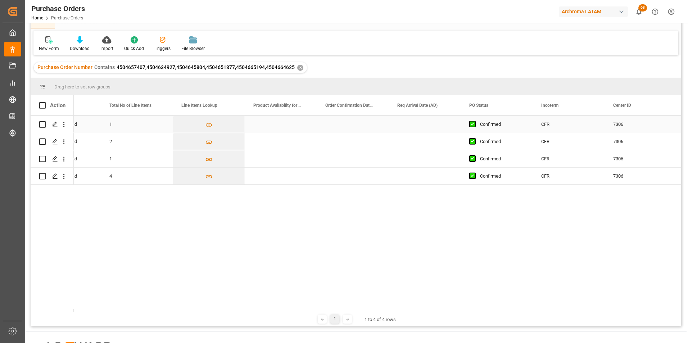
click at [354, 126] on div "Press SPACE to select this row." at bounding box center [353, 124] width 72 height 17
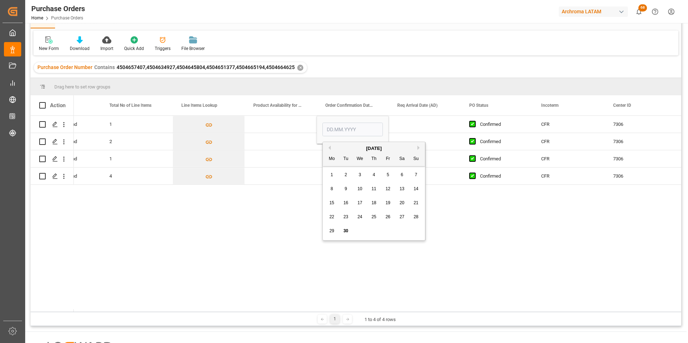
click at [345, 216] on span "23" at bounding box center [345, 217] width 5 height 5
type input "[DATE]"
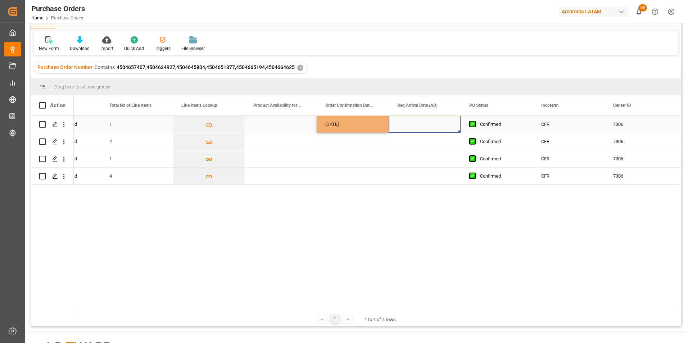
click at [397, 127] on div "Press SPACE to select this row." at bounding box center [425, 124] width 72 height 17
click at [396, 343] on html "Created by potrace 1.15, written by [PERSON_NAME] [DATE]-[DATE] Created by potr…" at bounding box center [344, 171] width 688 height 343
click at [417, 121] on div "Press SPACE to select this row." at bounding box center [425, 124] width 72 height 17
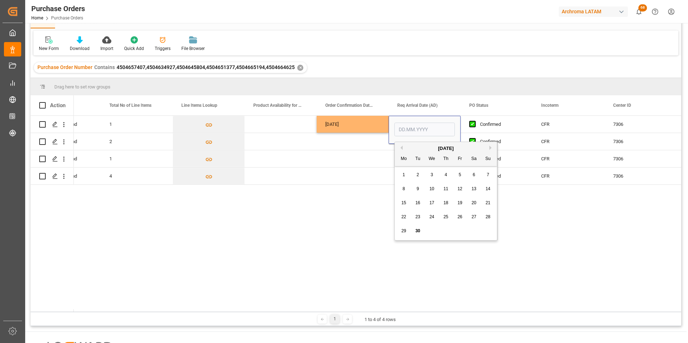
click at [404, 233] on span "29" at bounding box center [403, 231] width 5 height 5
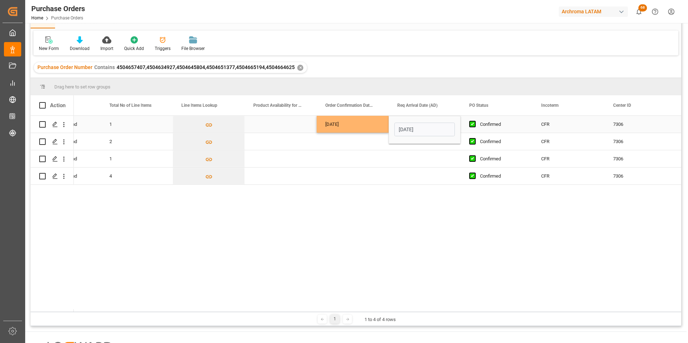
click at [415, 131] on input "[DATE]" at bounding box center [425, 130] width 60 height 14
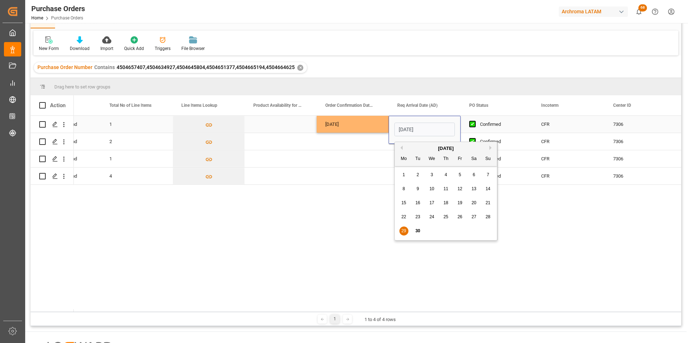
click at [415, 131] on input "[DATE]" at bounding box center [425, 130] width 60 height 14
click at [490, 147] on button "Next Month" at bounding box center [492, 148] width 4 height 4
click at [472, 231] on span "29" at bounding box center [474, 231] width 5 height 5
type input "[DATE]"
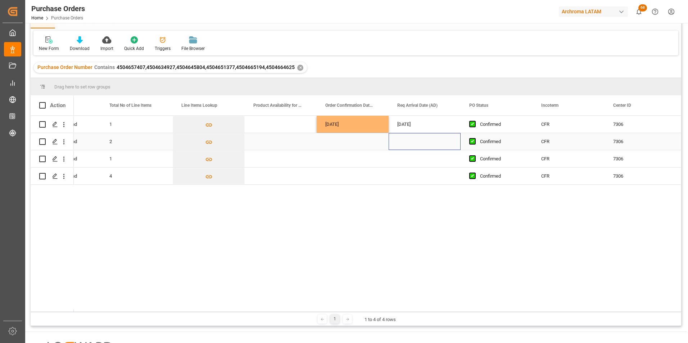
click at [411, 148] on div "Press SPACE to select this row." at bounding box center [425, 141] width 72 height 17
click at [377, 127] on div "[DATE]" at bounding box center [353, 124] width 72 height 17
drag, startPoint x: 387, startPoint y: 131, endPoint x: 383, endPoint y: 174, distance: 43.5
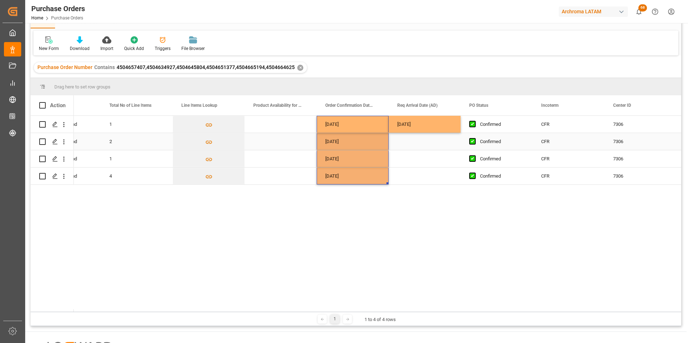
click at [433, 123] on div "[DATE]" at bounding box center [425, 124] width 72 height 17
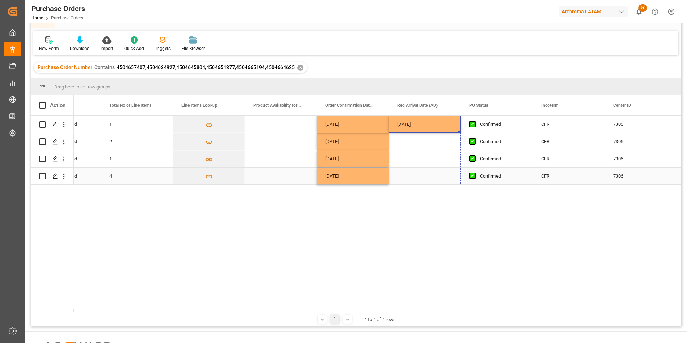
drag, startPoint x: 460, startPoint y: 132, endPoint x: 458, endPoint y: 177, distance: 44.7
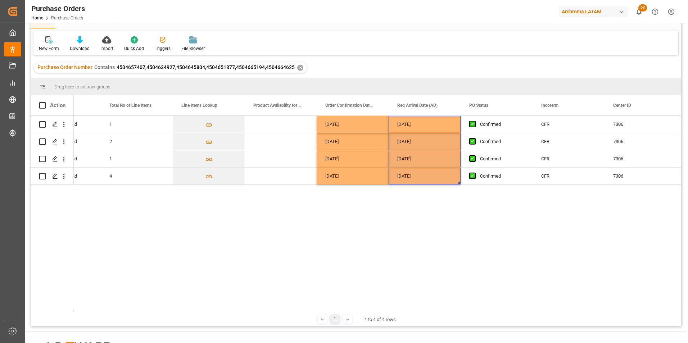
click at [455, 211] on div "1 DN No Line Item Found [DATE] [DATE] Confirmed CFR 7306 3520 ARCHROMA INTERNAT…" at bounding box center [378, 214] width 608 height 196
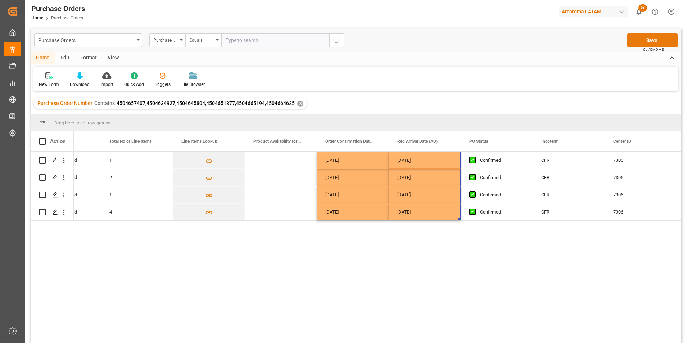
click at [654, 41] on button "Save" at bounding box center [652, 40] width 50 height 14
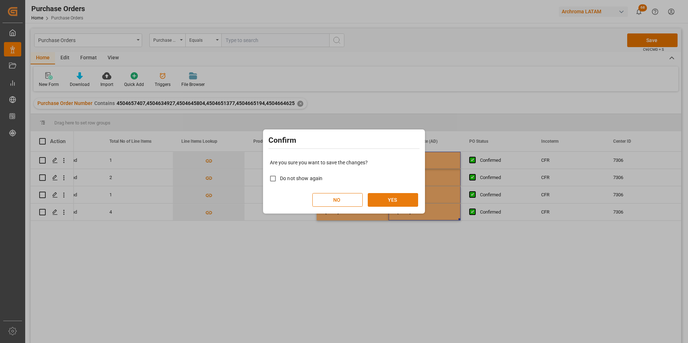
click at [402, 200] on button "YES" at bounding box center [393, 200] width 50 height 14
